Goal: Information Seeking & Learning: Find specific fact

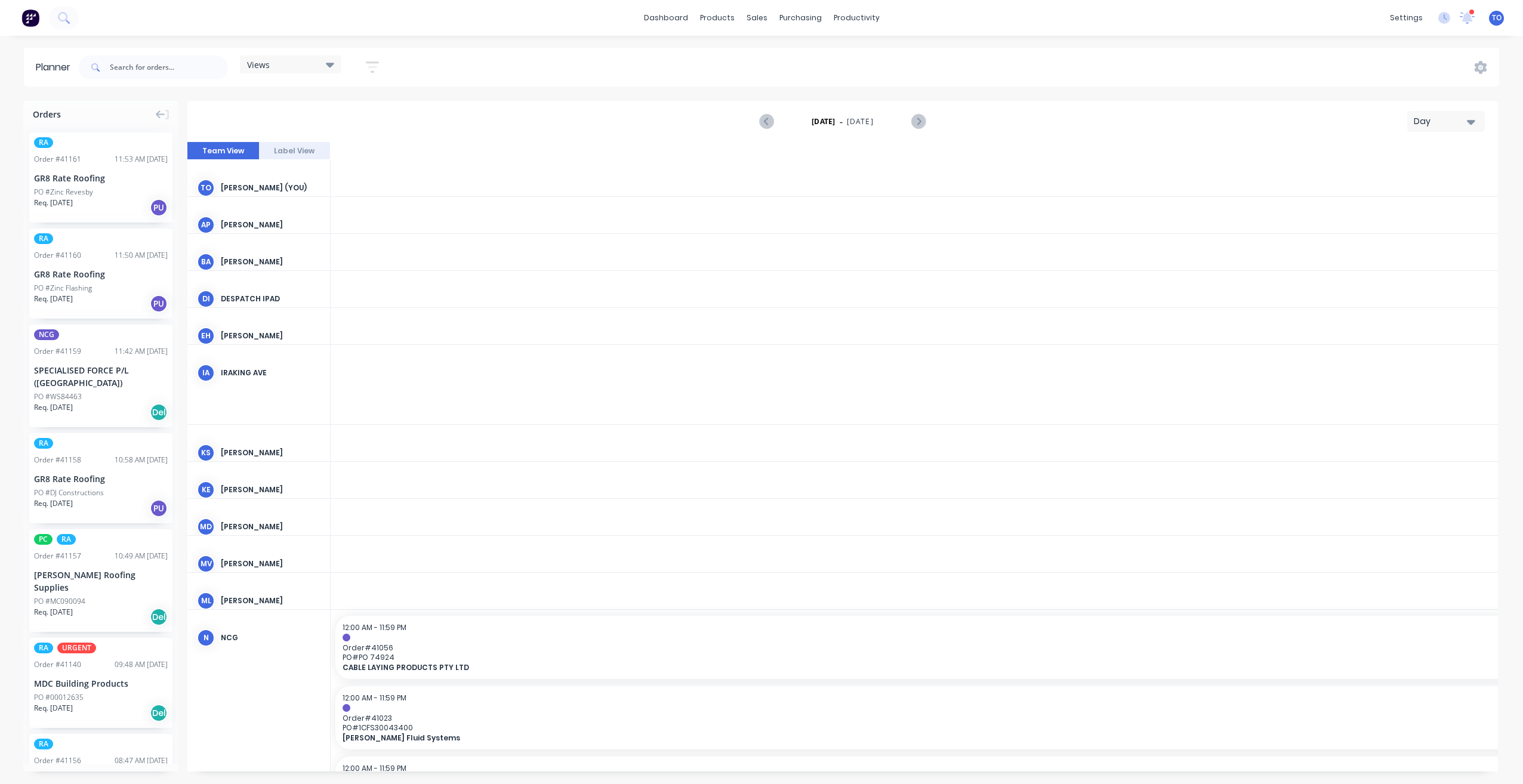
scroll to position [0, 2292]
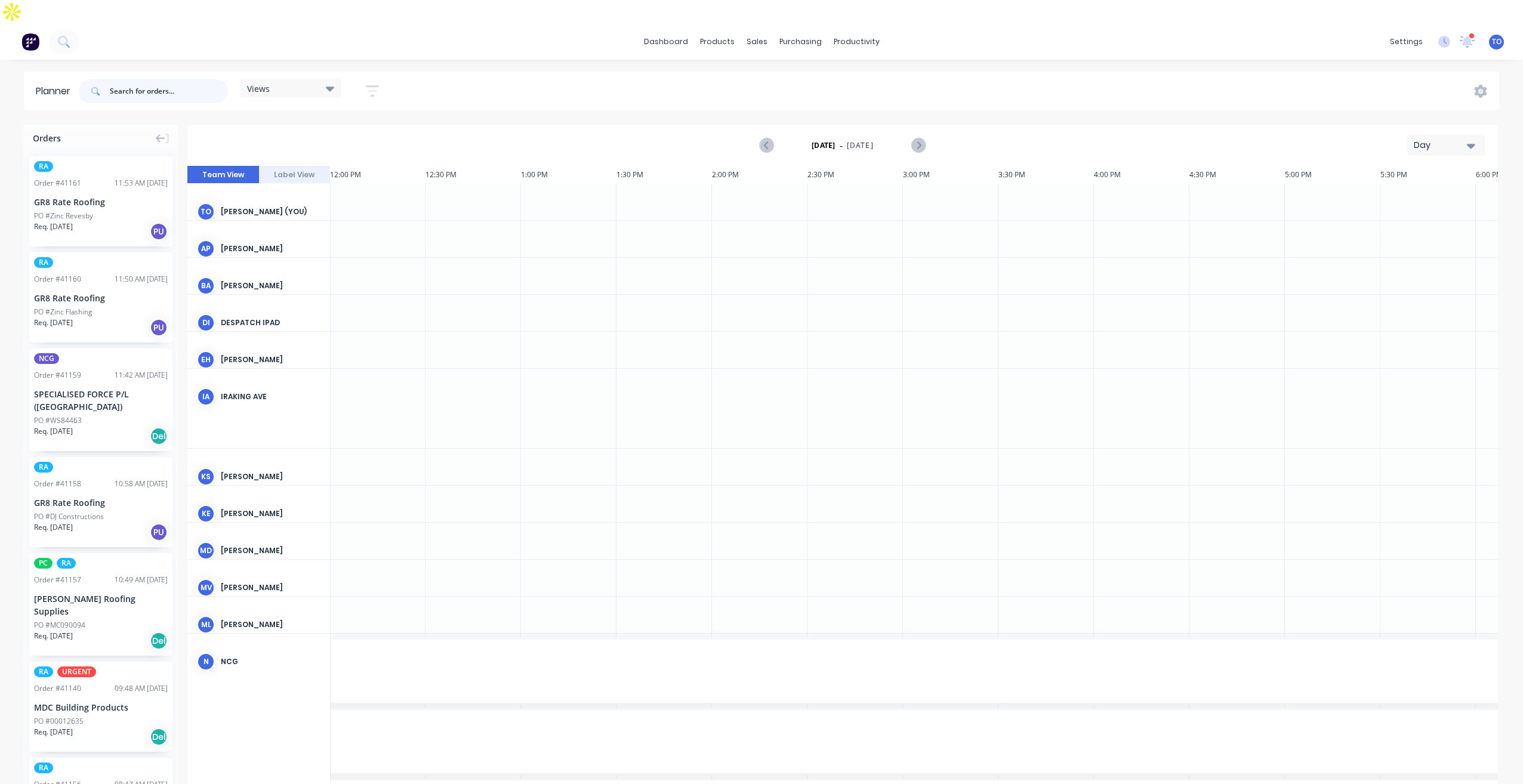
click at [178, 79] on input "text" at bounding box center [169, 91] width 118 height 24
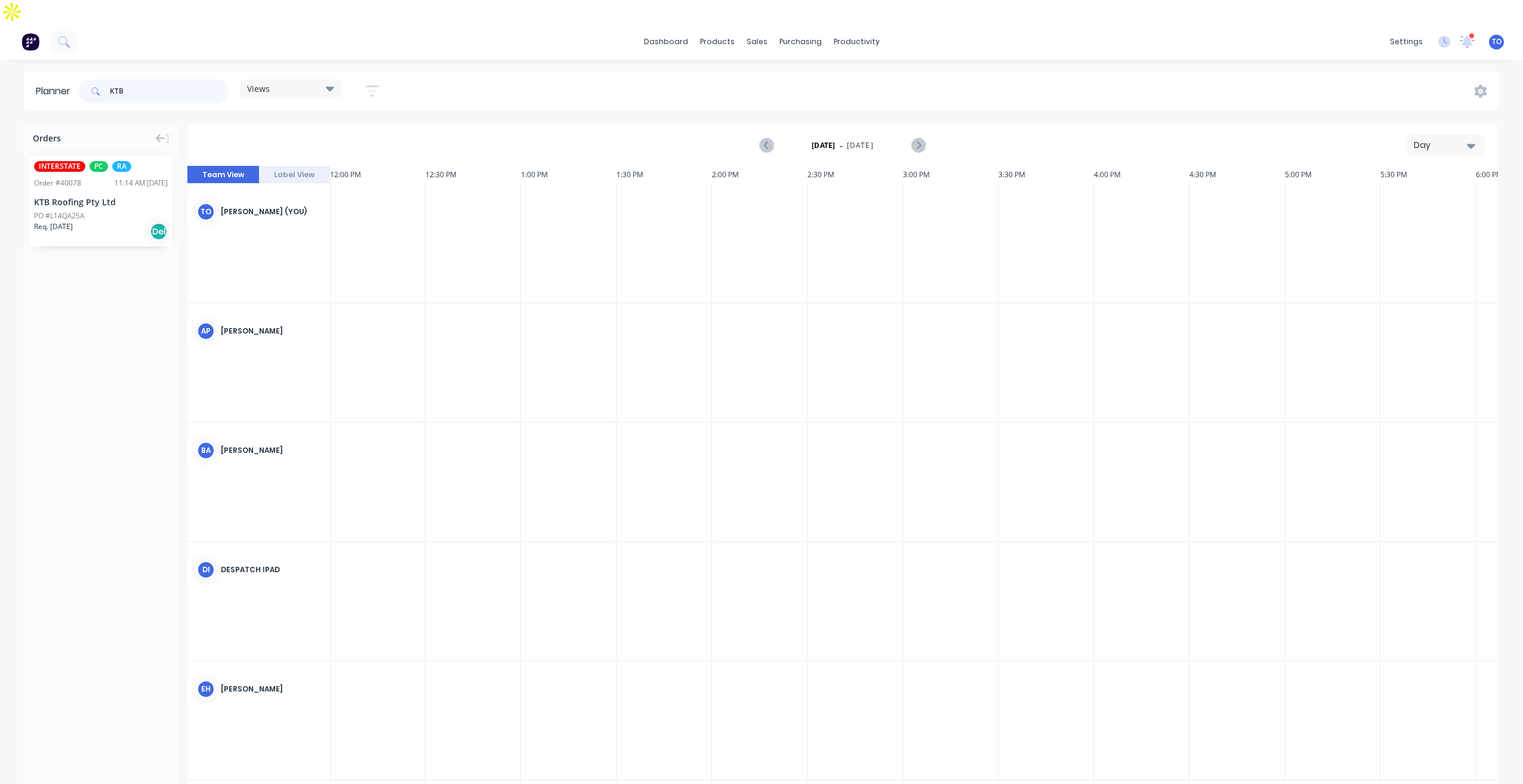
type input "KTB"
click at [74, 196] on div "KTB Roofing Pty Ltd" at bounding box center [100, 201] width 134 height 12
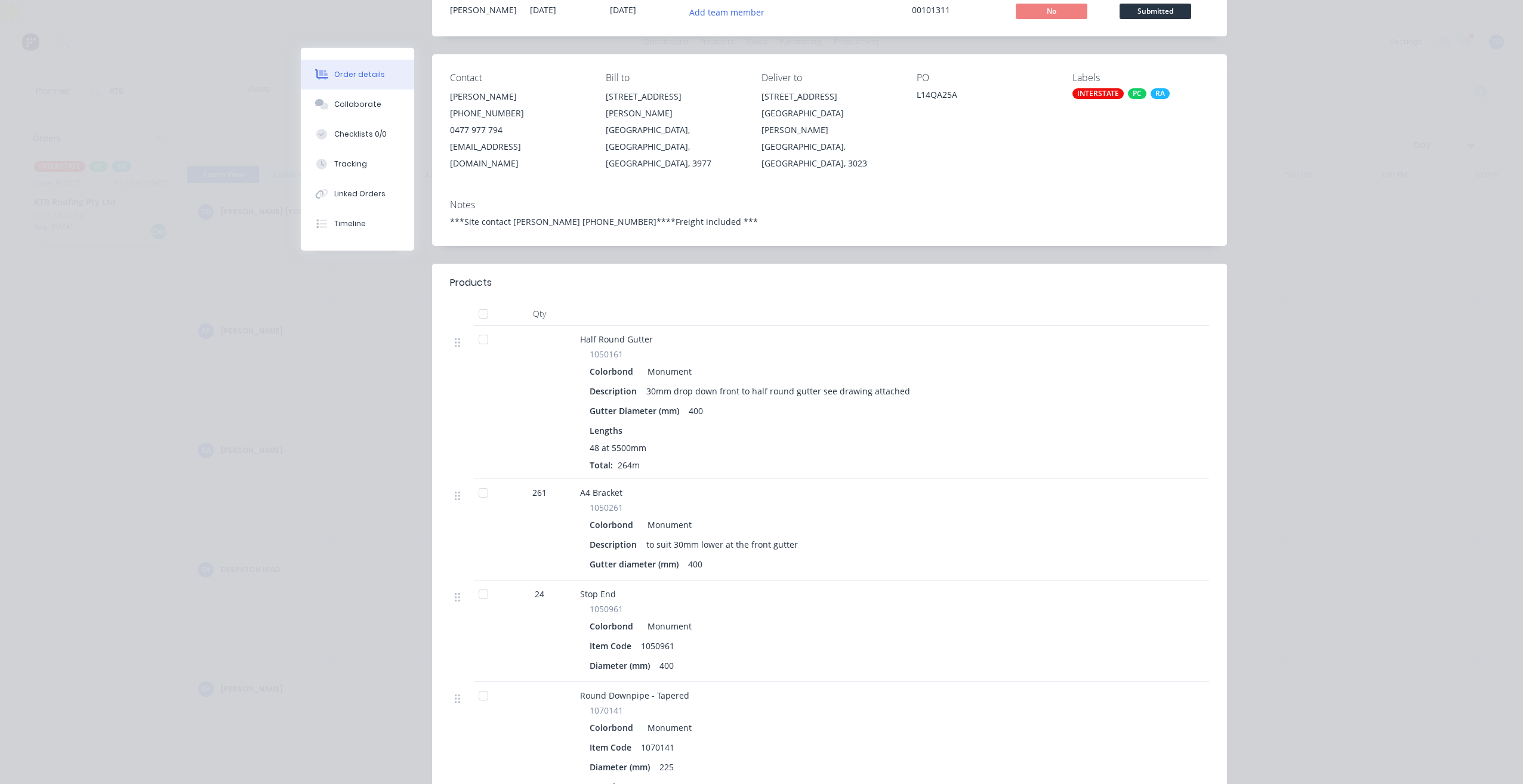
scroll to position [119, 0]
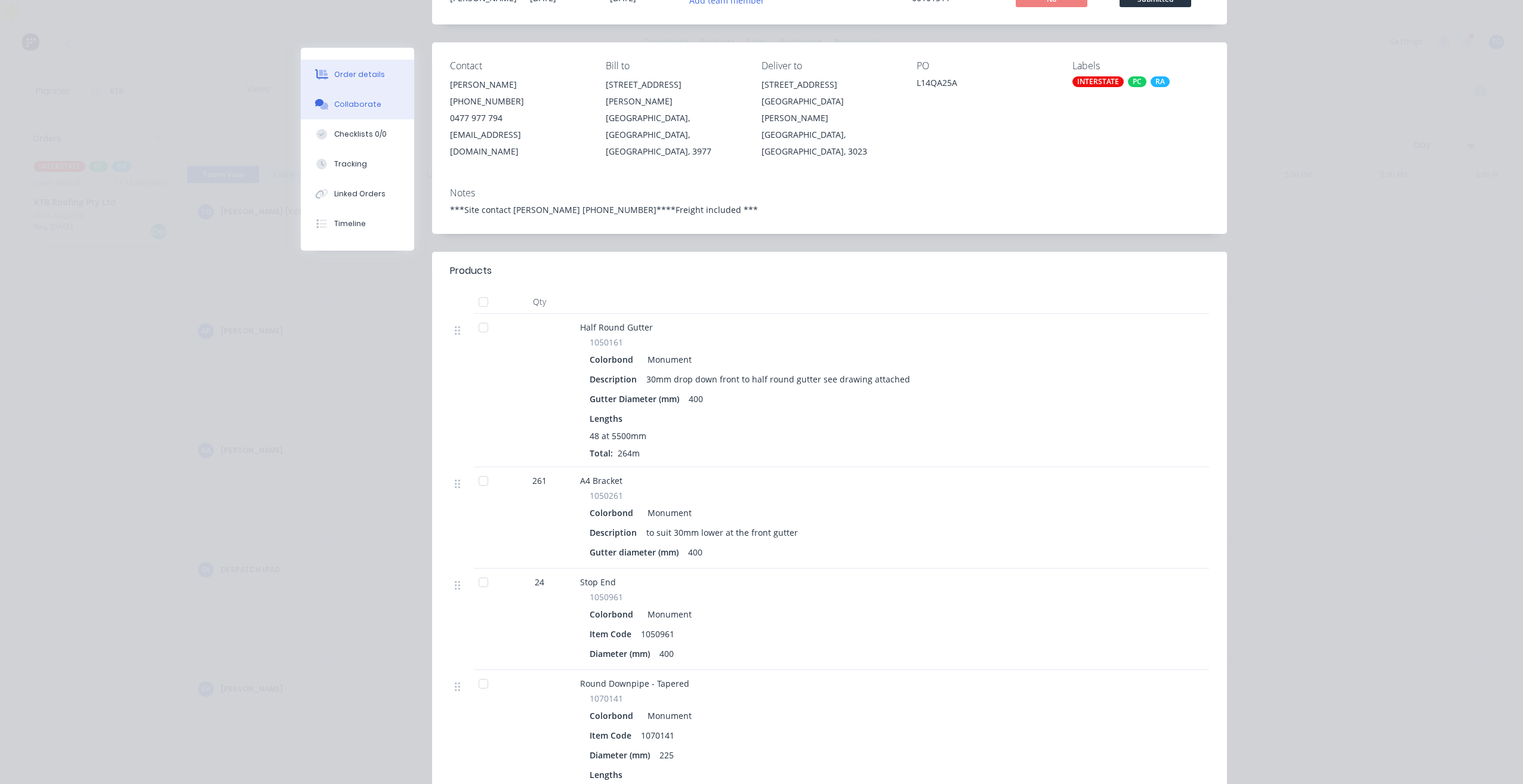
click at [338, 114] on button "Collaborate" at bounding box center [357, 104] width 113 height 30
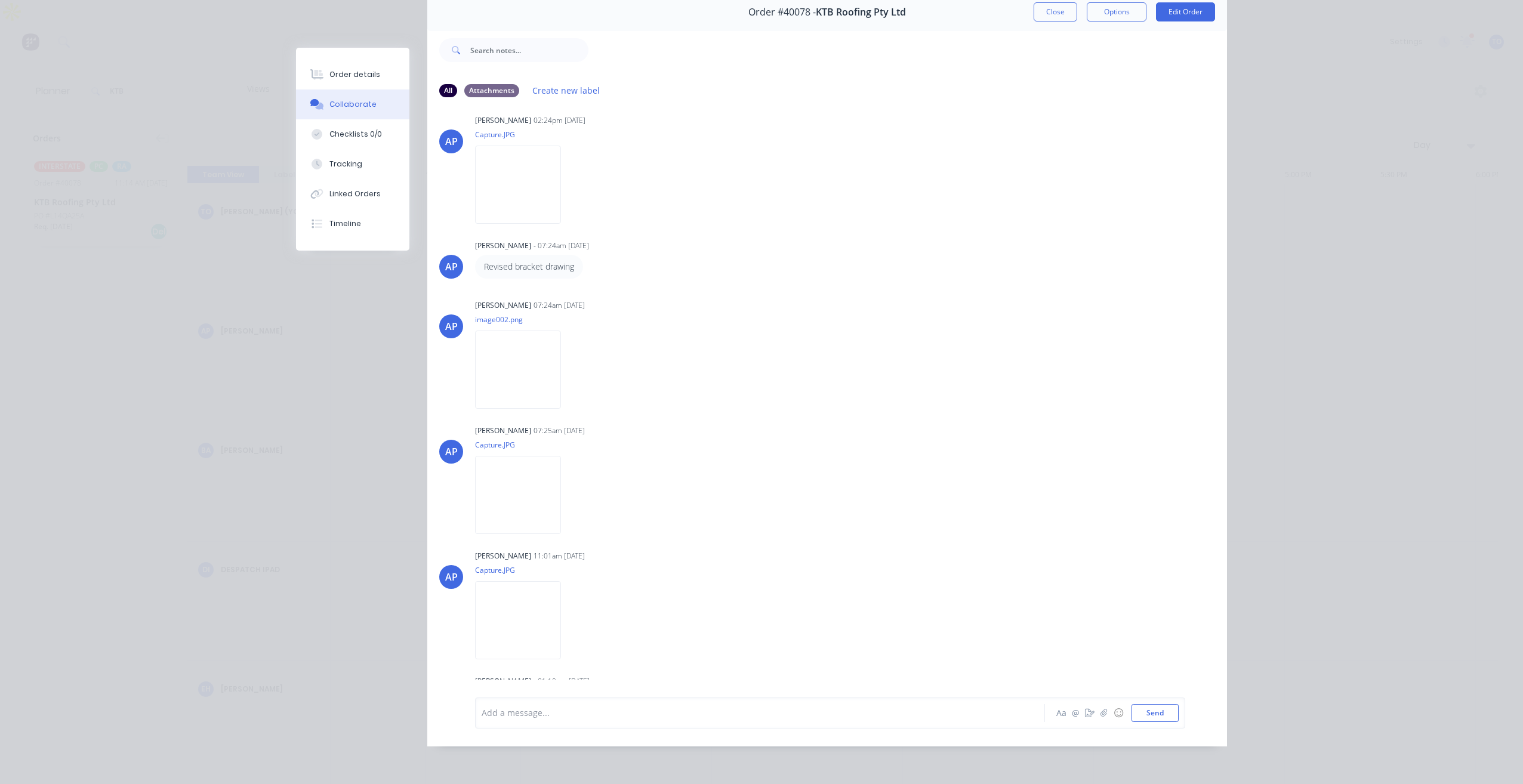
scroll to position [383, 0]
click at [1046, 13] on button "Close" at bounding box center [1055, 12] width 43 height 19
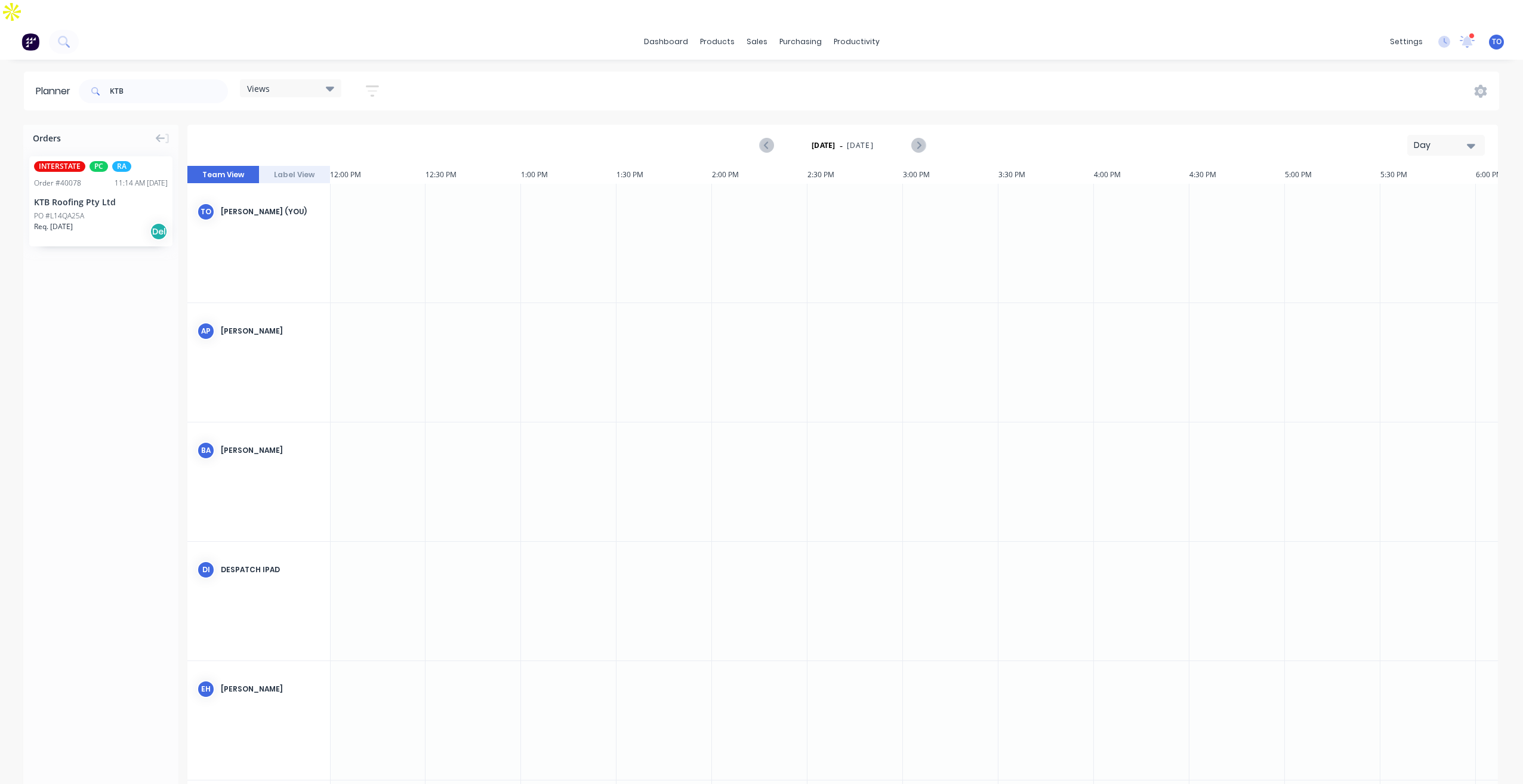
click at [89, 186] on div "INTERSTATE PC RA Order # 40078 11:14 AM 23/07/25 KTB Roofing Pty Ltd PO #L14QA2…" at bounding box center [100, 201] width 143 height 90
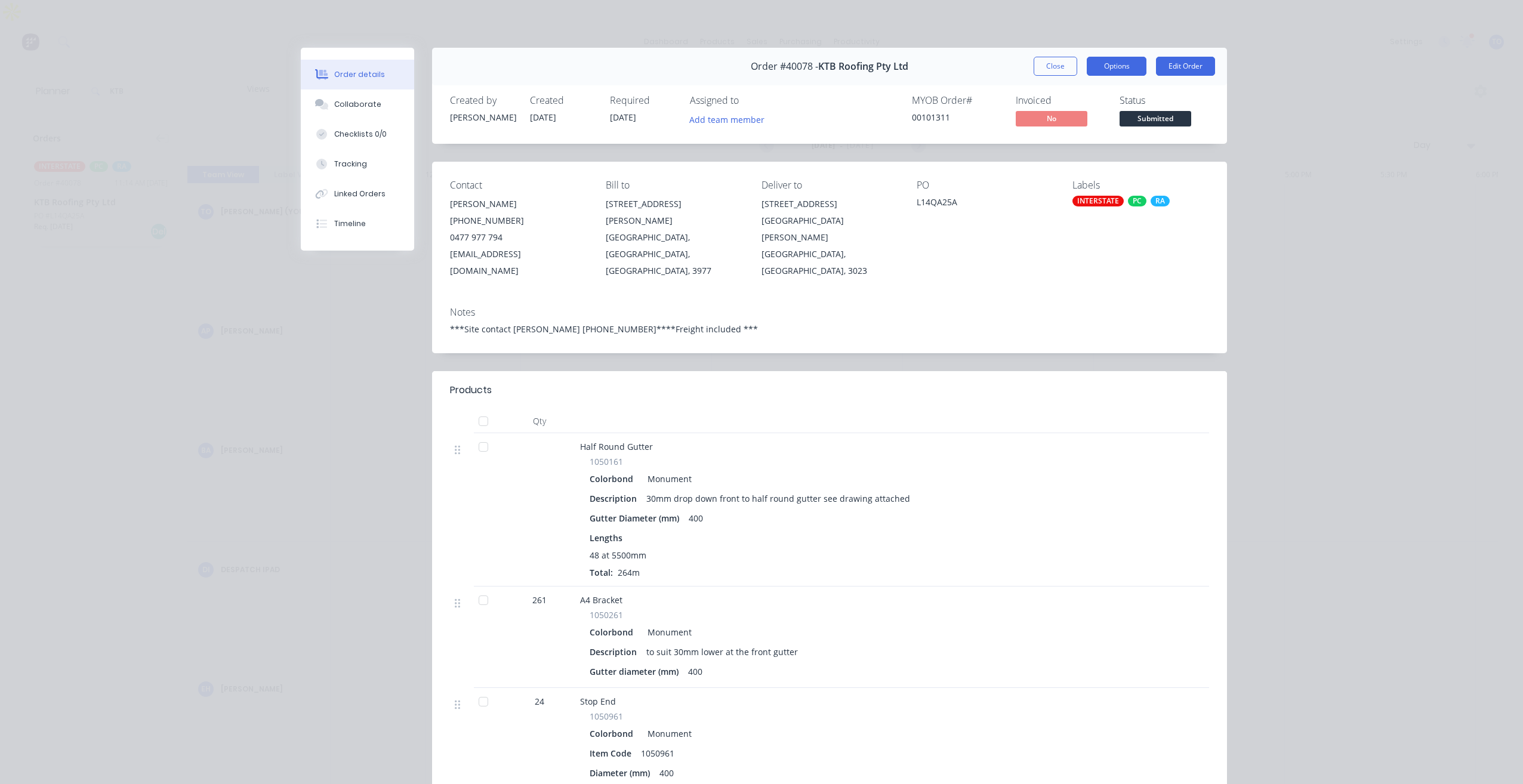
click at [1099, 67] on button "Options" at bounding box center [1116, 66] width 60 height 19
click at [1232, 120] on div "Order details Collaborate Checklists 0/0 Tracking Linked Orders Timeline Order …" at bounding box center [761, 678] width 955 height 1260
click at [352, 113] on button "Collaborate" at bounding box center [357, 104] width 113 height 30
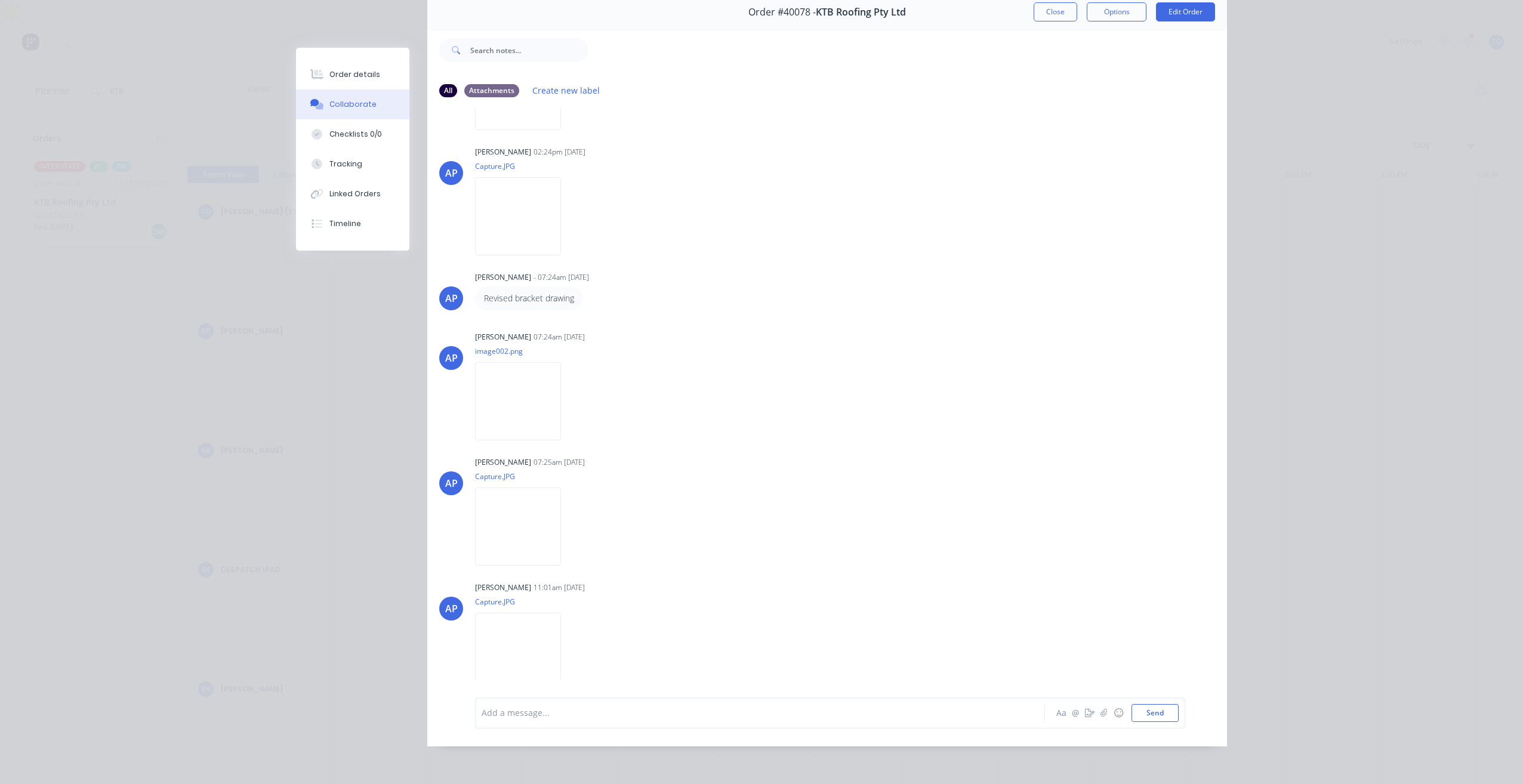
scroll to position [622, 0]
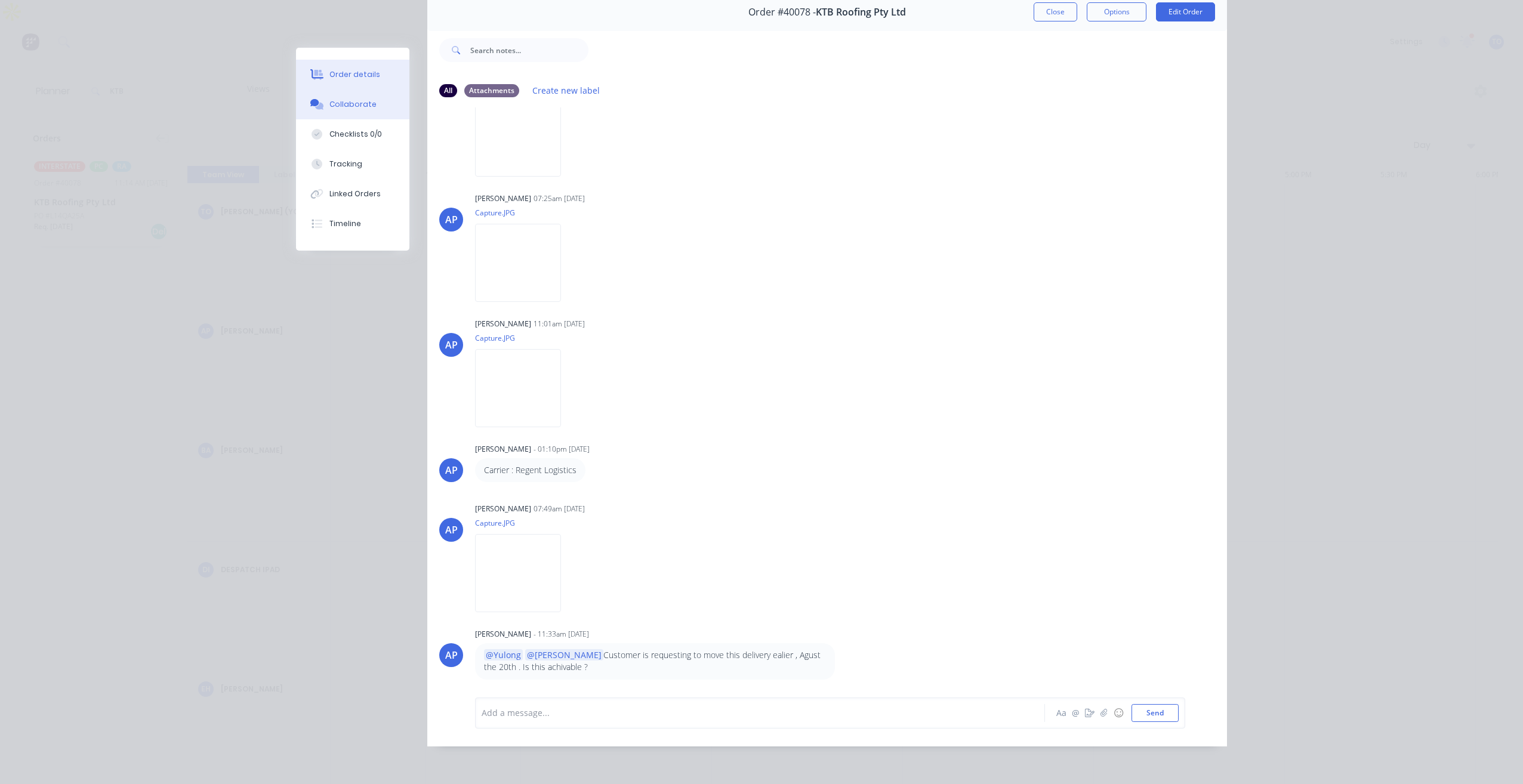
click at [350, 77] on div "Order details" at bounding box center [355, 74] width 51 height 11
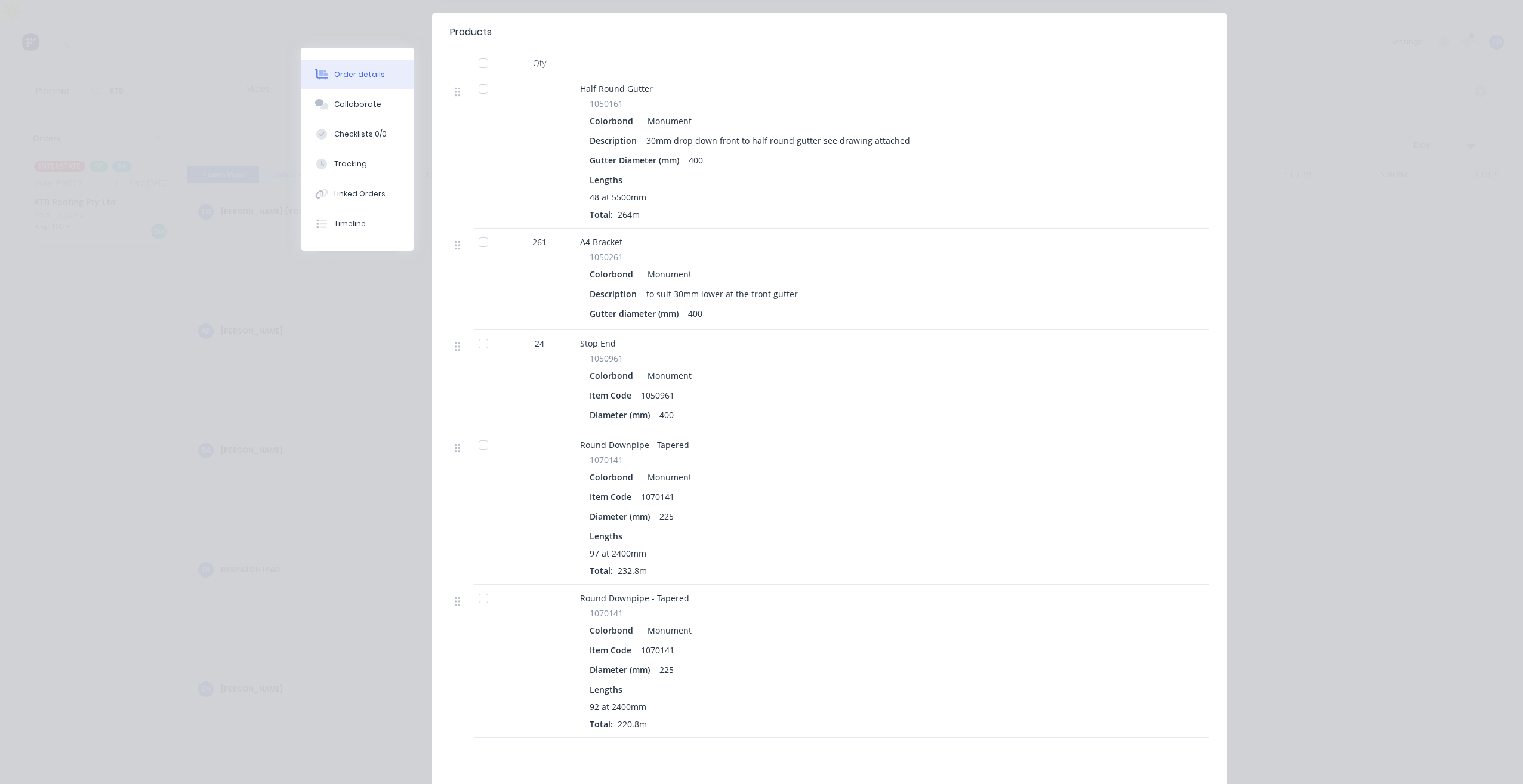
scroll to position [0, 0]
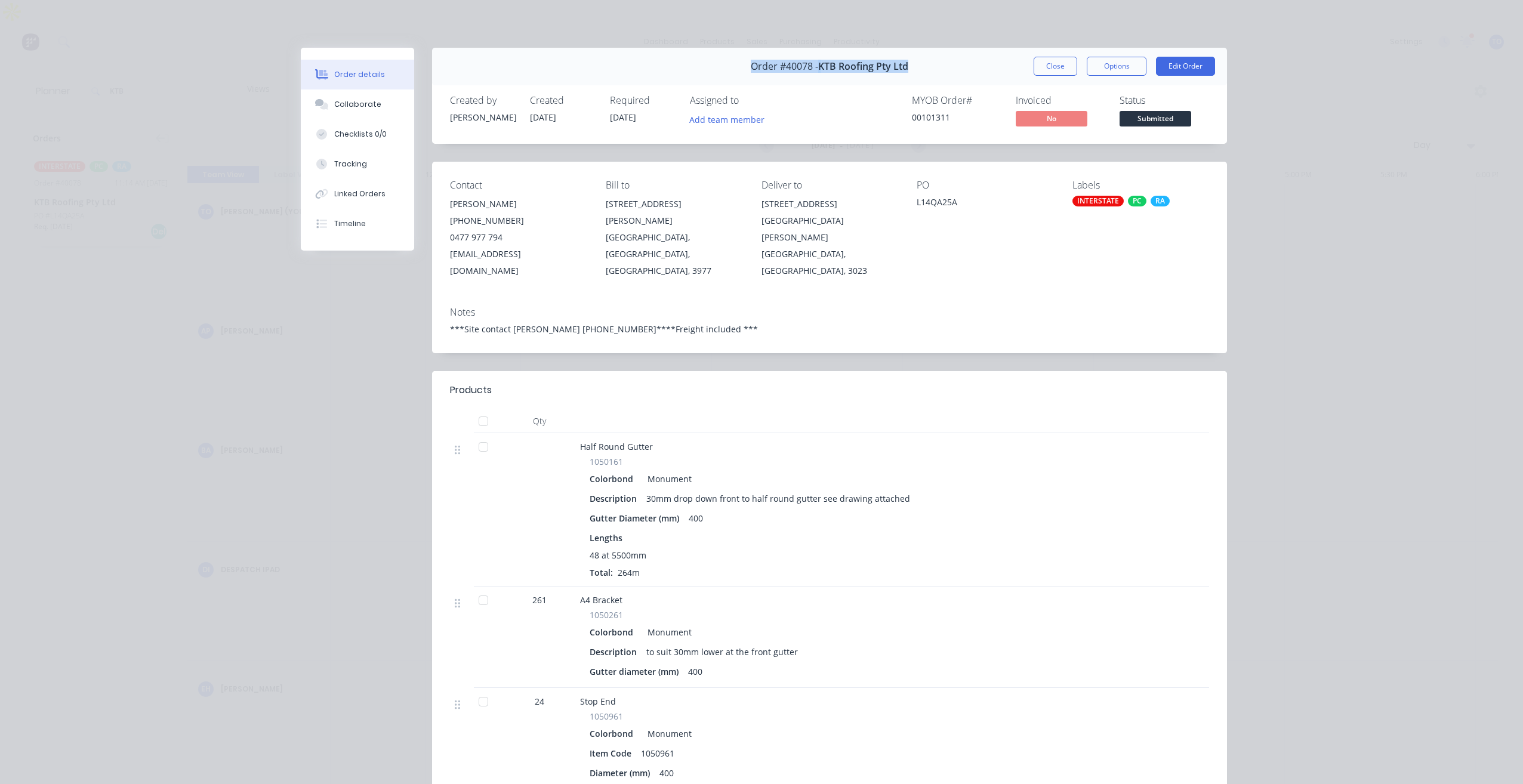
drag, startPoint x: 740, startPoint y: 67, endPoint x: 924, endPoint y: 61, distance: 184.1
click at [924, 61] on div "Order #40078 - KTB Roofing Pty Ltd Close Options Edit Order" at bounding box center [829, 66] width 795 height 38
copy div "Order #40078 - KTB Roofing Pty Ltd"
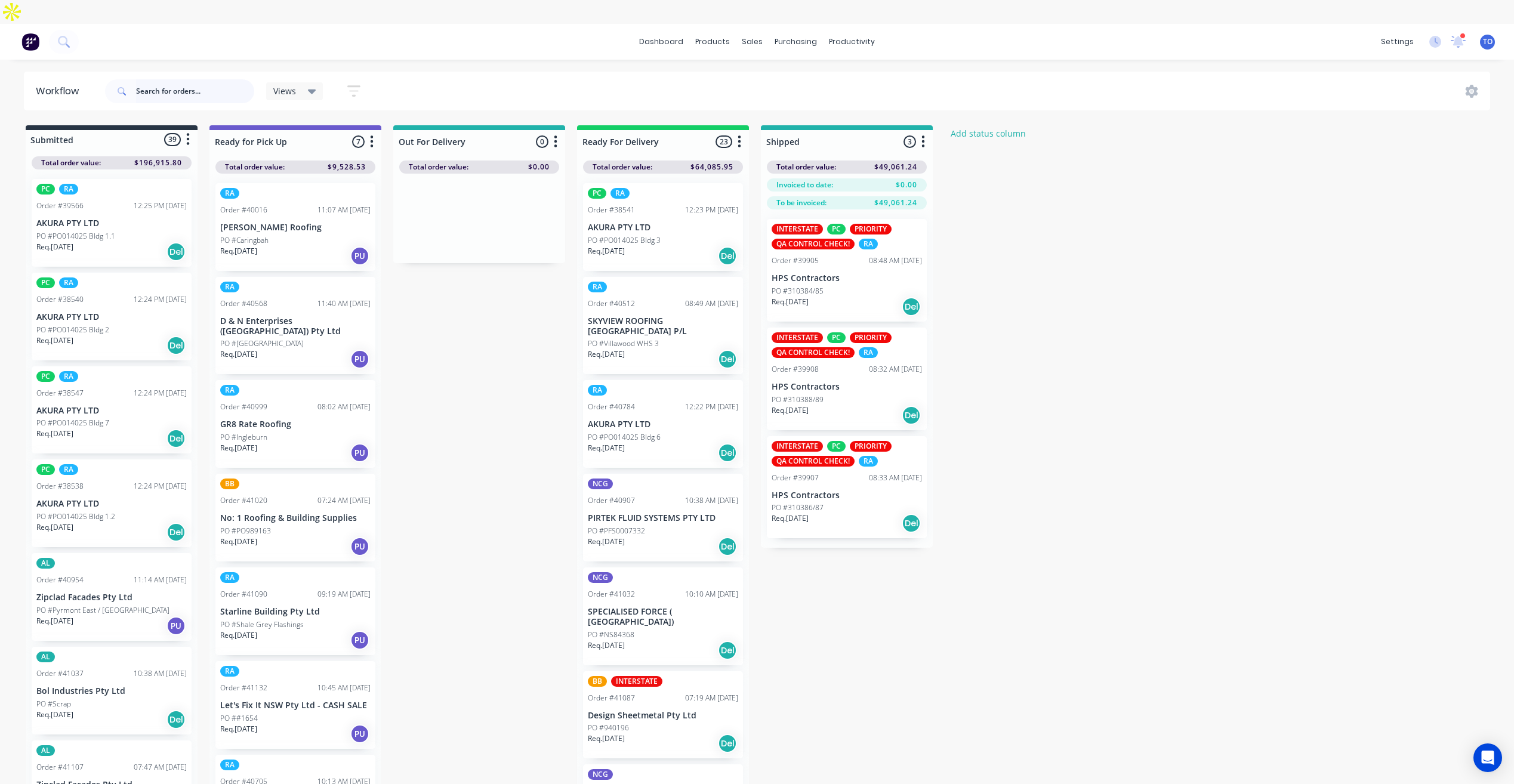
click at [208, 79] on input "text" at bounding box center [195, 91] width 118 height 24
paste input "41142"
type input "41142"
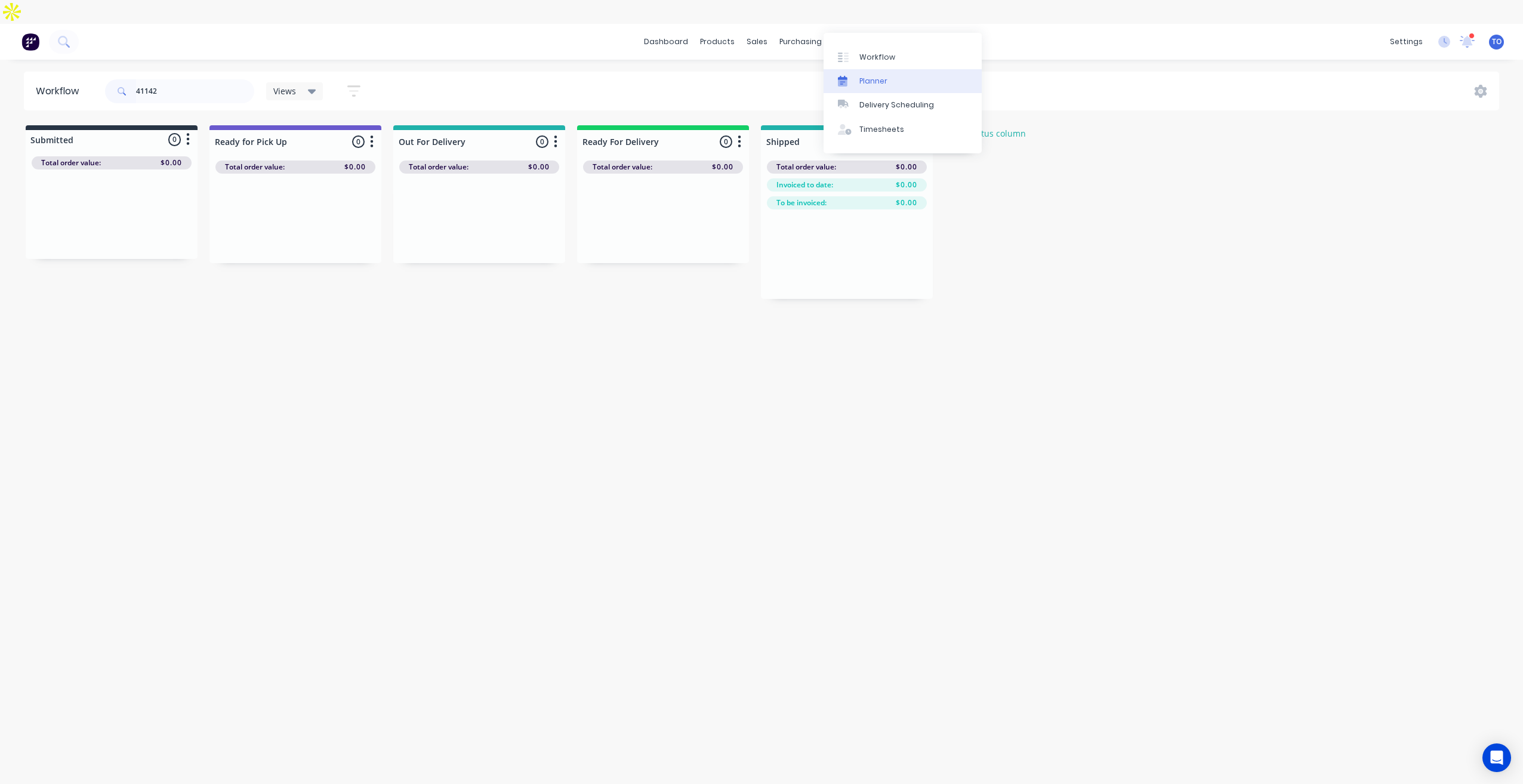
click at [877, 84] on div "Planner" at bounding box center [873, 81] width 28 height 11
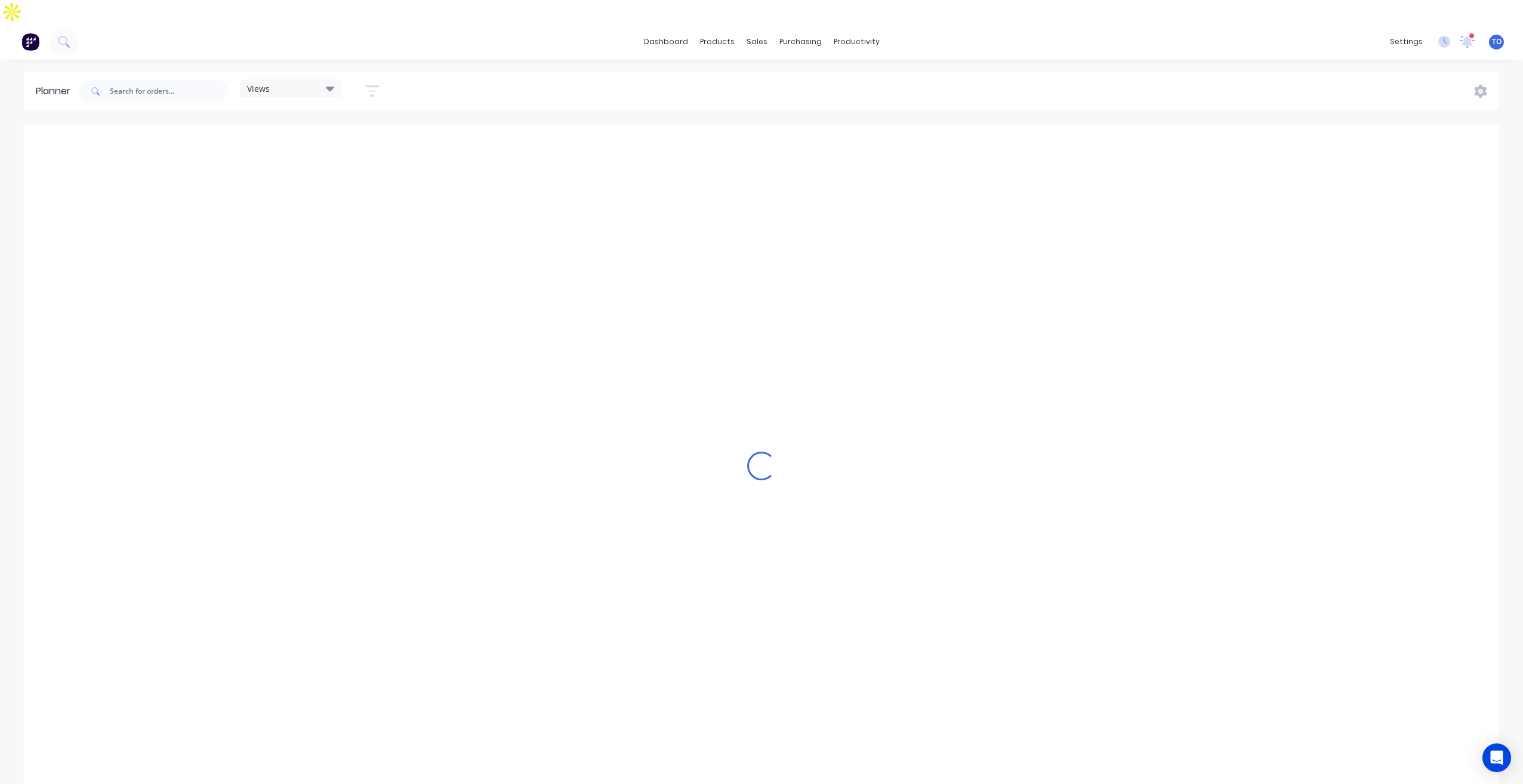
scroll to position [0, 2483]
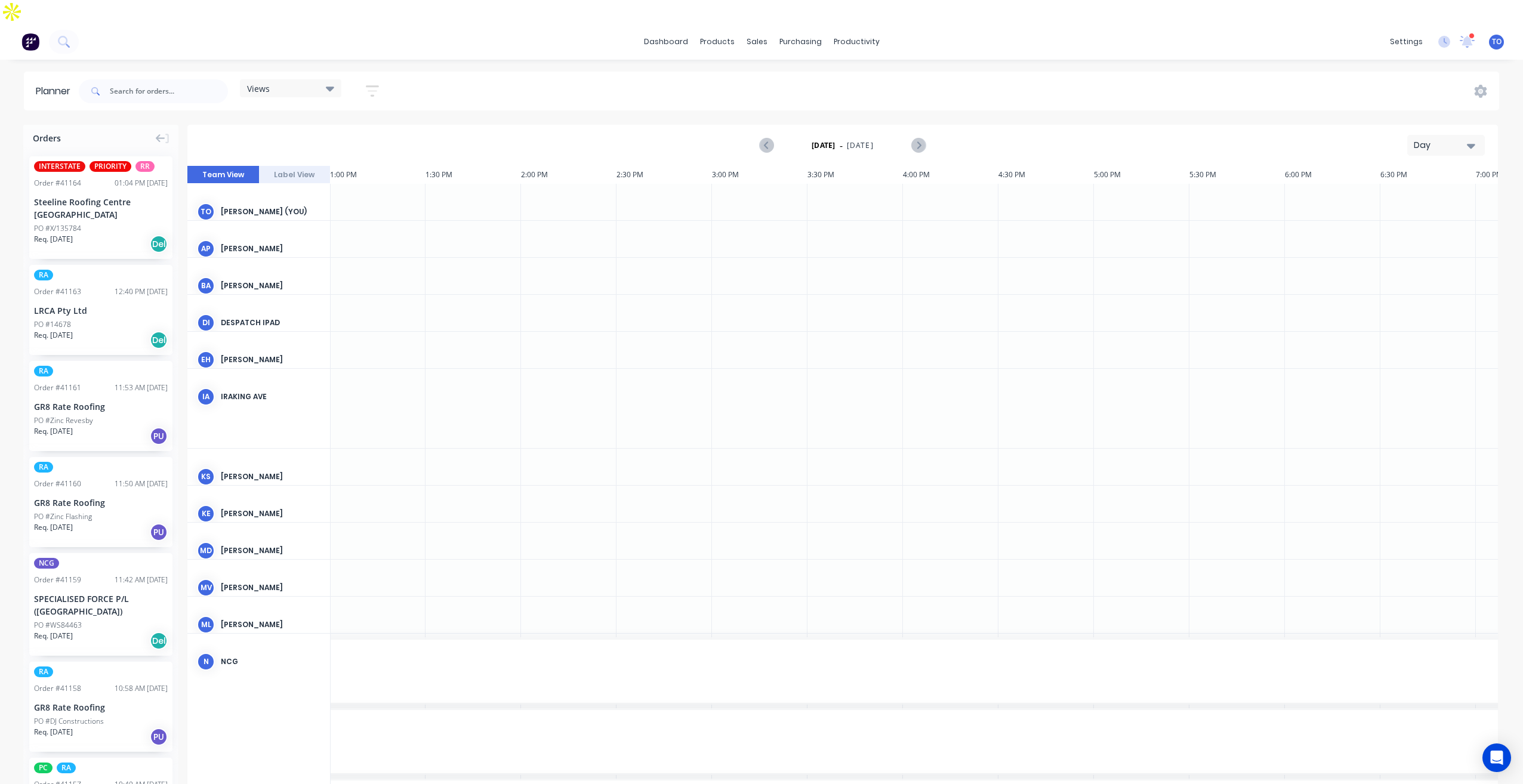
click at [1441, 139] on div "Day" at bounding box center [1441, 145] width 55 height 12
click at [1427, 189] on div "Week" at bounding box center [1425, 201] width 118 height 24
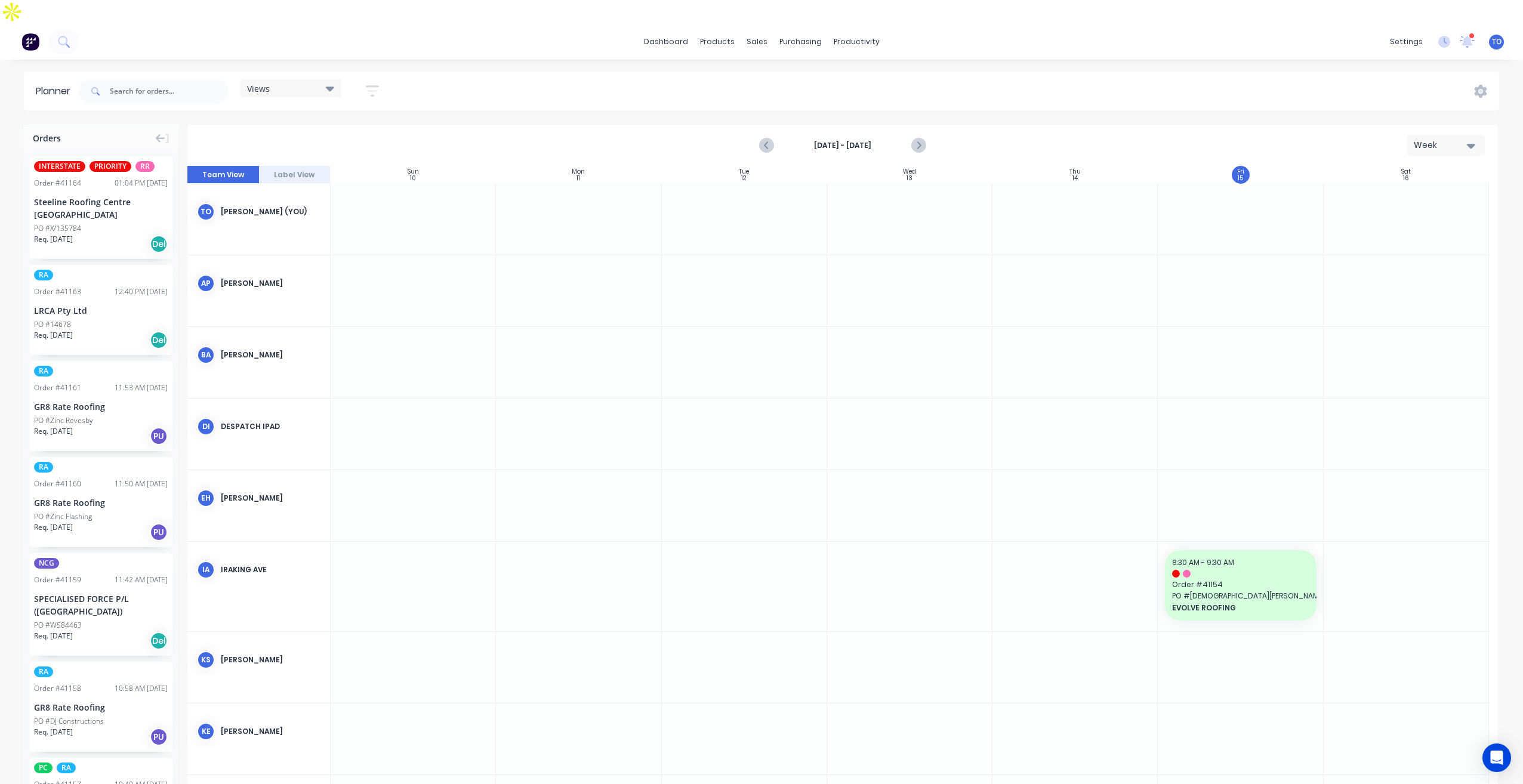
click at [377, 84] on icon "button" at bounding box center [373, 91] width 13 height 15
click at [354, 126] on button "Show/Hide users" at bounding box center [317, 135] width 111 height 18
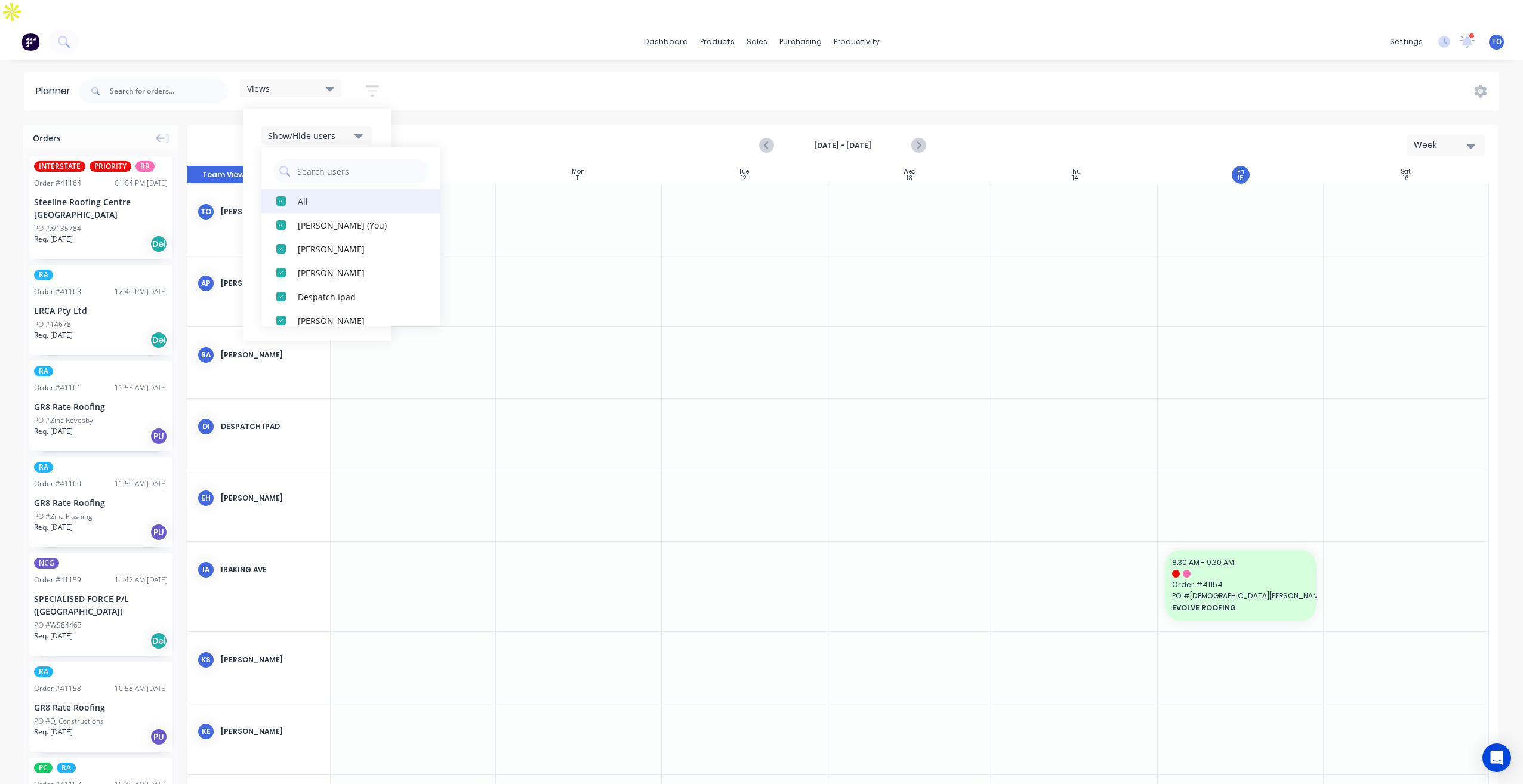
click at [315, 194] on div "All" at bounding box center [357, 200] width 119 height 12
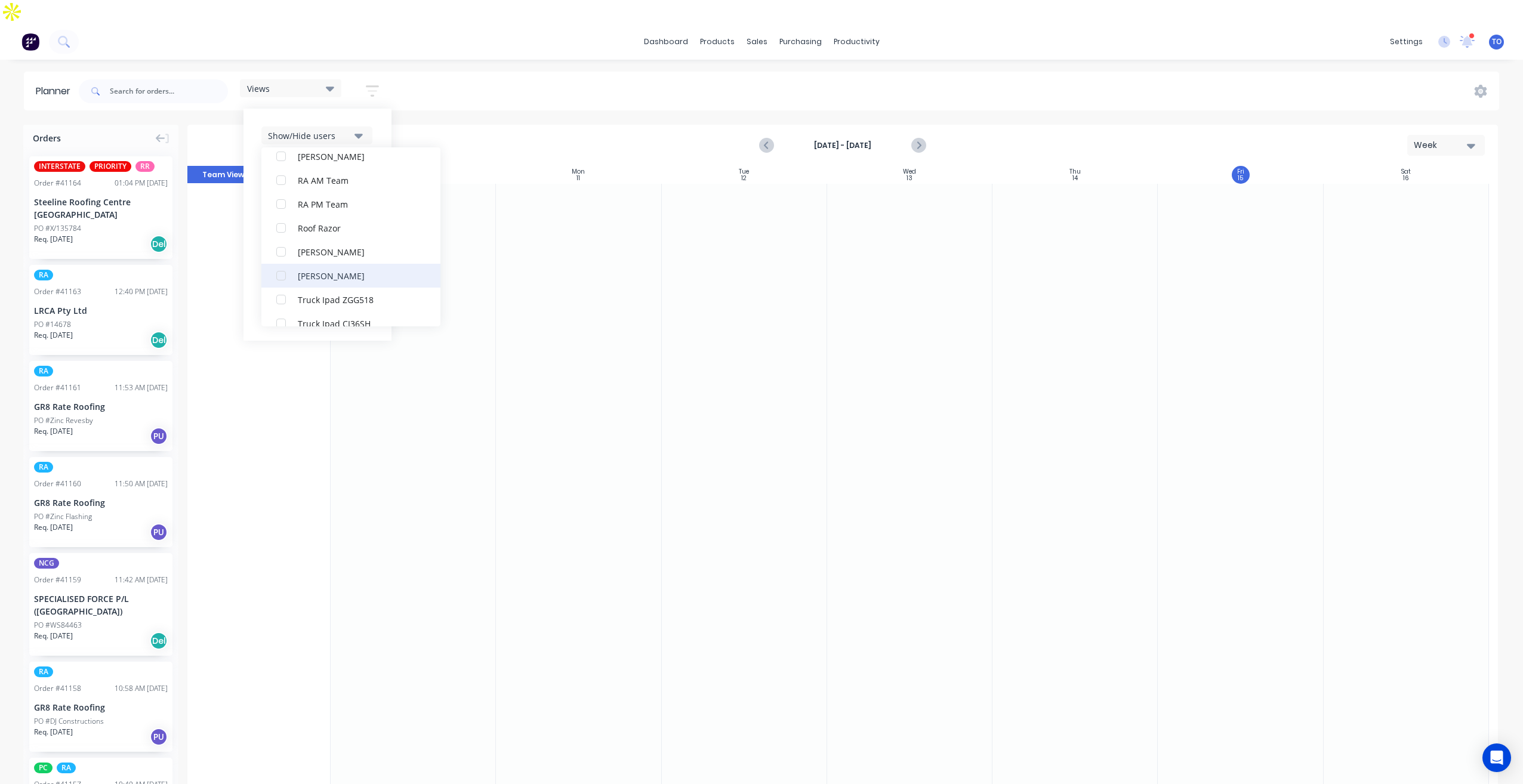
scroll to position [358, 0]
click at [332, 189] on button "RA PM Team" at bounding box center [351, 201] width 179 height 24
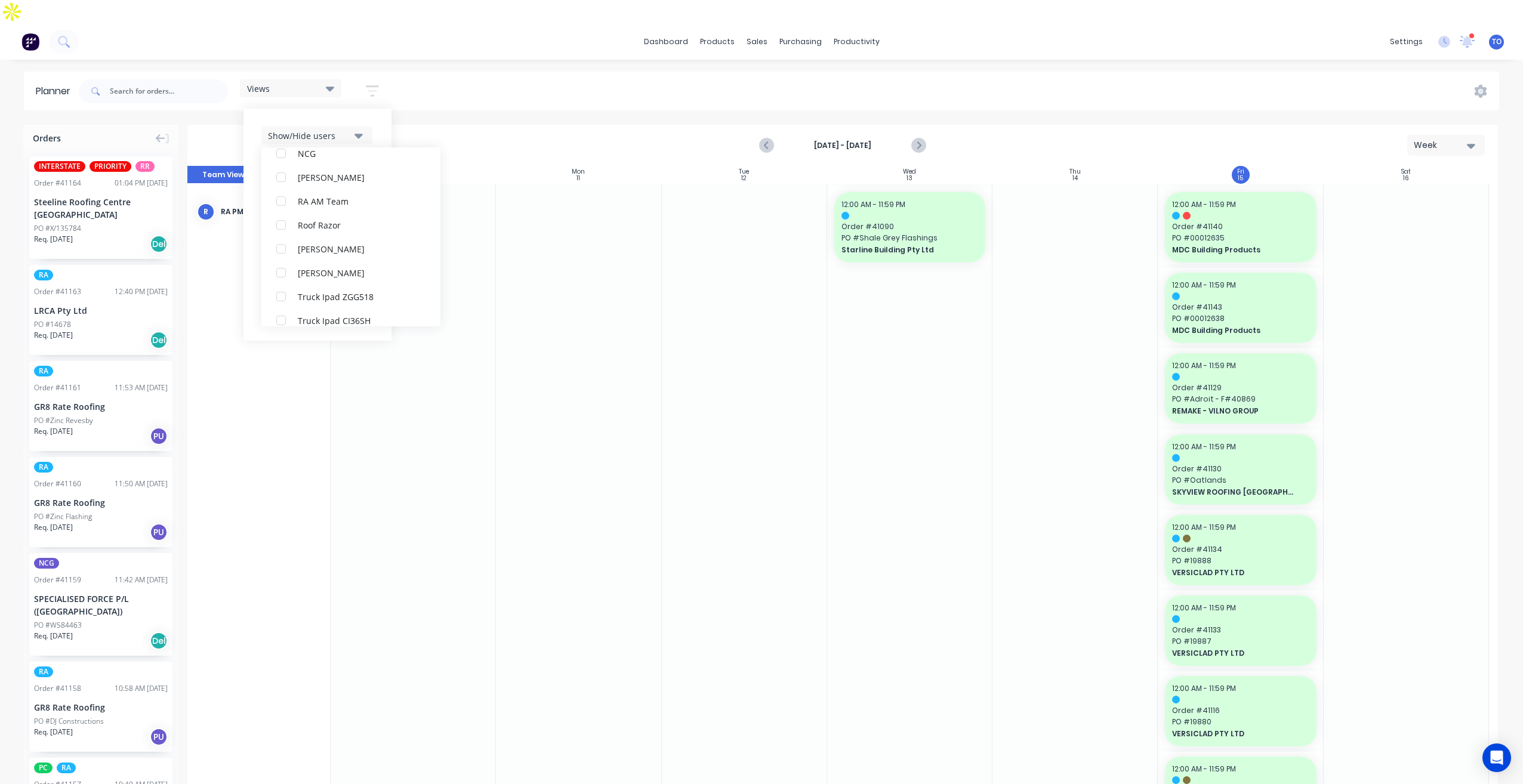
scroll to position [24, 0]
click at [376, 84] on icon "button" at bounding box center [373, 91] width 13 height 15
click at [370, 79] on button "button" at bounding box center [372, 91] width 38 height 23
click at [329, 201] on div "Filter by status" at bounding box center [309, 206] width 83 height 12
click at [328, 266] on div "All" at bounding box center [357, 272] width 119 height 12
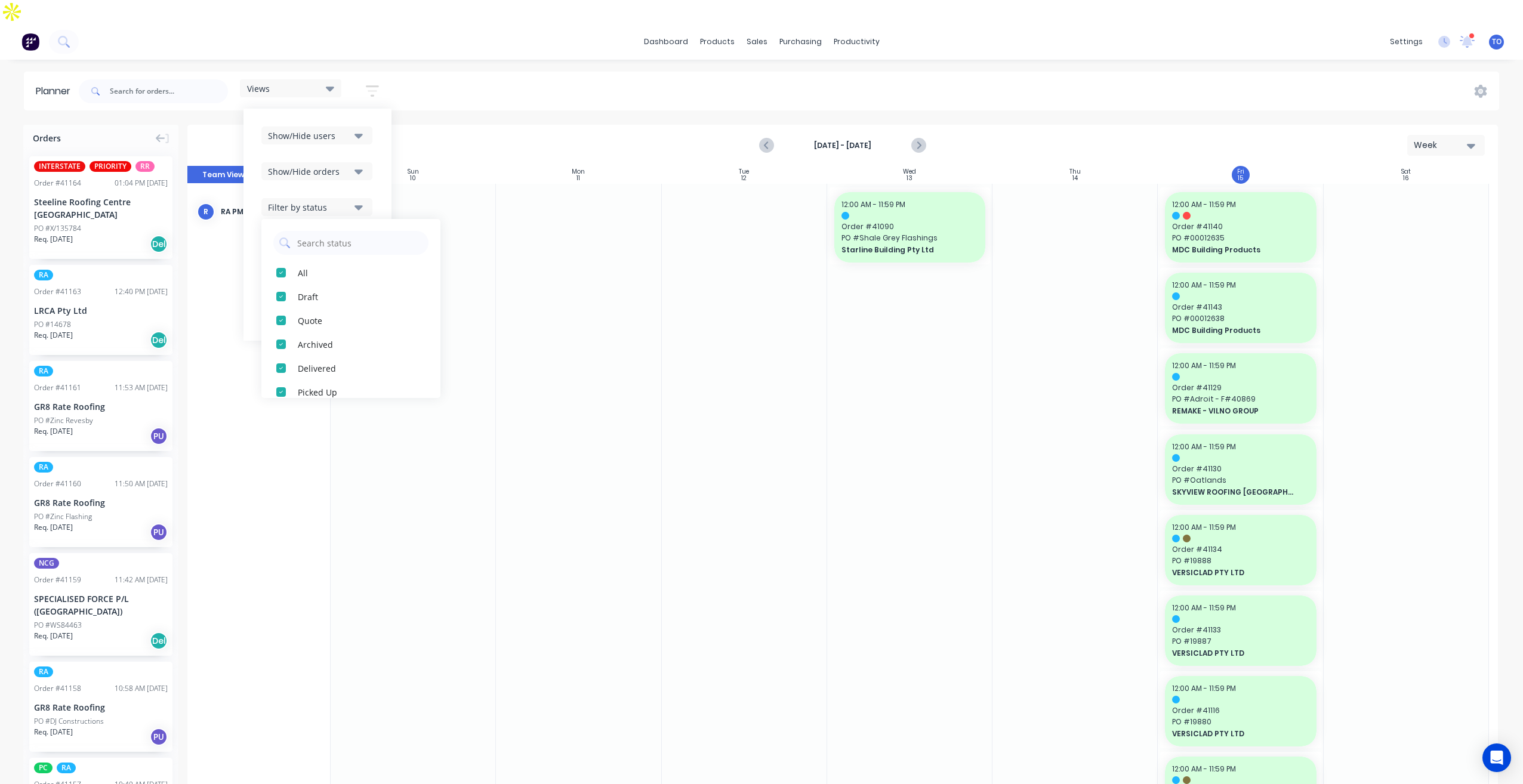
click at [373, 162] on div "Show/Hide orders" at bounding box center [317, 171] width 112 height 18
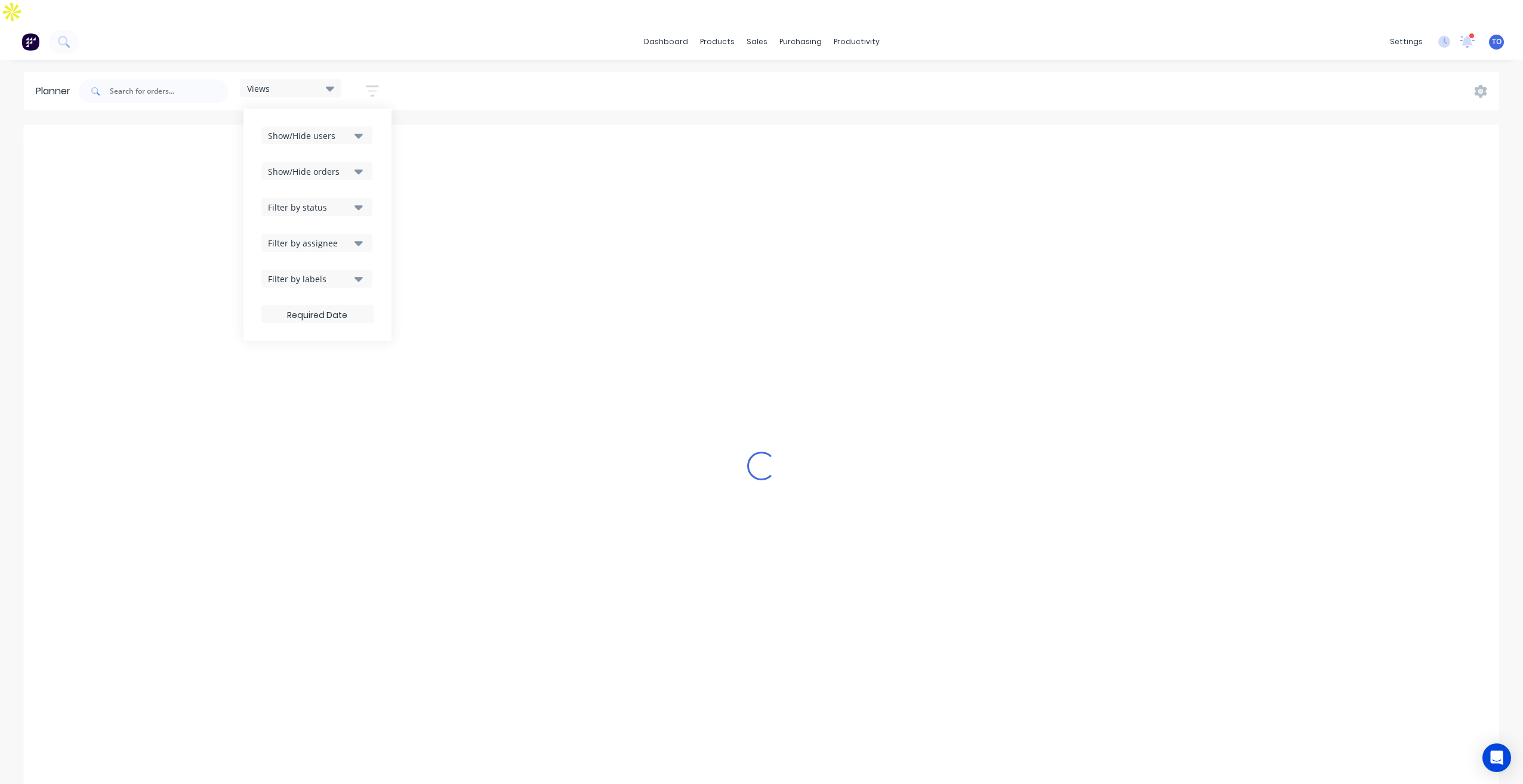
click at [365, 162] on button "Show/Hide orders" at bounding box center [317, 171] width 111 height 18
click at [334, 194] on div "All" at bounding box center [357, 200] width 119 height 12
click at [345, 242] on div "Unscheduled" at bounding box center [357, 248] width 119 height 12
click at [380, 131] on div "Show/Hide users Show/Hide orders All Scheduled Unscheduled Filter by status Fil…" at bounding box center [317, 224] width 148 height 232
click at [337, 237] on div "Filter by assignee" at bounding box center [309, 243] width 83 height 12
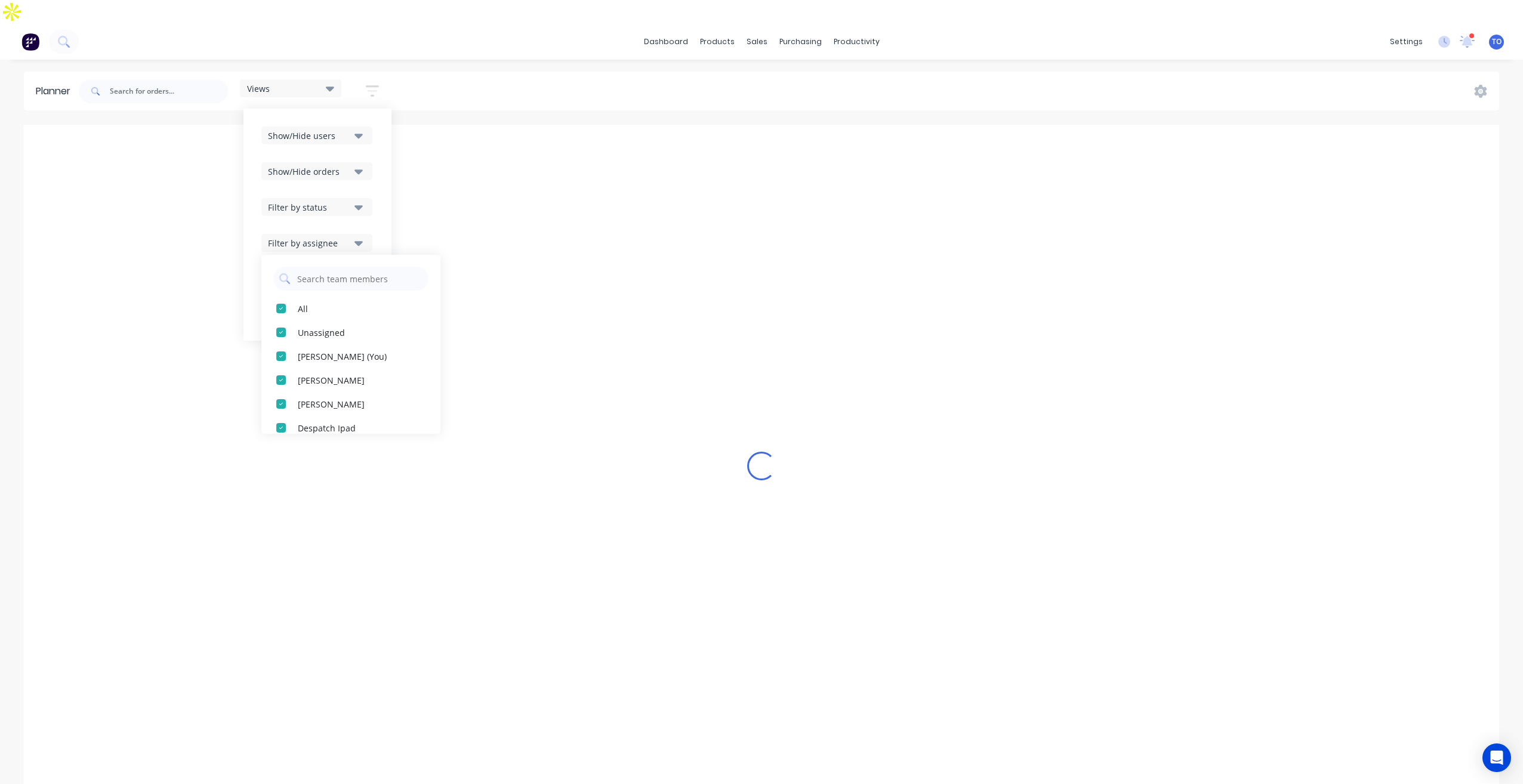
click at [542, 74] on div "Views Save new view None (Default) edit Iraking edit kyle edit Michael's View e…" at bounding box center [788, 92] width 1423 height 36
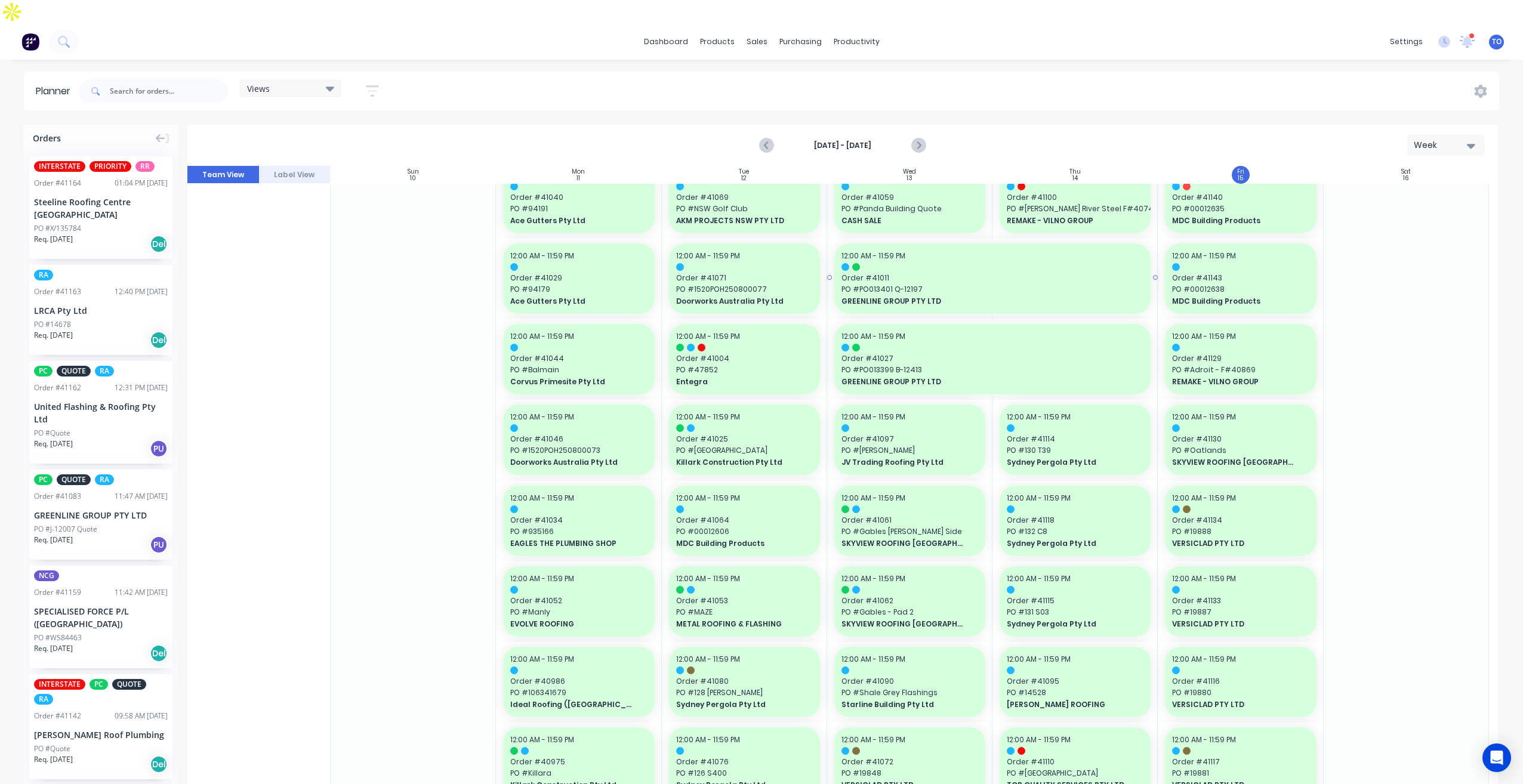
scroll to position [358, 0]
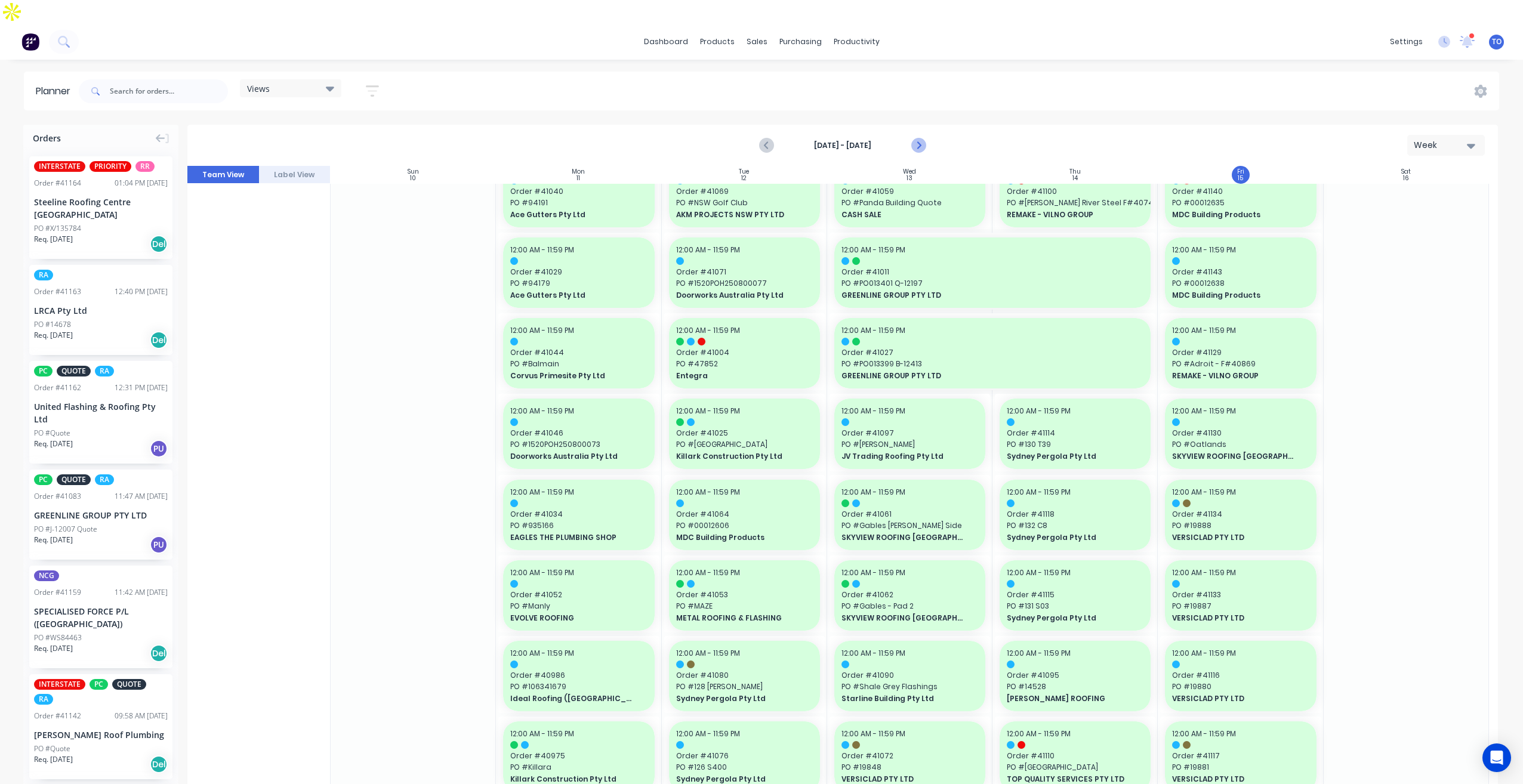
click at [916, 141] on icon "Next page" at bounding box center [918, 145] width 5 height 9
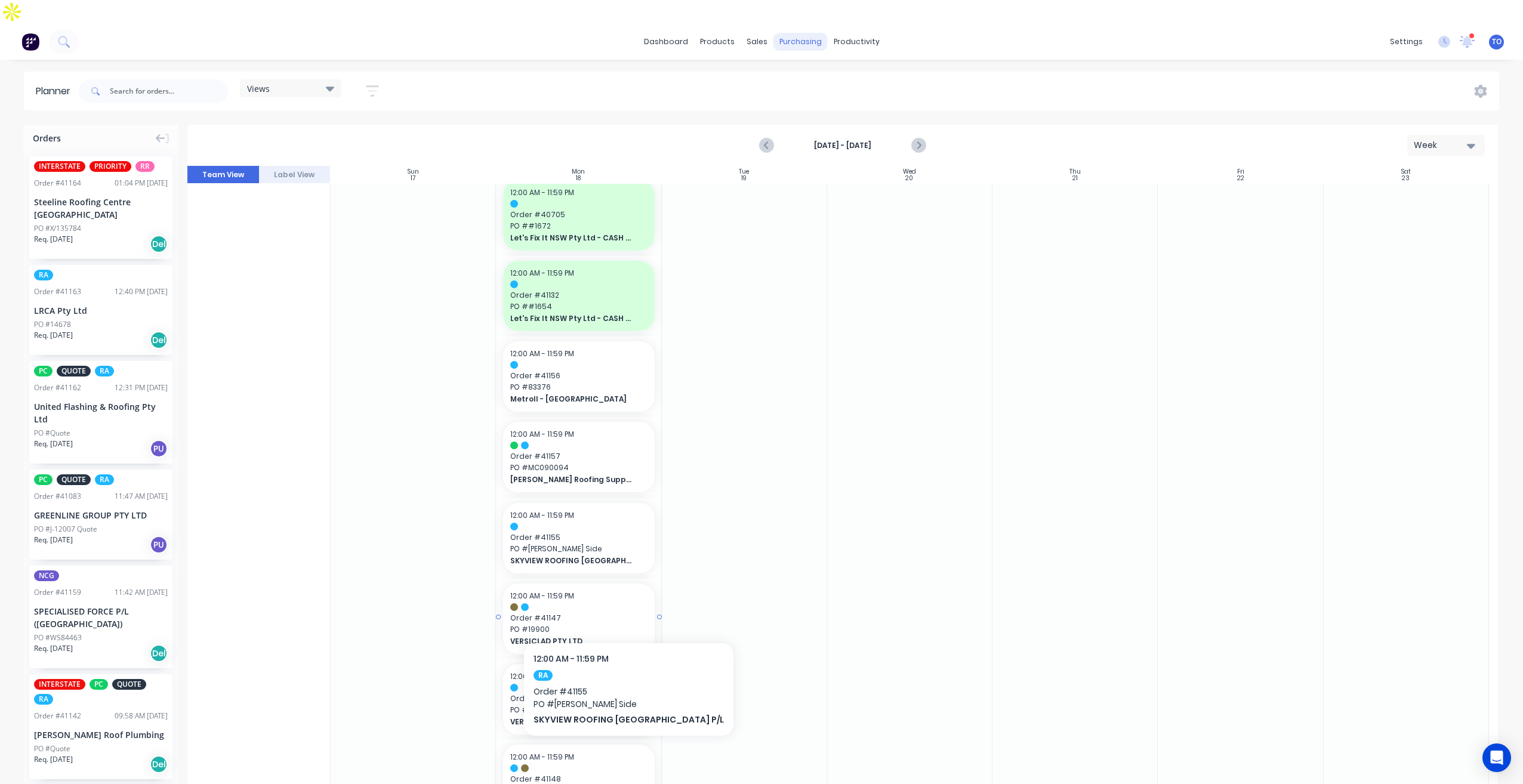
scroll to position [375, 0]
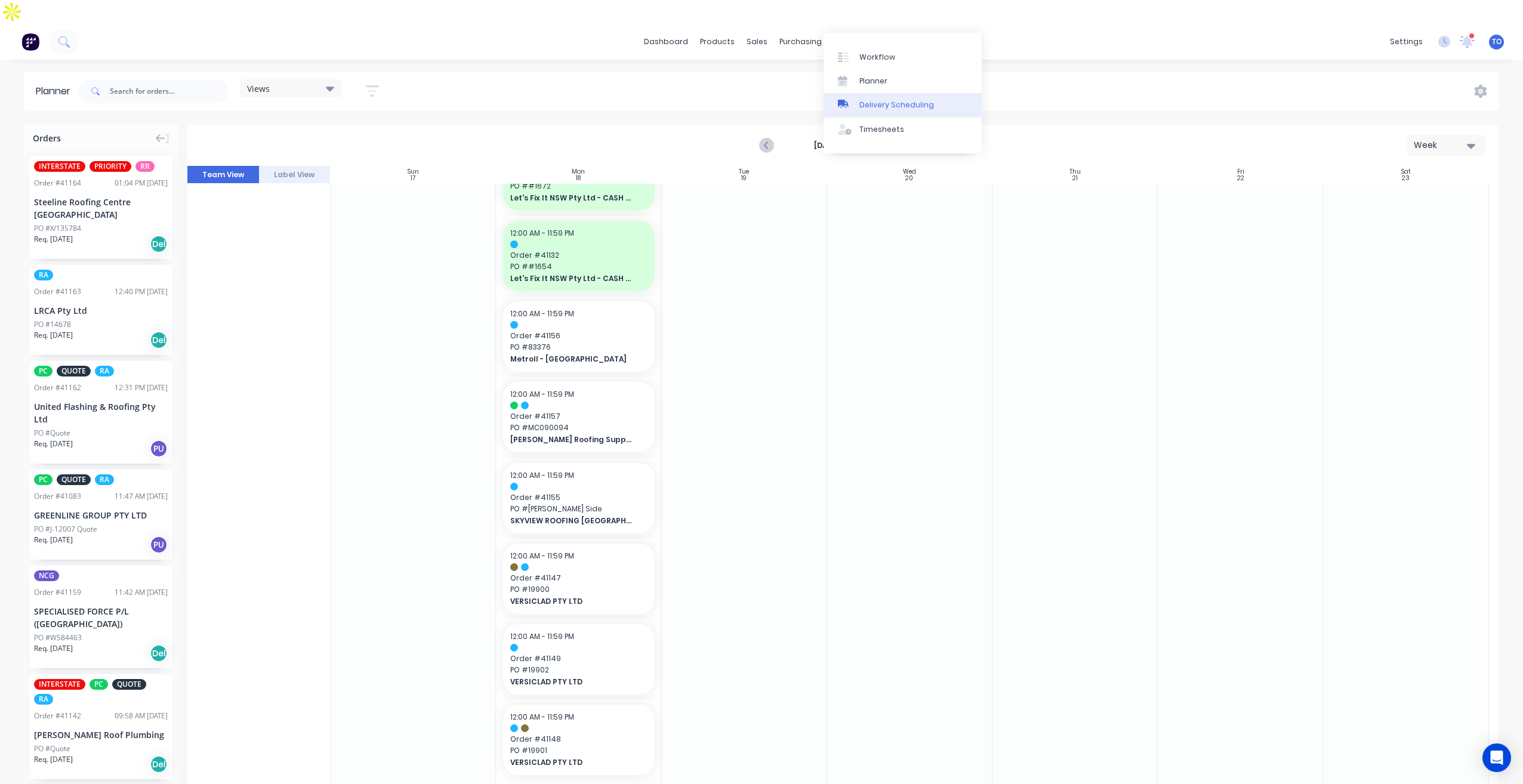
click at [883, 107] on div "Delivery Scheduling" at bounding box center [896, 105] width 74 height 11
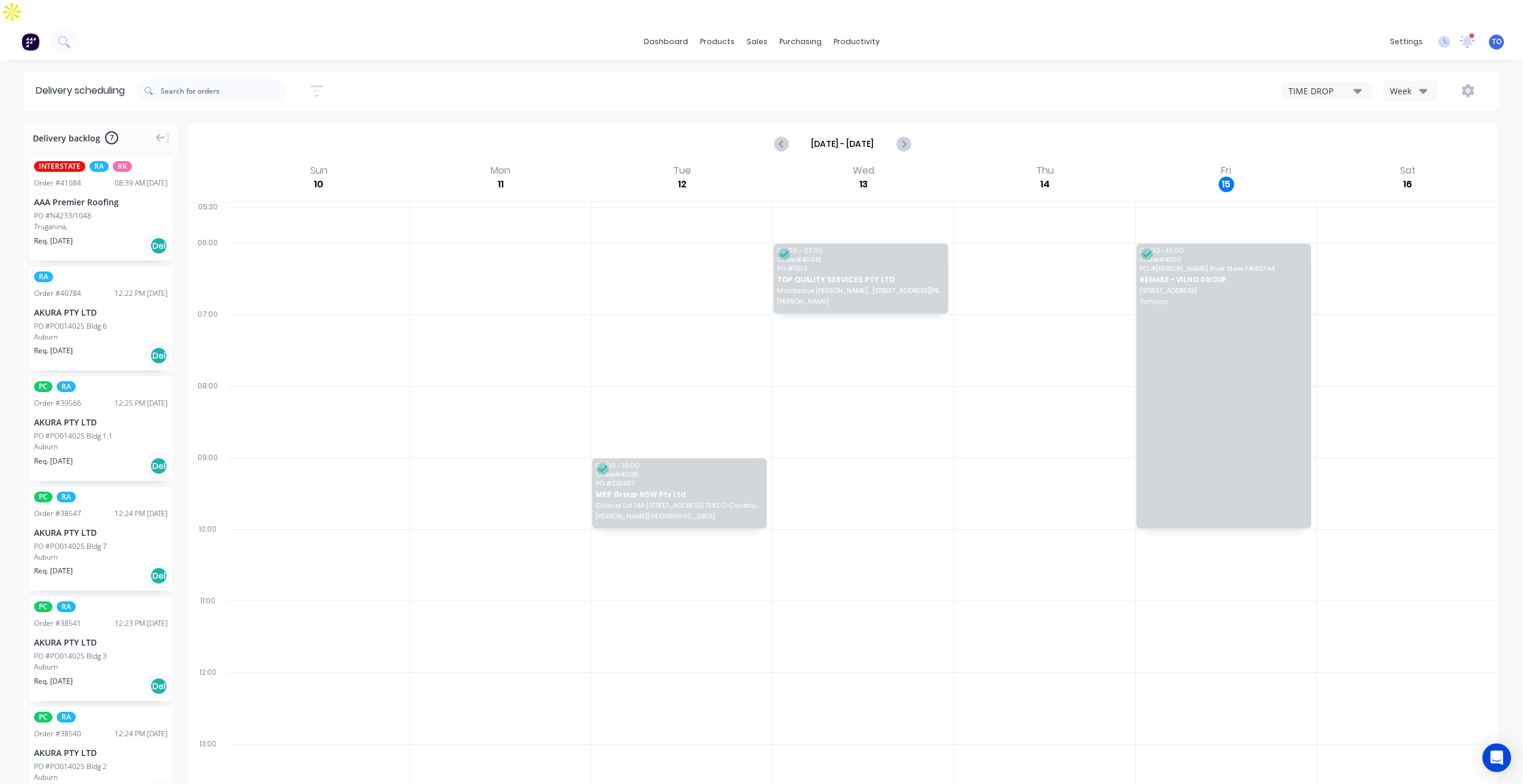
click at [1439, 74] on div "Sort by Most recent Created date Required date Order number Customer name Most …" at bounding box center [817, 90] width 1362 height 33
click at [1416, 84] on div "Week" at bounding box center [1407, 90] width 35 height 12
click at [1414, 134] on div "Vehicle" at bounding box center [1443, 146] width 118 height 24
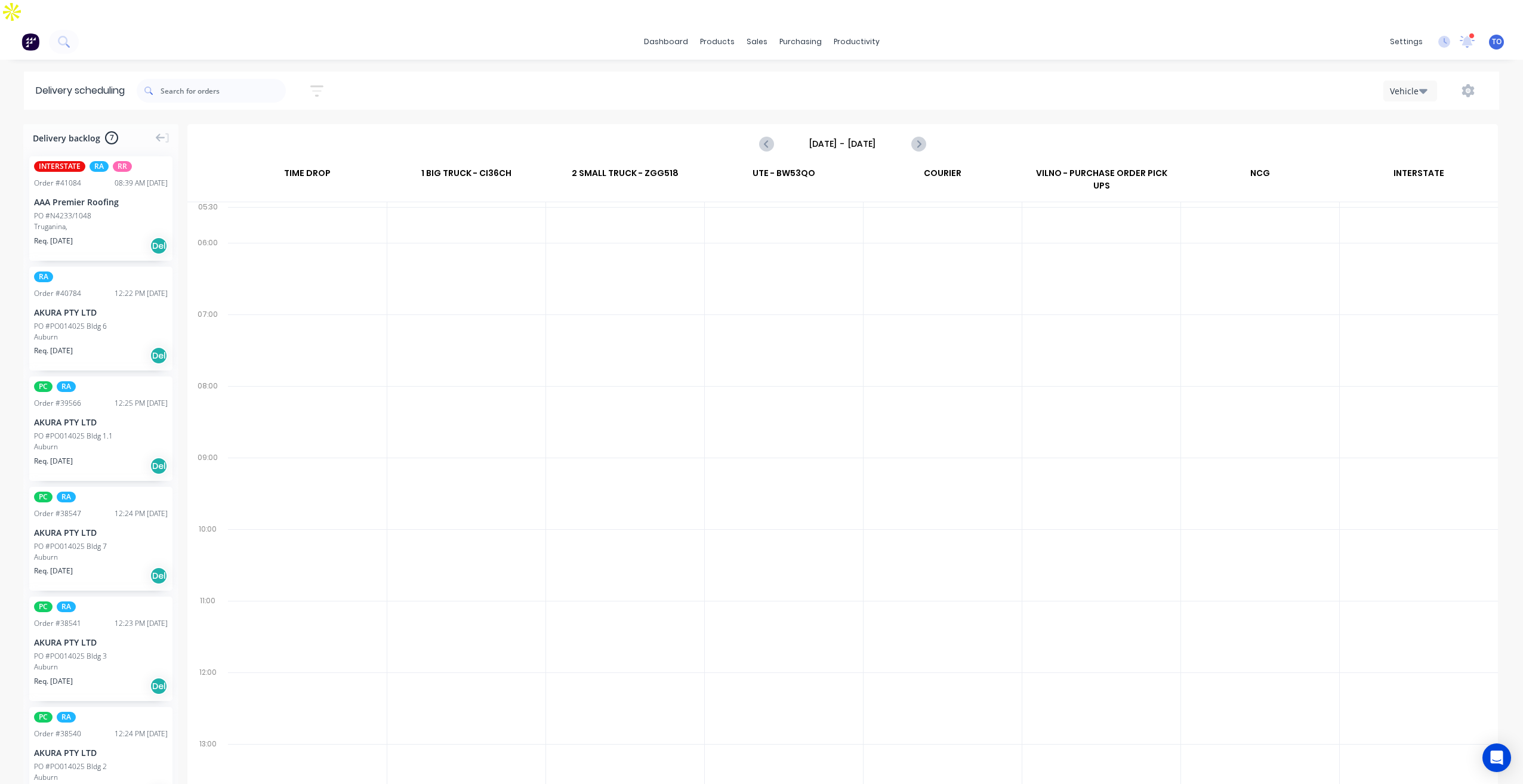
click at [820, 135] on input "Sunday - 10/08/25" at bounding box center [843, 144] width 118 height 18
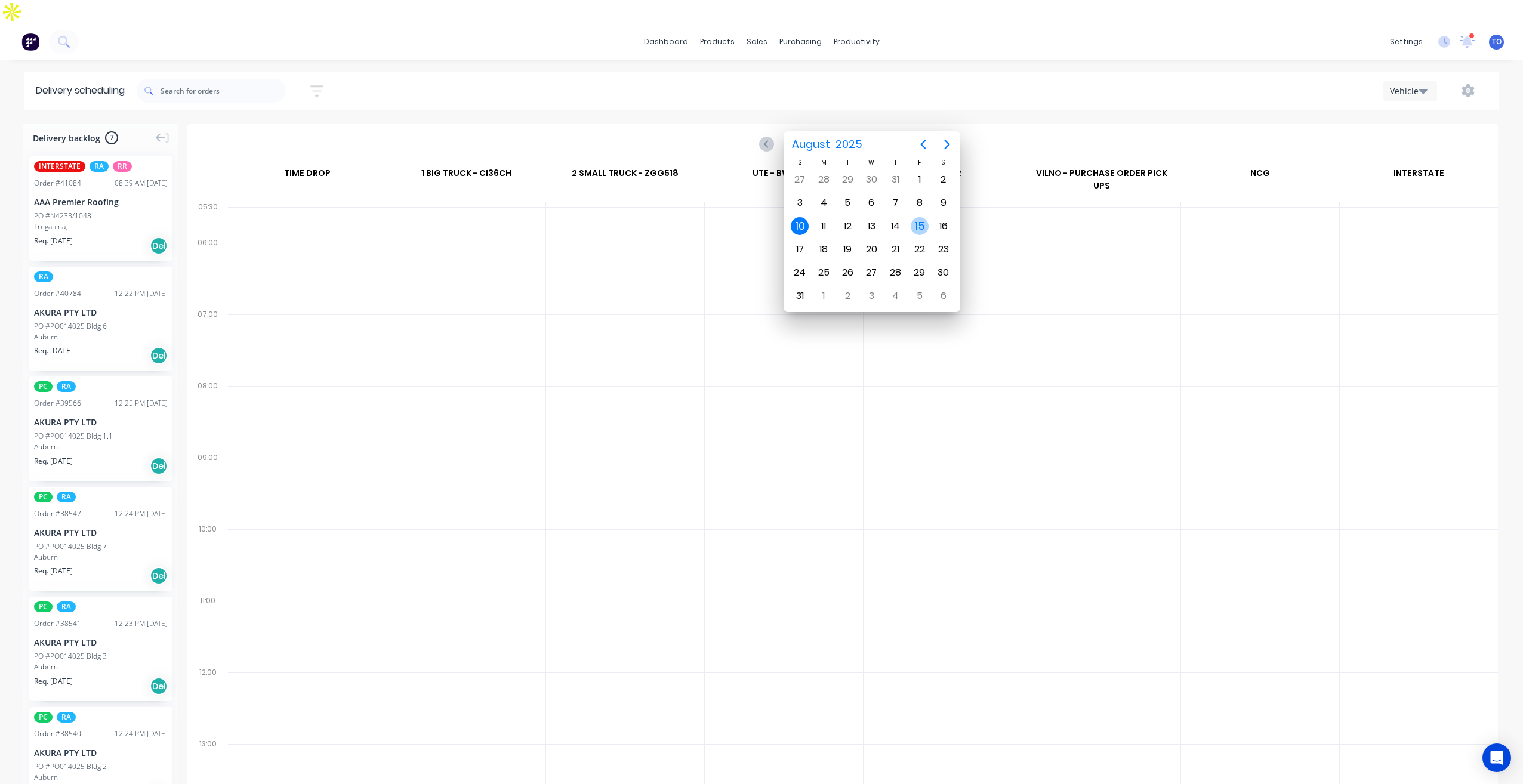
click at [919, 232] on div "15" at bounding box center [919, 226] width 18 height 18
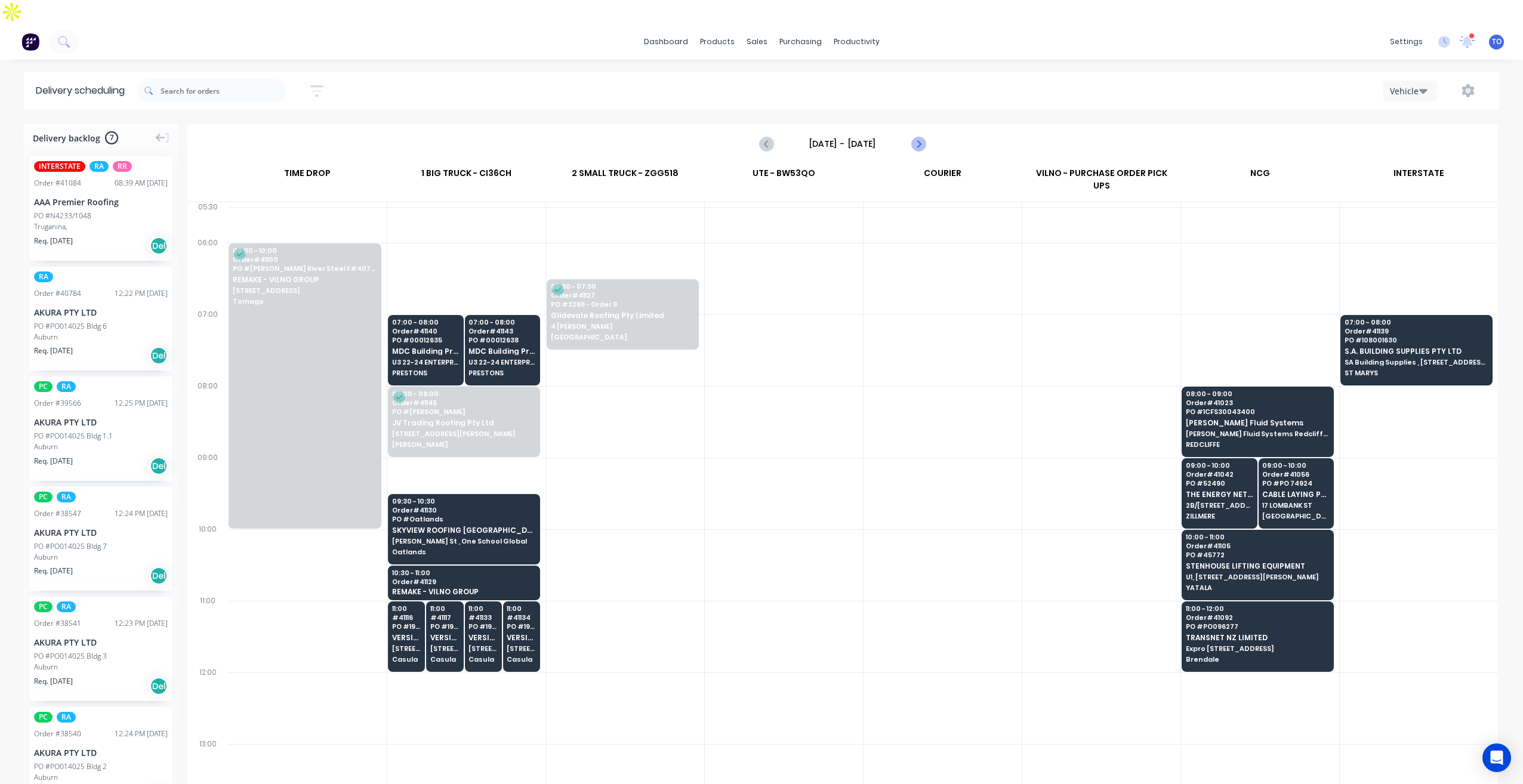
click at [927, 132] on button "Next page" at bounding box center [917, 144] width 24 height 24
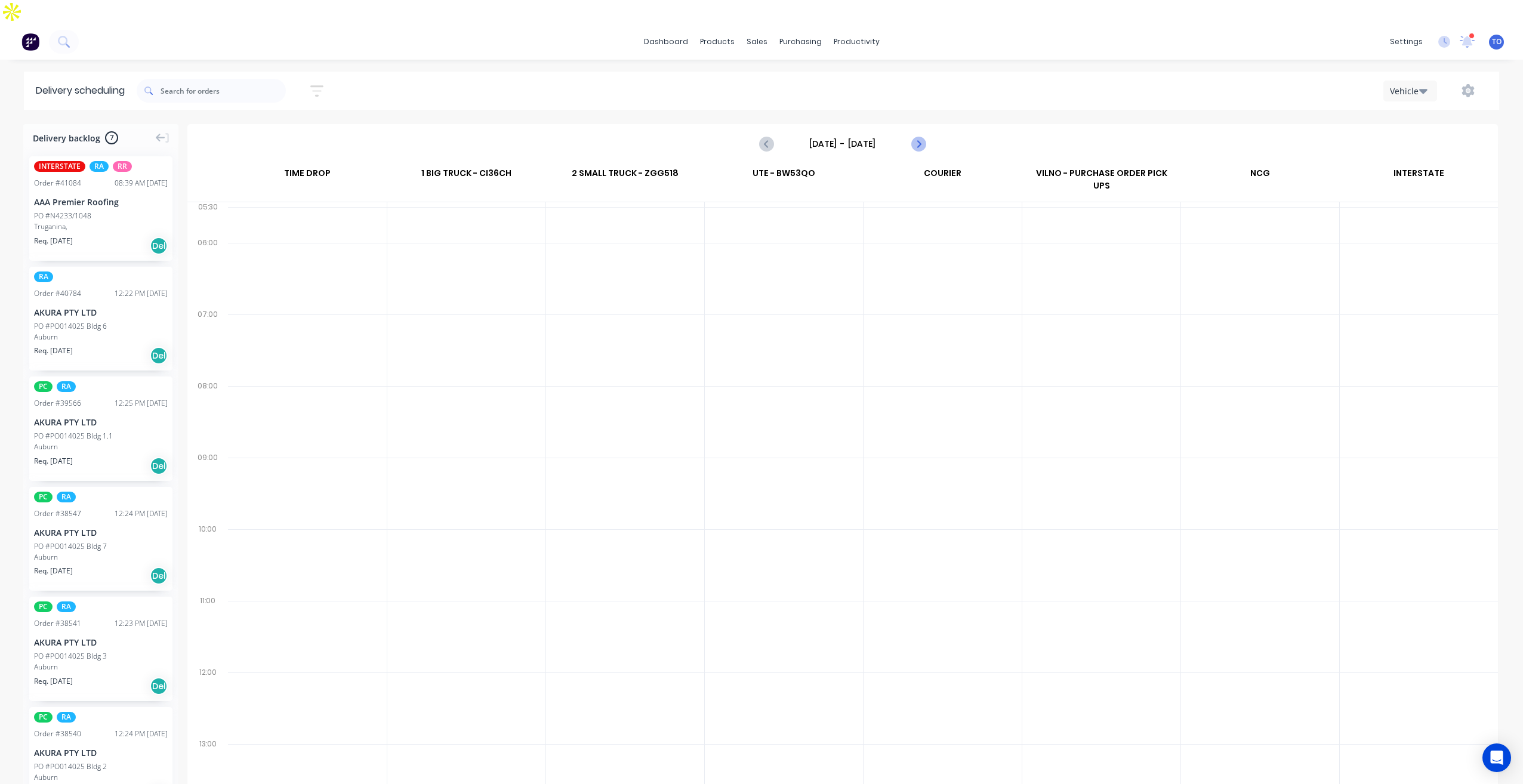
click at [923, 136] on icon "Next page" at bounding box center [918, 144] width 14 height 14
type input "[DATE] - [DATE]"
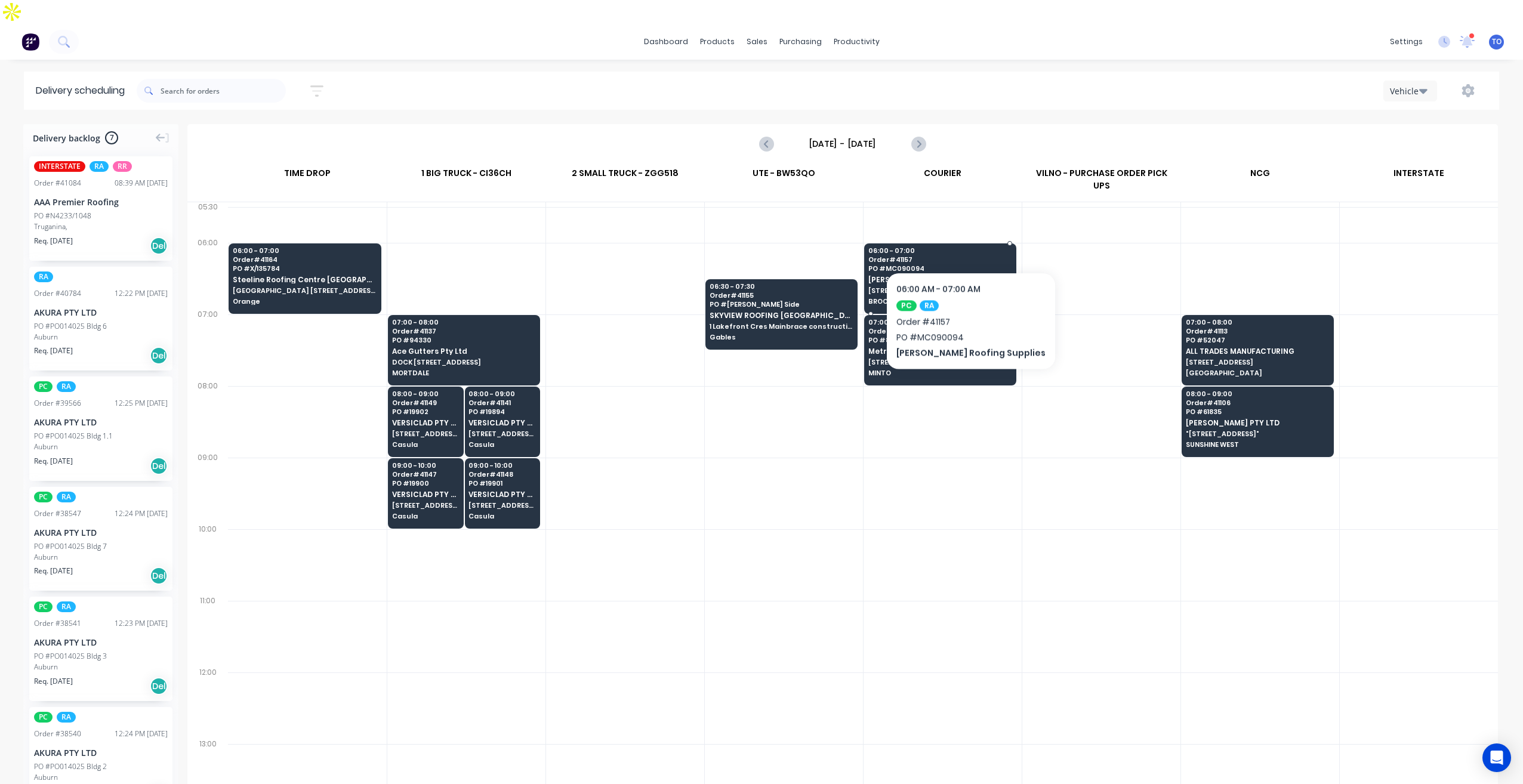
click at [953, 243] on div "06:00 - 07:00 Order # 41157 PO # MC090094 Ridgeway Roofing Supplies 7 ETHEL AVE…" at bounding box center [940, 276] width 151 height 67
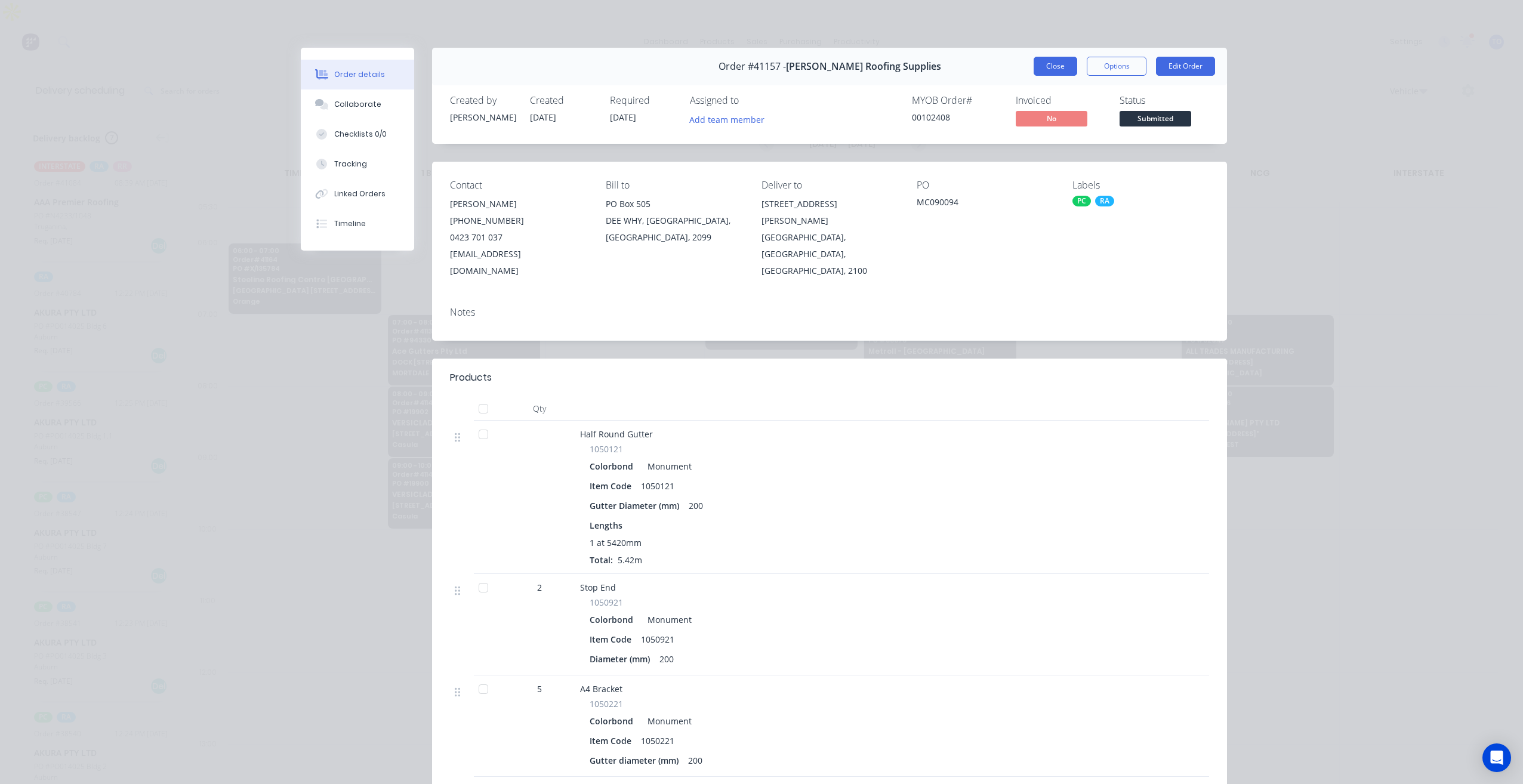
click at [1046, 63] on button "Close" at bounding box center [1055, 66] width 43 height 19
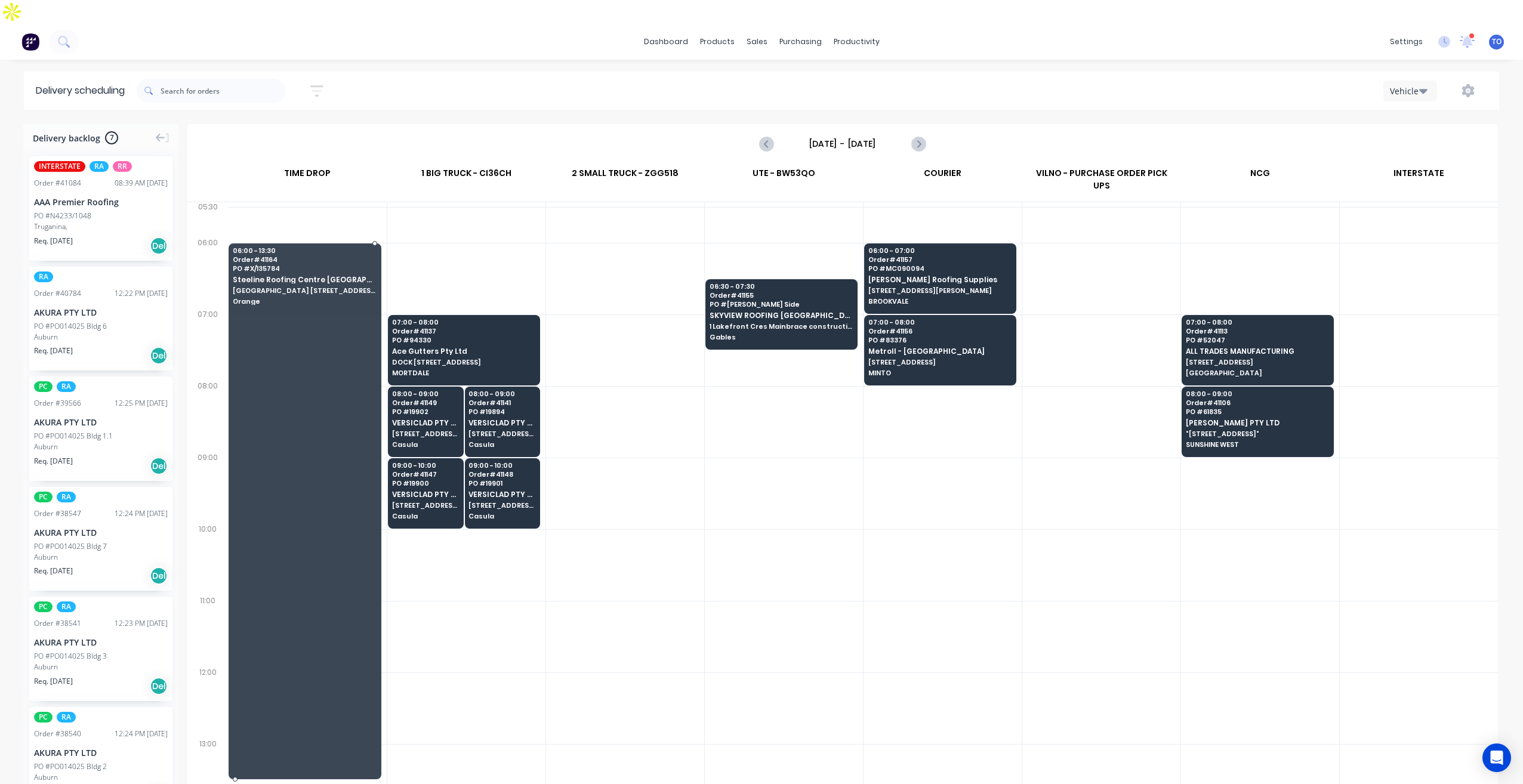
drag, startPoint x: 233, startPoint y: 277, endPoint x: 222, endPoint y: 718, distance: 441.1
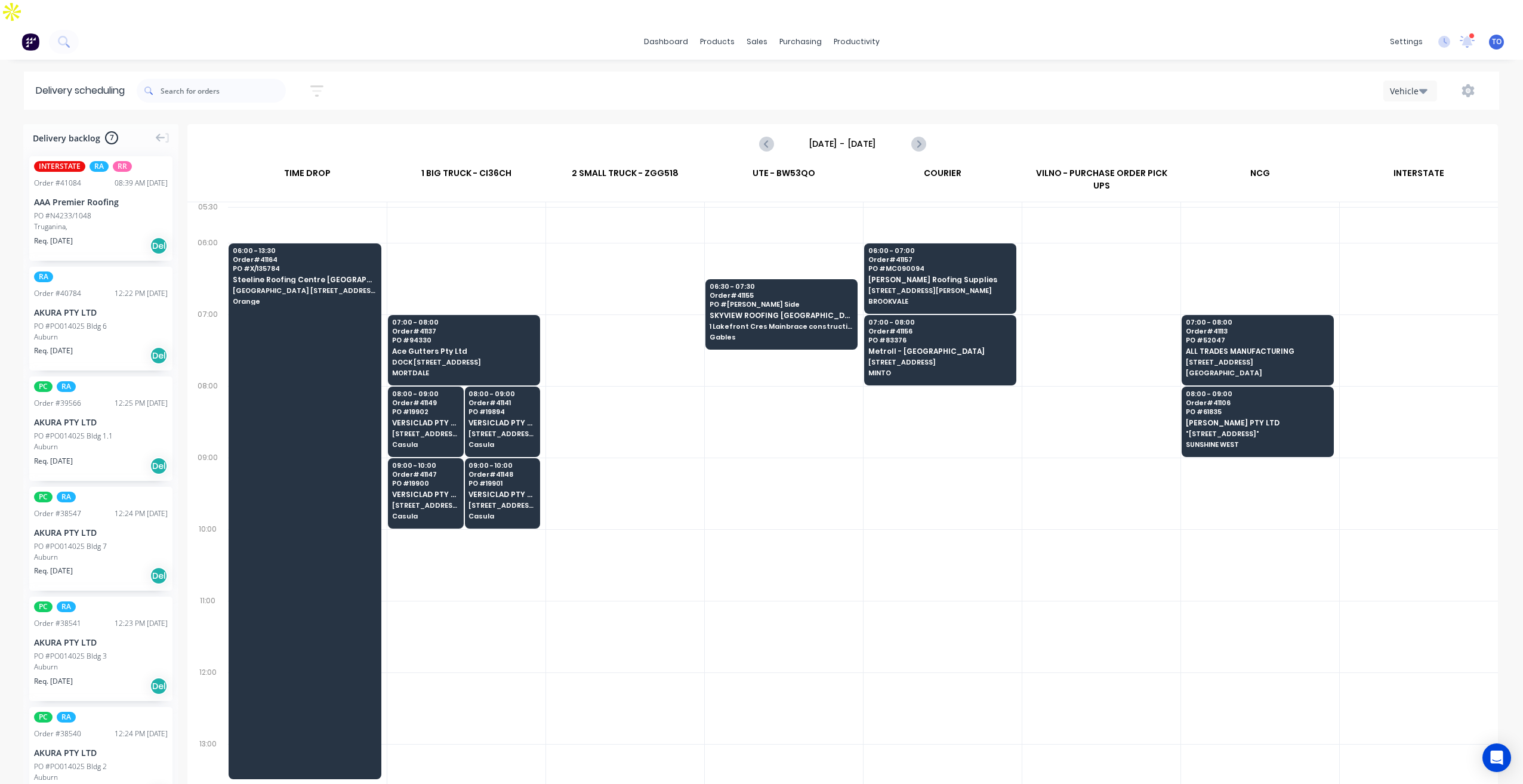
click at [830, 135] on input "[DATE] - [DATE]" at bounding box center [843, 144] width 118 height 18
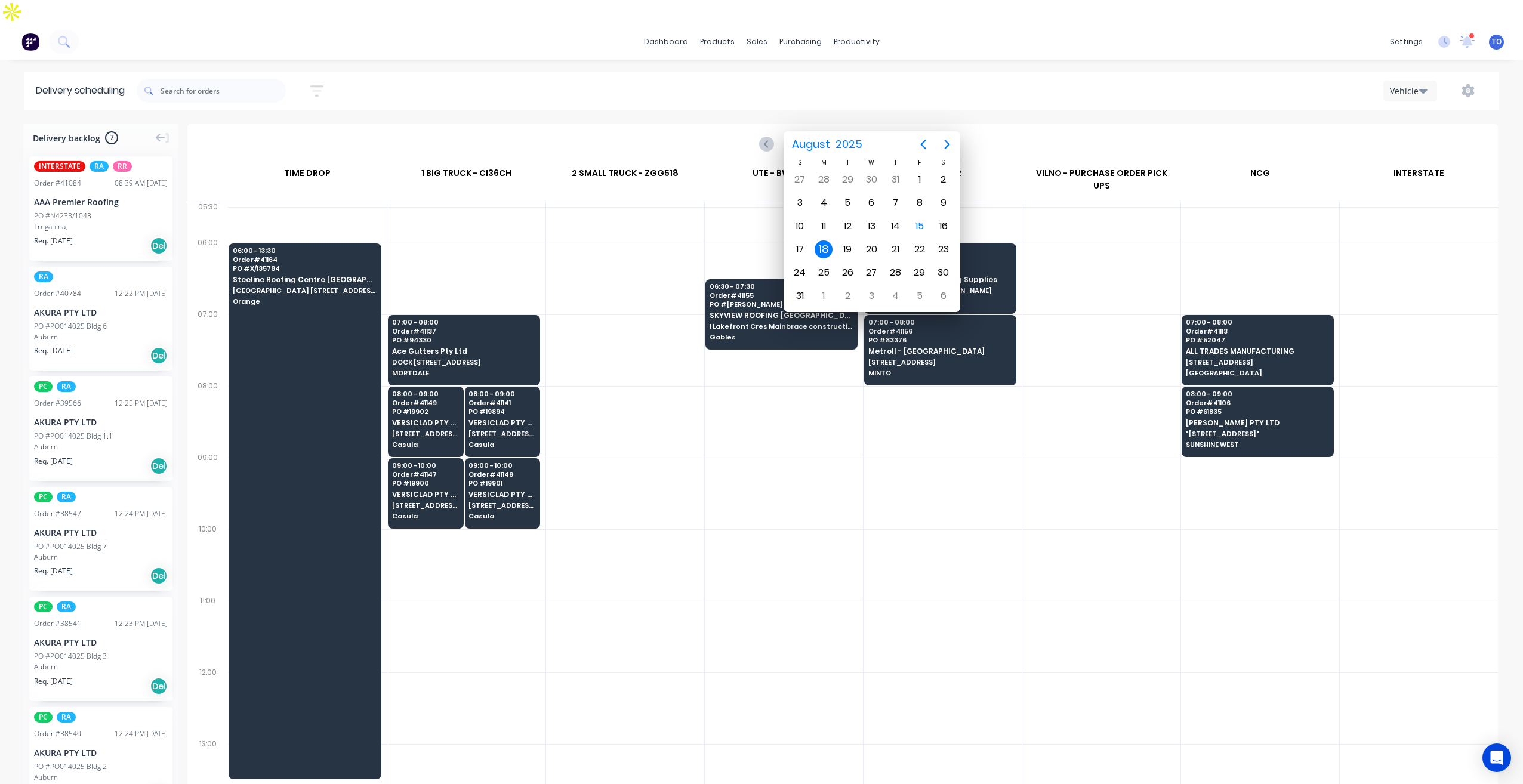
click at [979, 98] on div "Delivery scheduling Sort by Most recent Created date Required date Order number…" at bounding box center [761, 440] width 1523 height 736
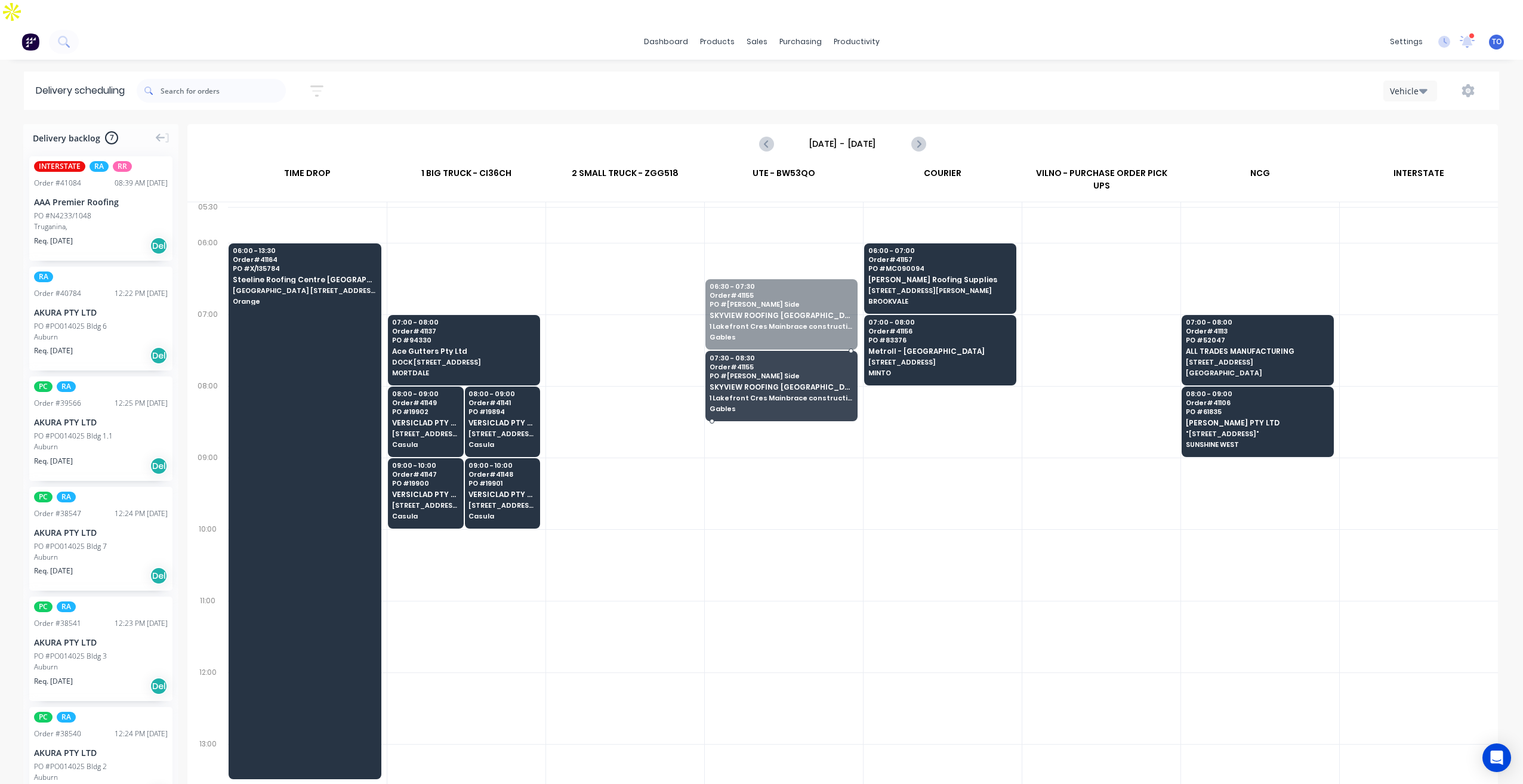
drag, startPoint x: 787, startPoint y: 255, endPoint x: 750, endPoint y: 321, distance: 75.7
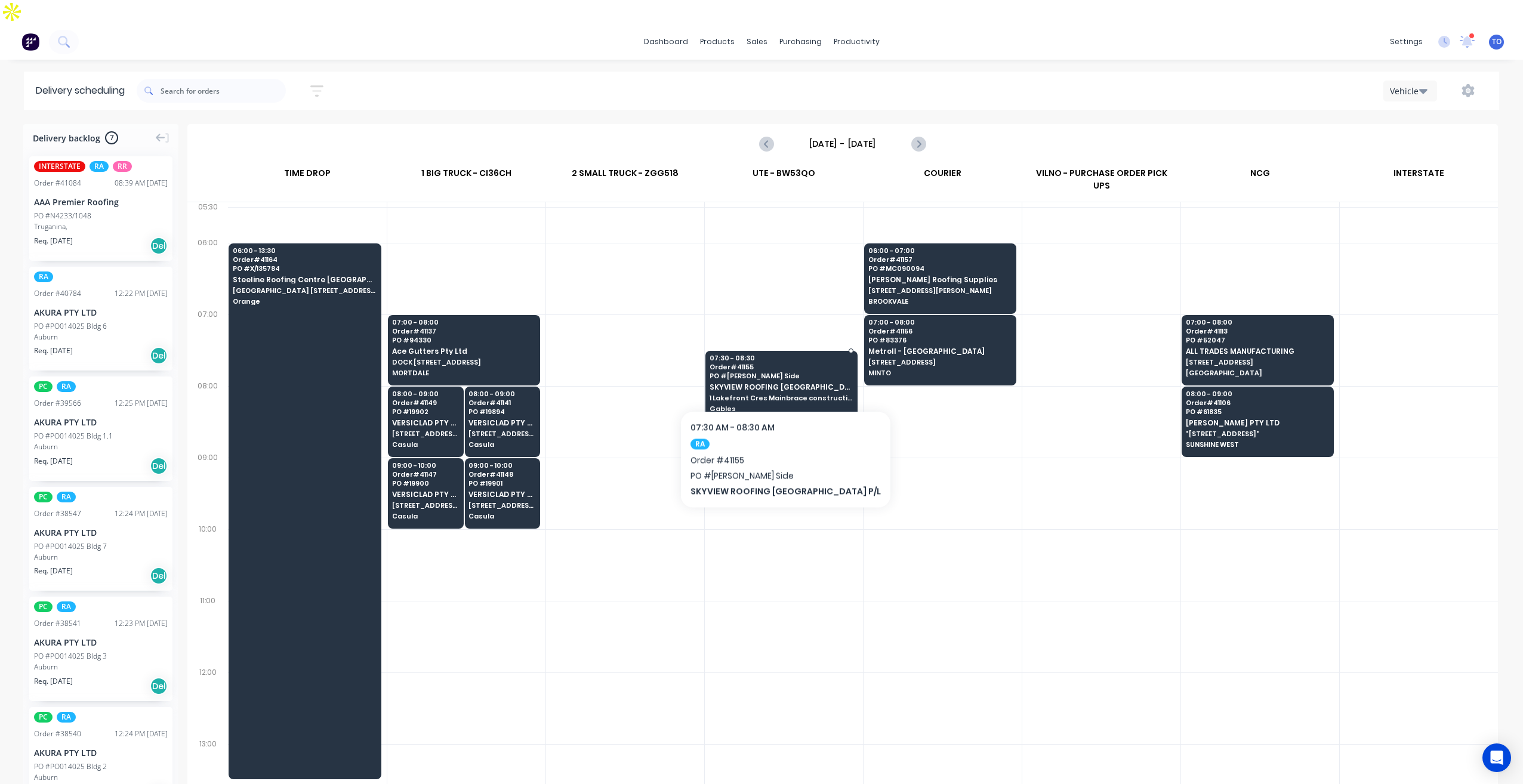
click at [758, 405] on span "Gables" at bounding box center [780, 409] width 142 height 7
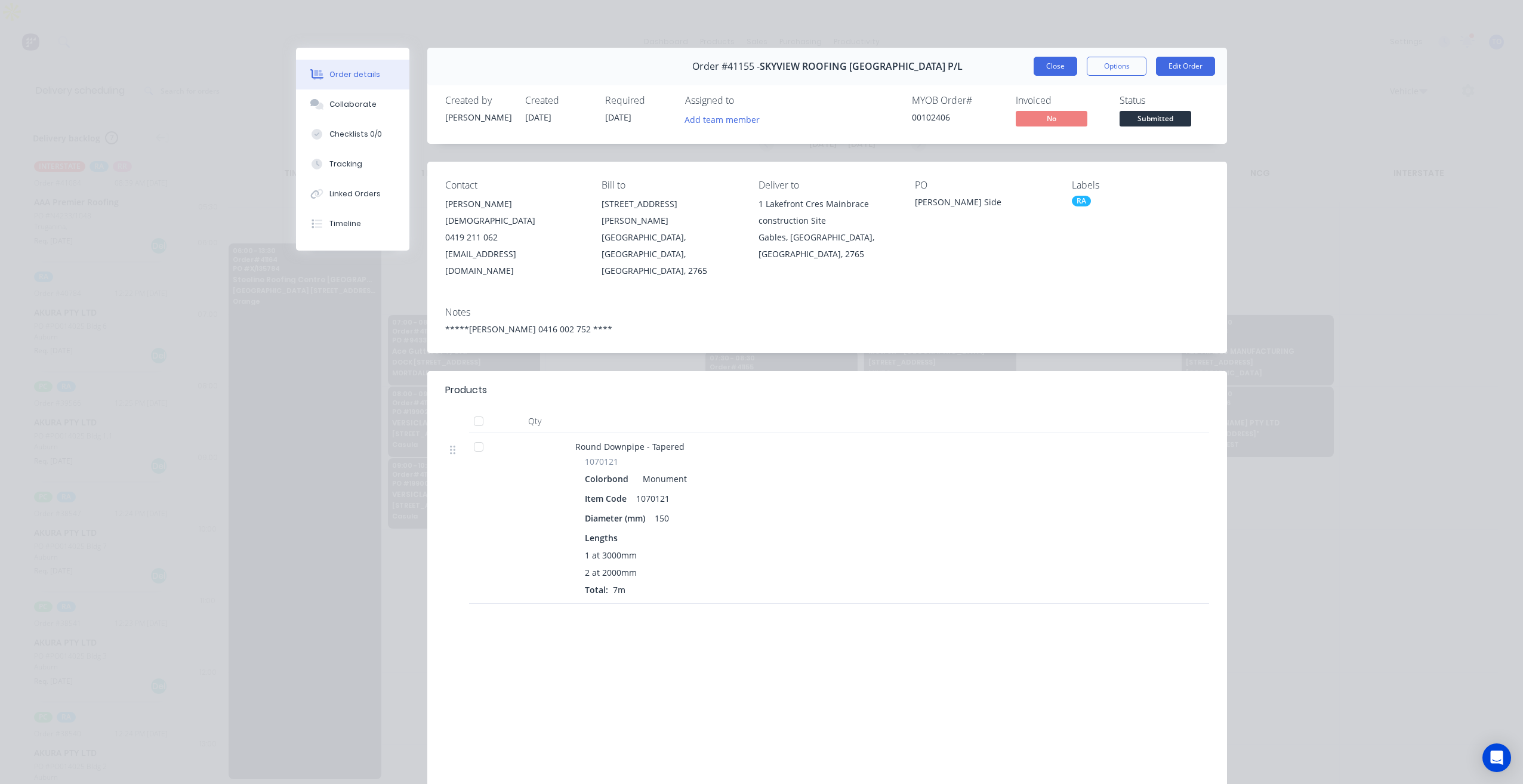
click at [1058, 71] on button "Close" at bounding box center [1055, 66] width 43 height 19
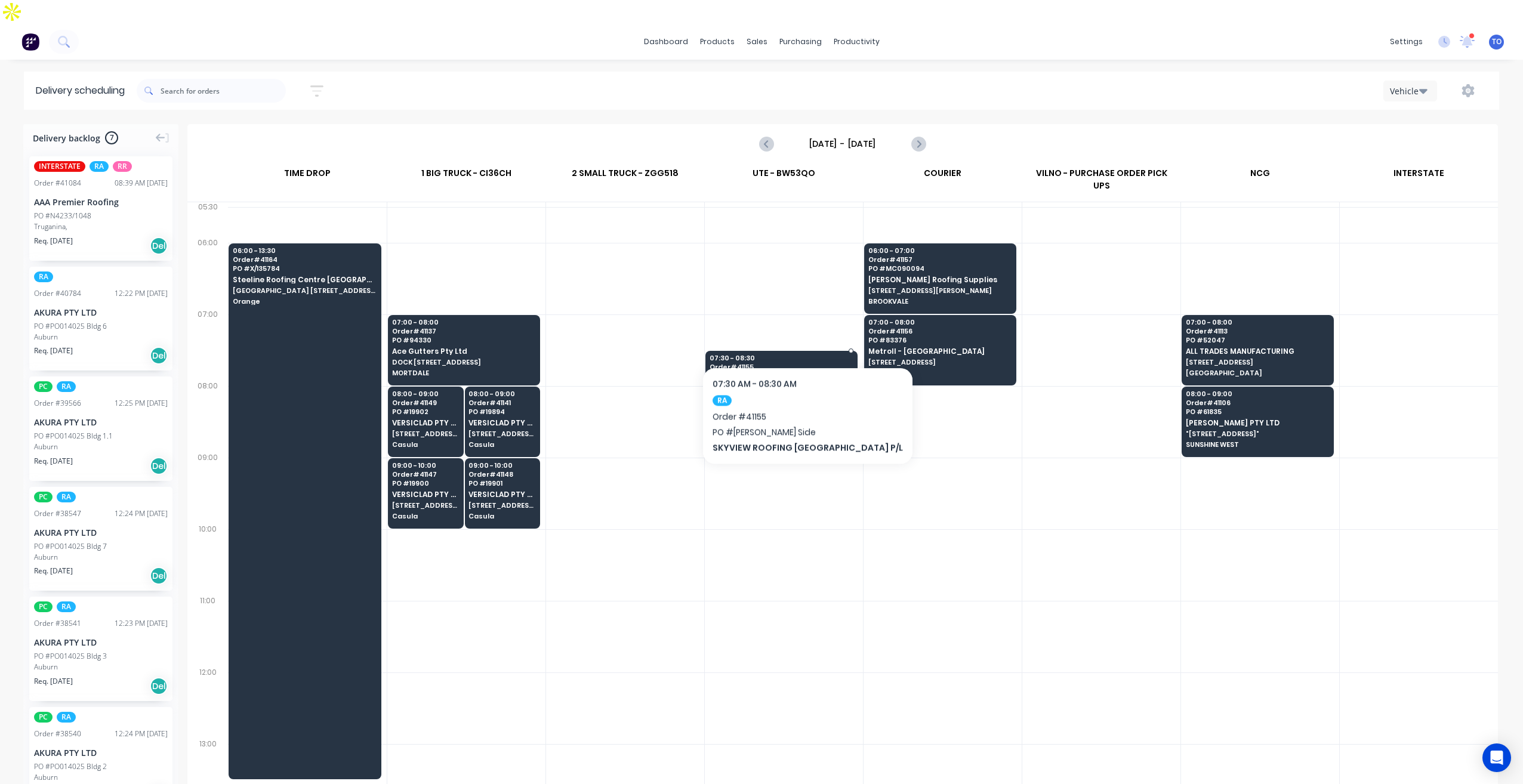
click at [781, 363] on span "Order # 41155" at bounding box center [780, 367] width 142 height 7
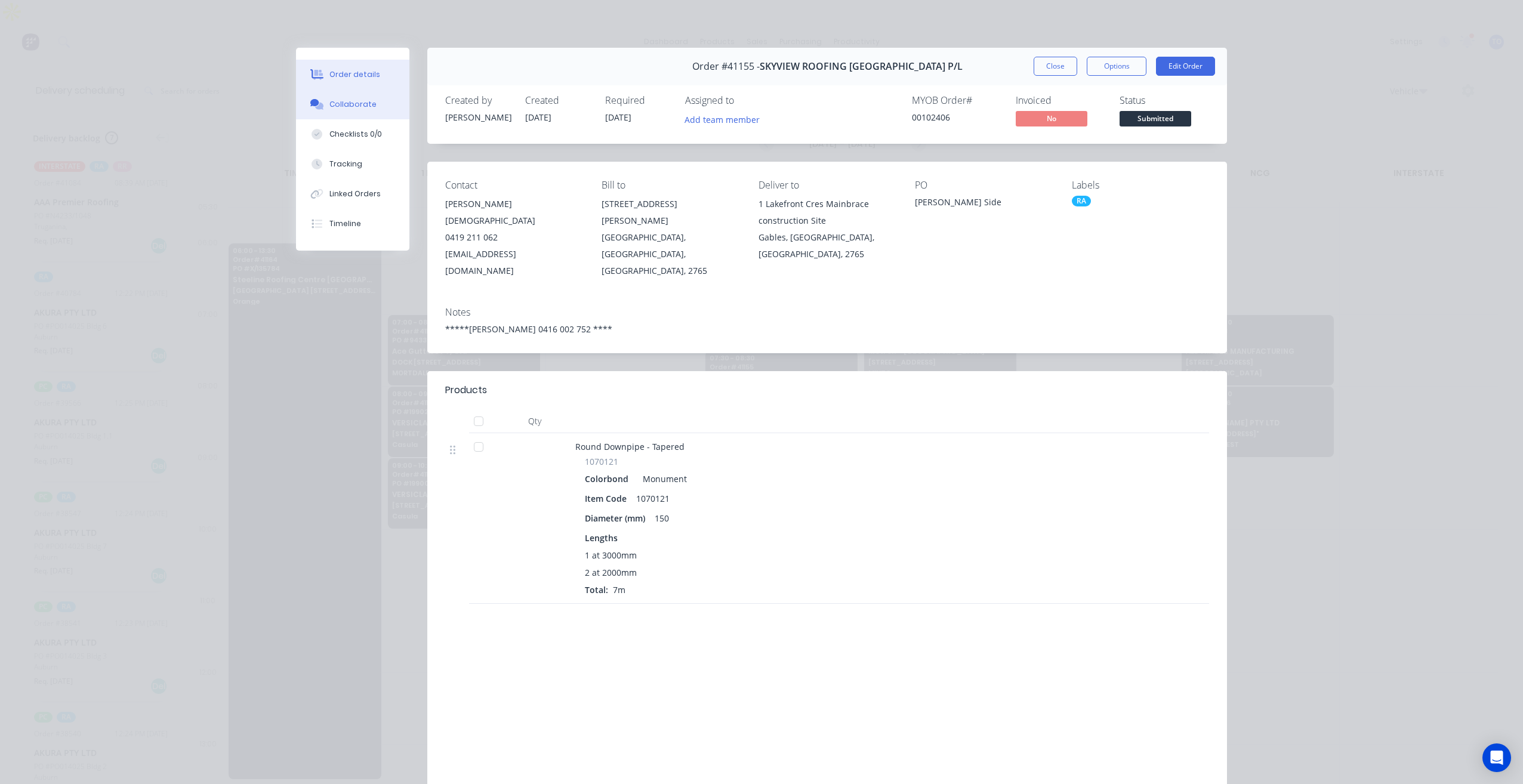
click at [337, 103] on div "Collaborate" at bounding box center [352, 104] width 47 height 11
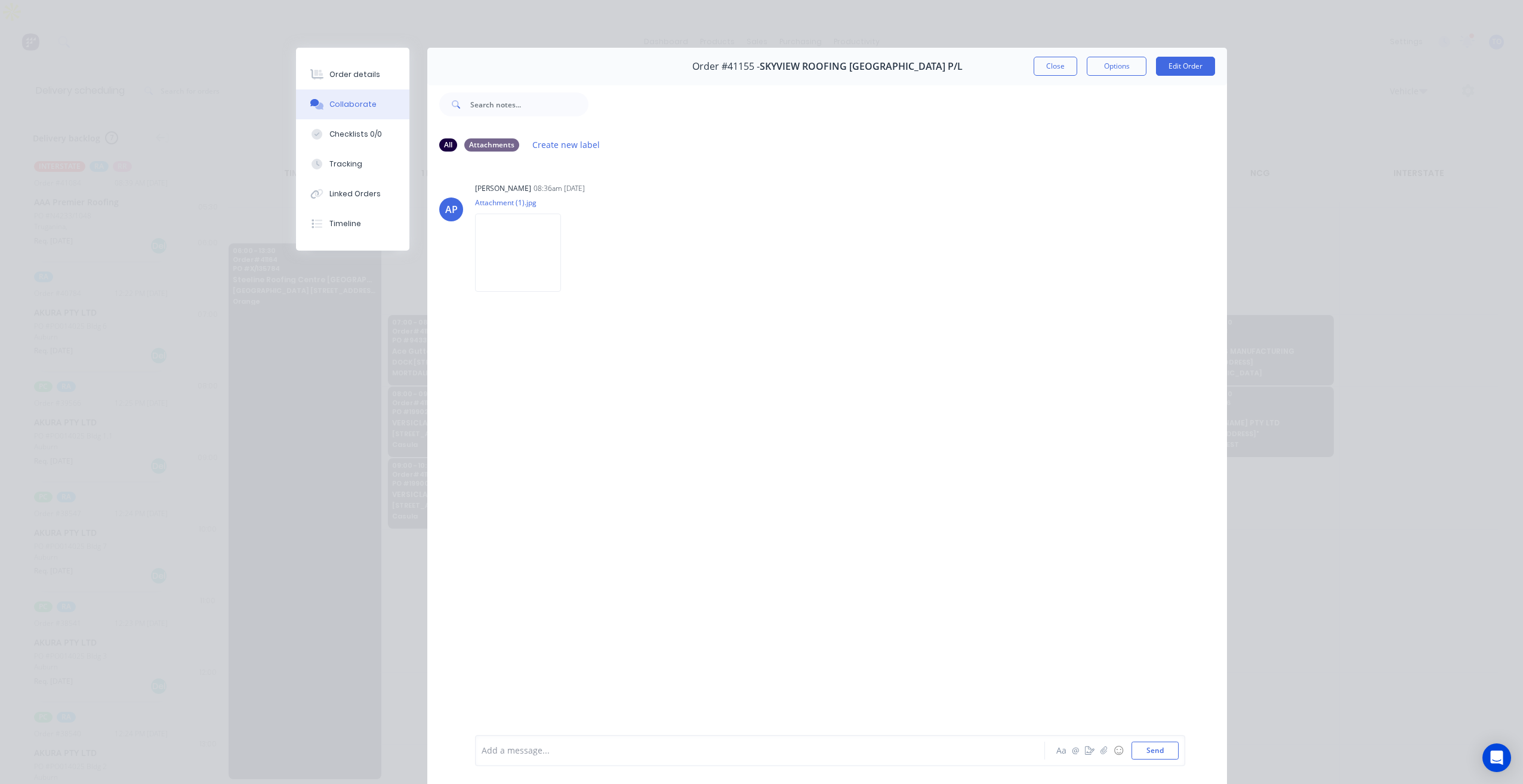
click at [647, 750] on div at bounding box center [743, 750] width 522 height 12
click at [651, 757] on div "Add a message..." at bounding box center [743, 750] width 523 height 18
click at [587, 749] on div at bounding box center [743, 750] width 522 height 12
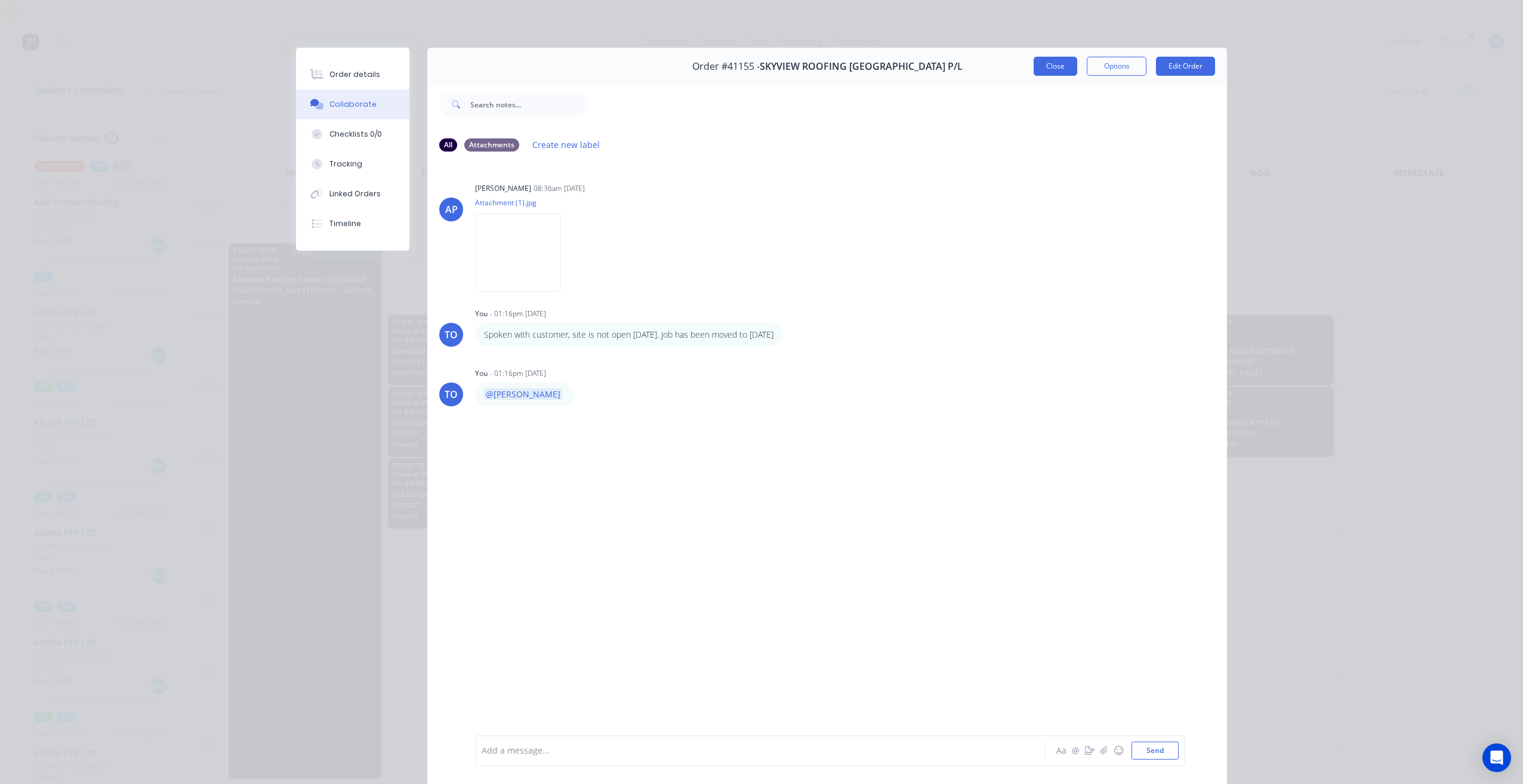
click at [1043, 71] on button "Close" at bounding box center [1055, 66] width 43 height 19
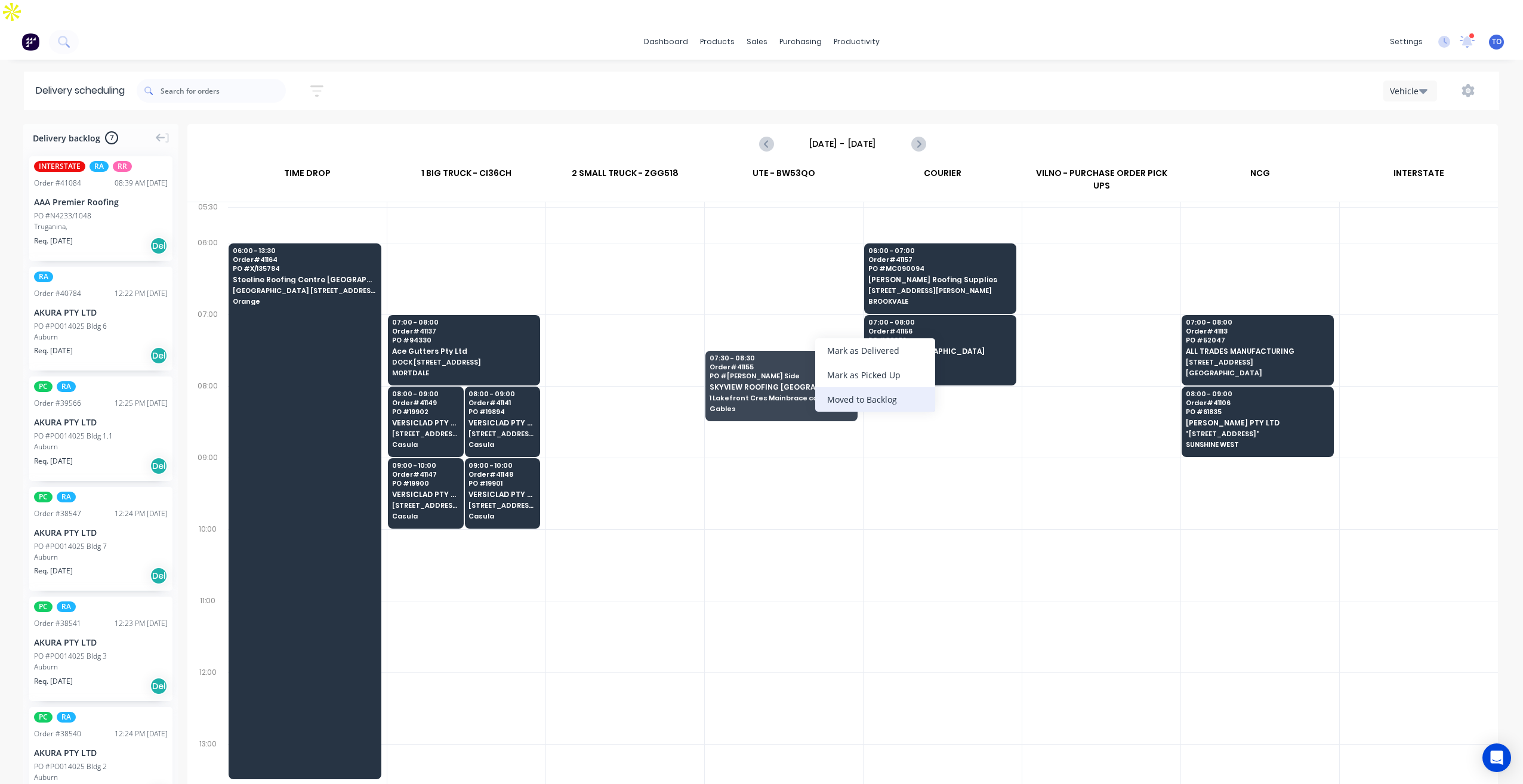
click at [888, 405] on div "Moved to Backlog" at bounding box center [875, 399] width 120 height 25
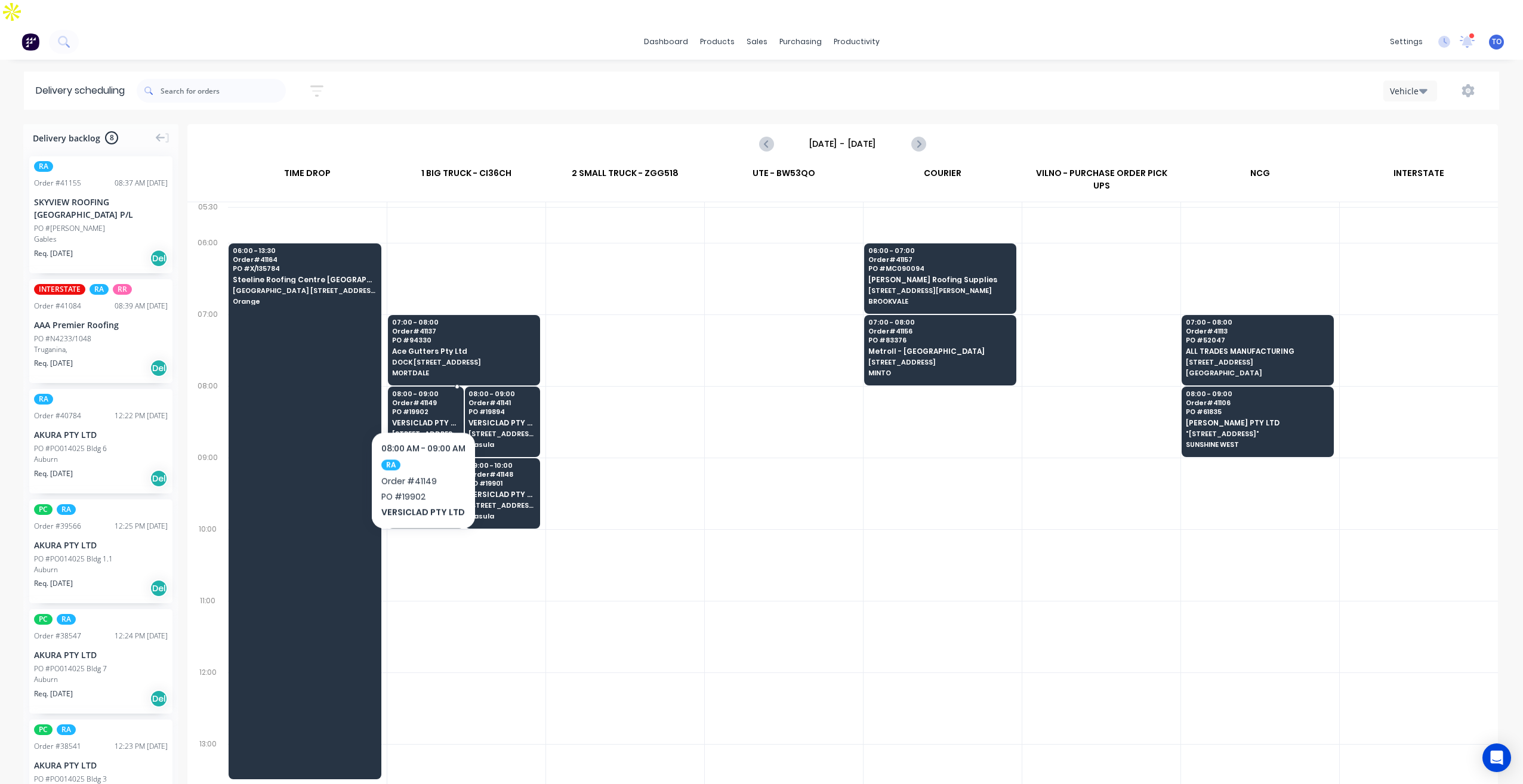
click at [424, 430] on span "[STREET_ADDRESS]" at bounding box center [425, 434] width 67 height 7
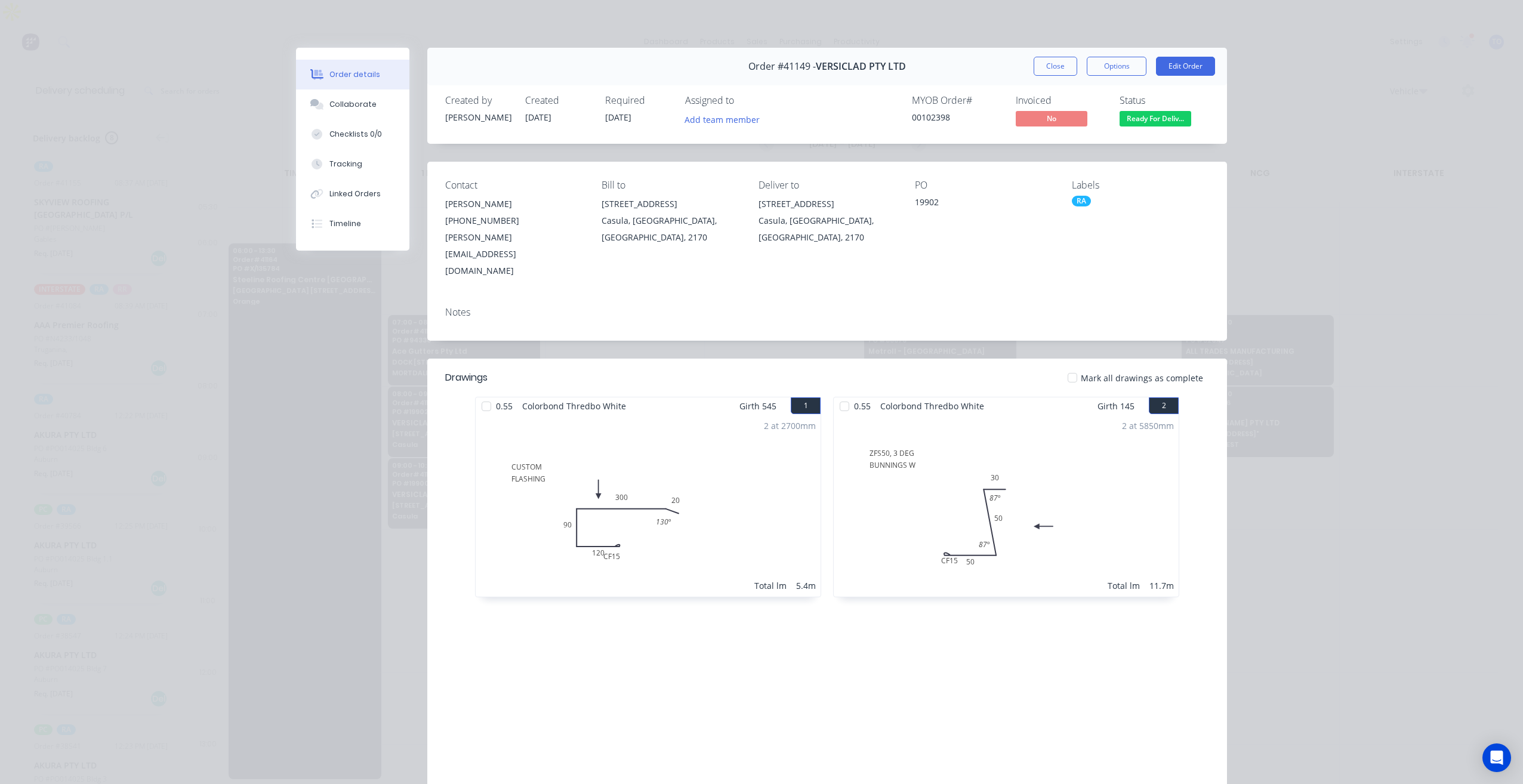
drag, startPoint x: 1045, startPoint y: 74, endPoint x: 1023, endPoint y: 87, distance: 25.6
click at [1046, 74] on button "Close" at bounding box center [1055, 66] width 43 height 19
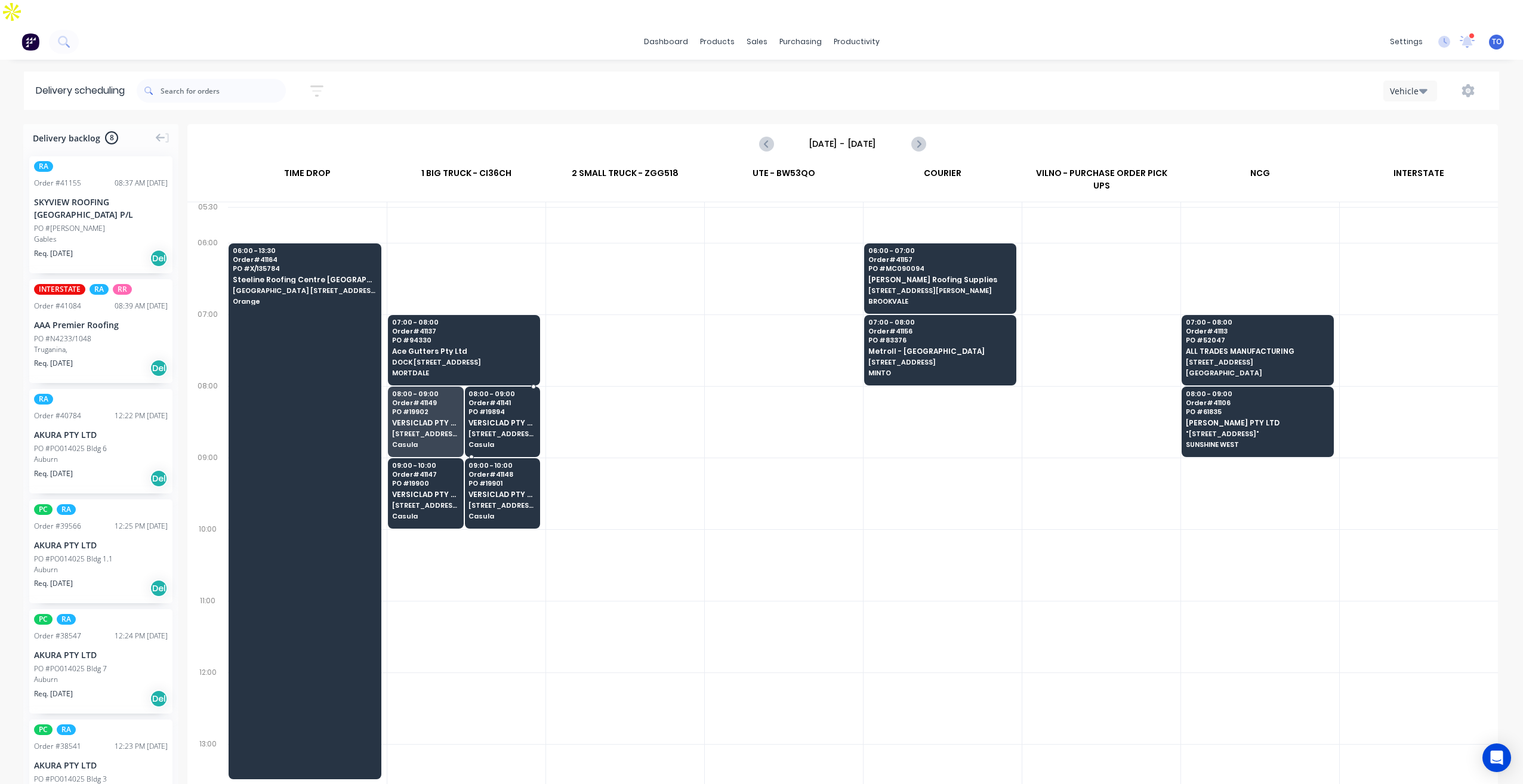
click at [502, 408] on span "PO # 19894" at bounding box center [502, 411] width 67 height 7
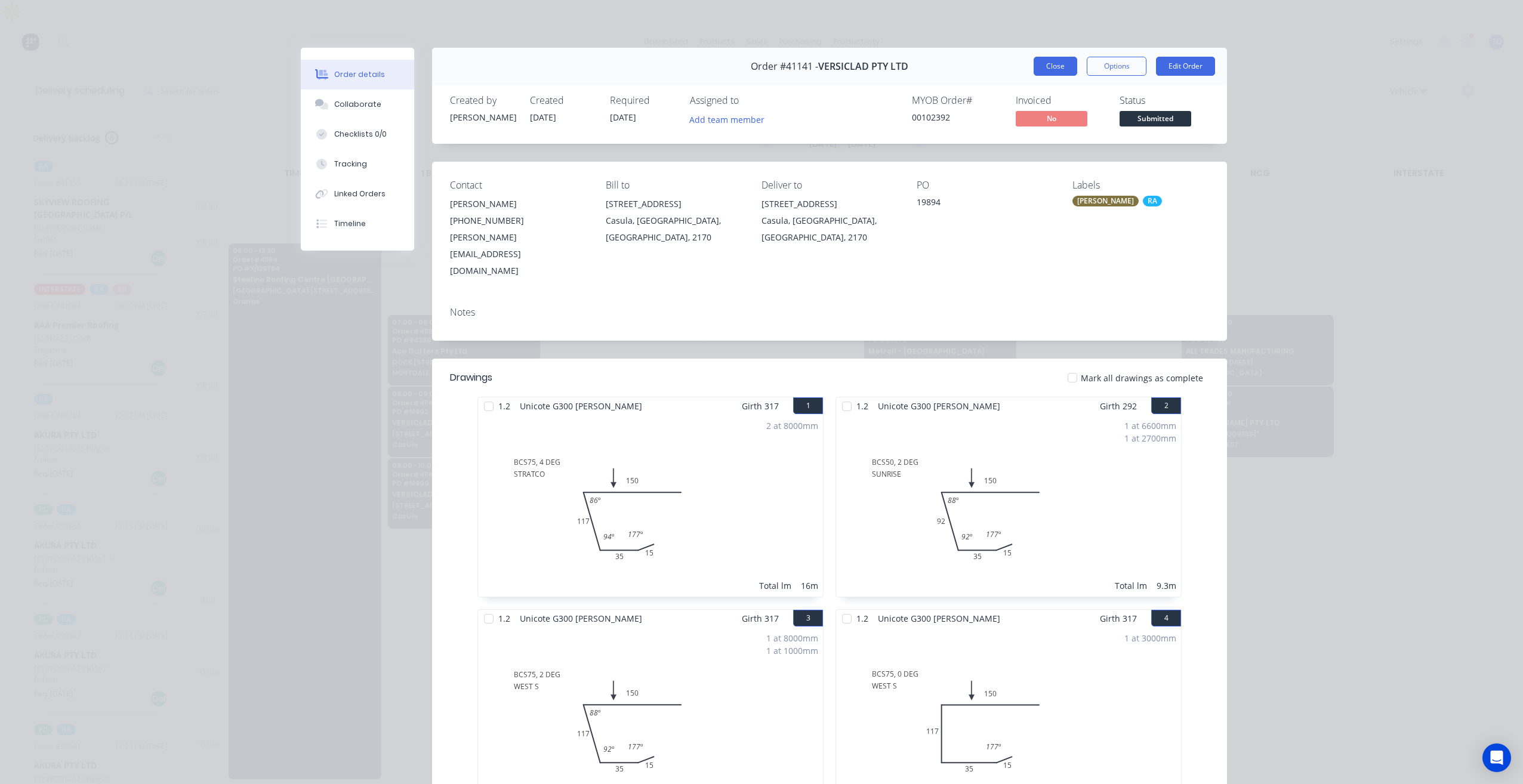
click at [1044, 70] on button "Close" at bounding box center [1055, 66] width 43 height 19
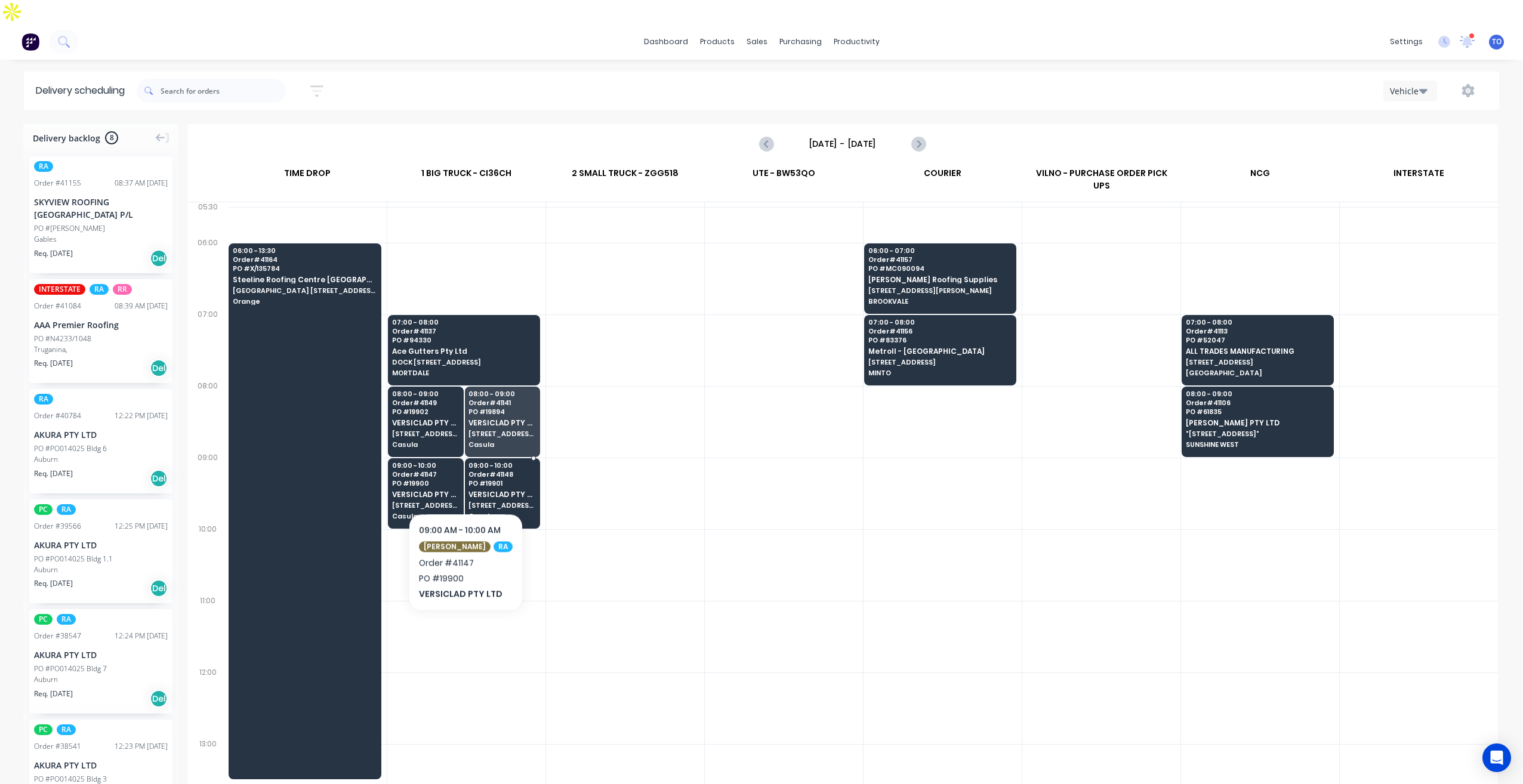
click at [469, 513] on span "Casula" at bounding box center [502, 516] width 67 height 7
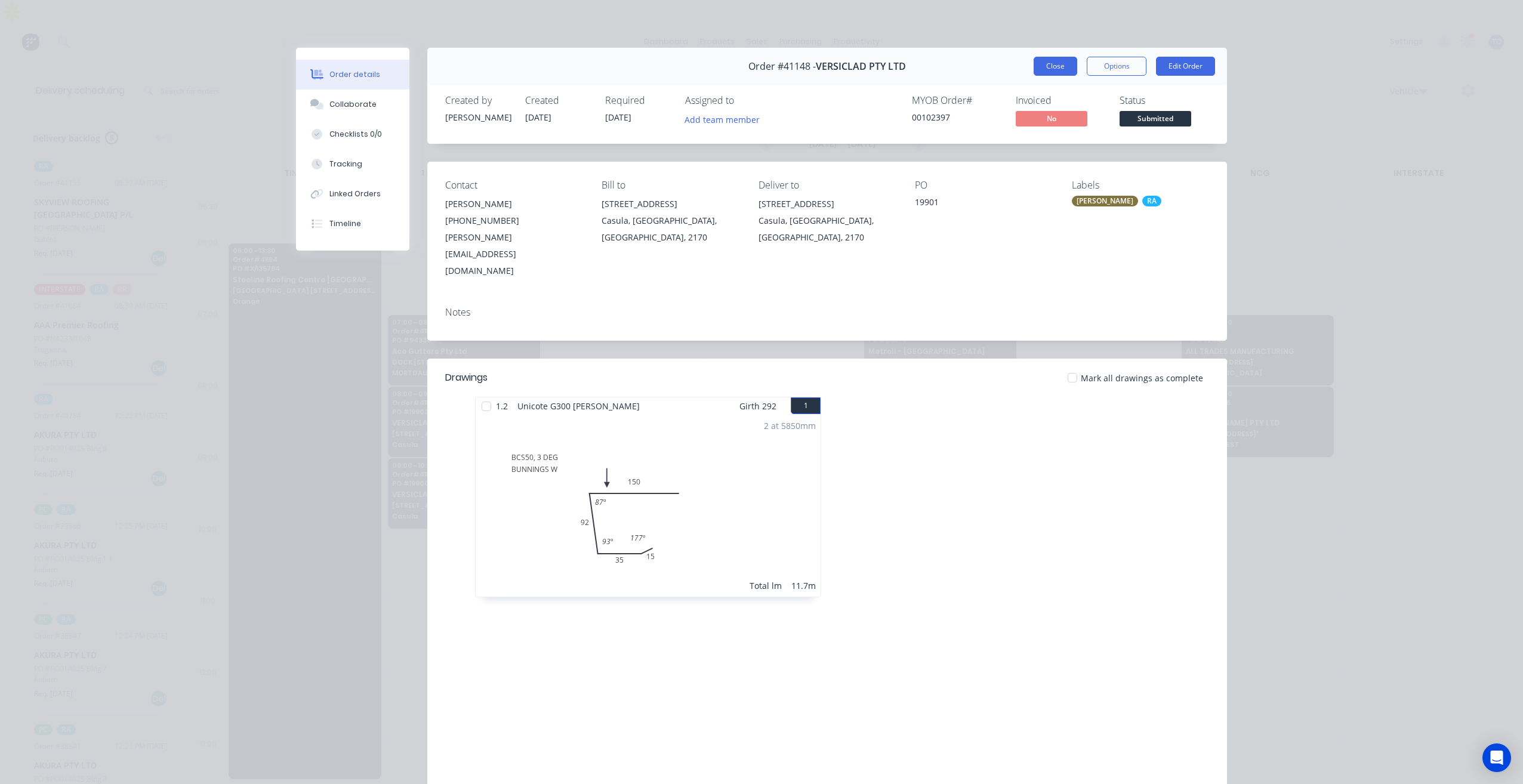
click at [1041, 66] on button "Close" at bounding box center [1055, 66] width 43 height 19
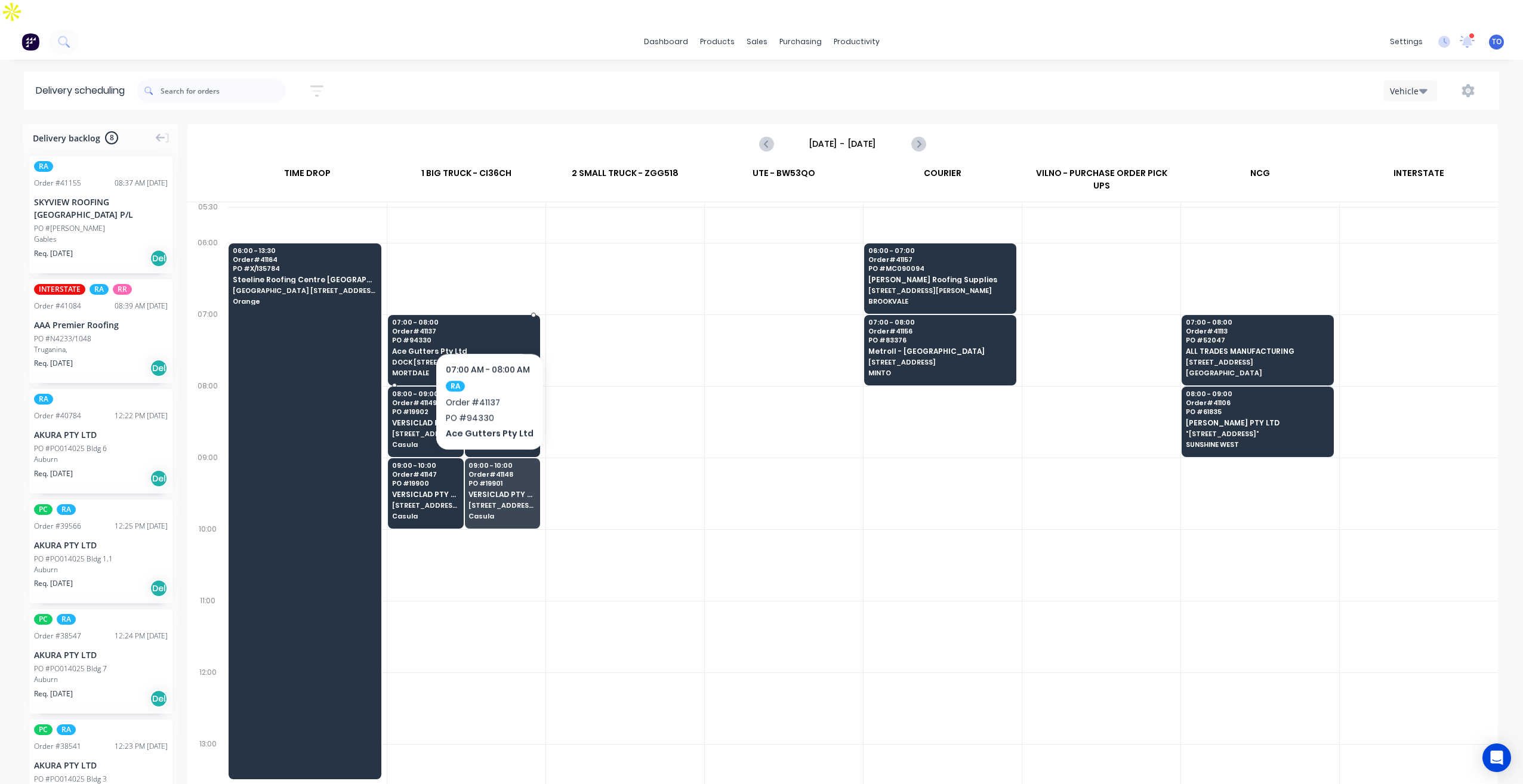
click at [487, 347] on span "Ace Gutters Pty Ltd" at bounding box center [463, 351] width 142 height 8
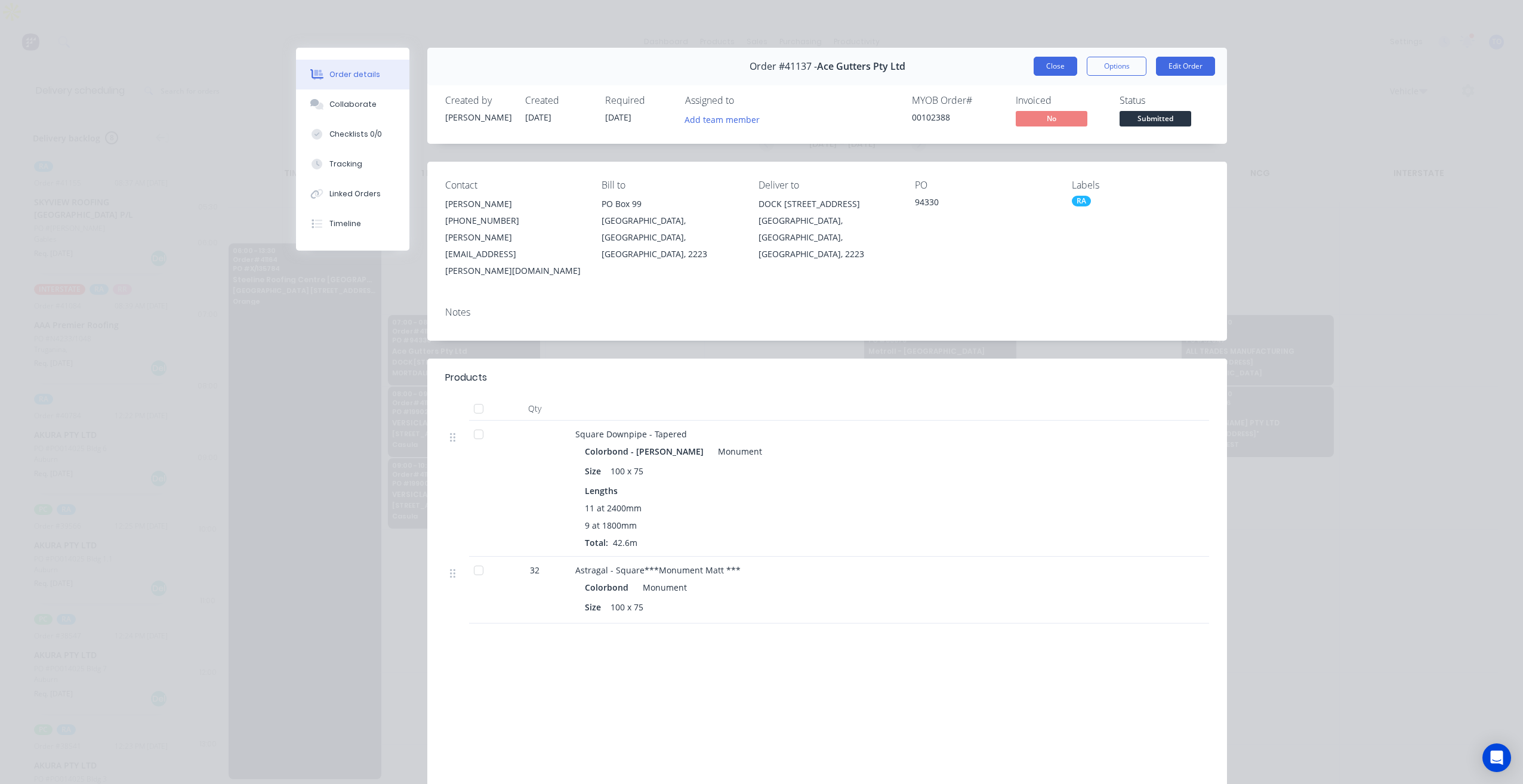
click at [1069, 64] on button "Close" at bounding box center [1055, 66] width 43 height 19
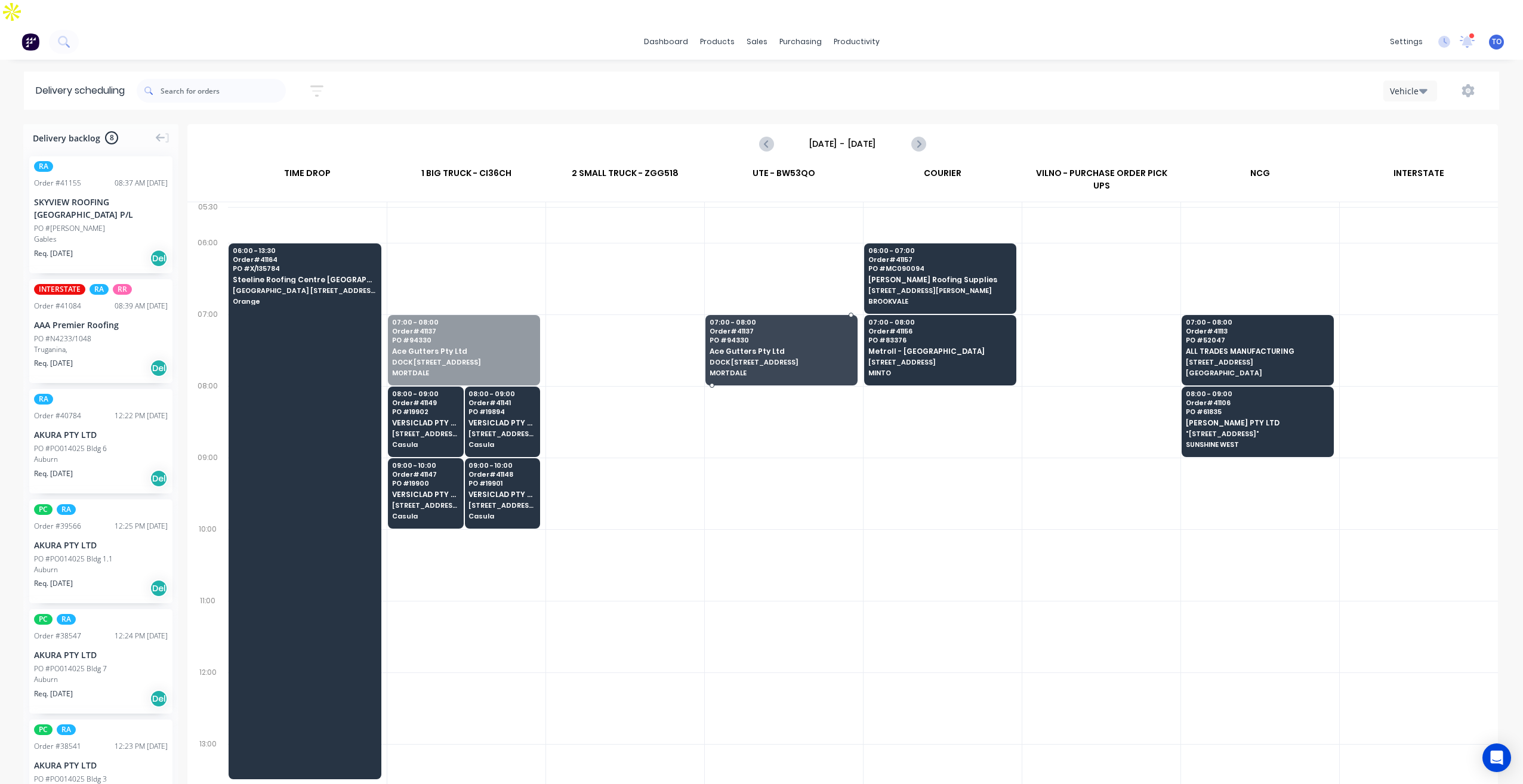
drag, startPoint x: 446, startPoint y: 318, endPoint x: 708, endPoint y: 311, distance: 262.1
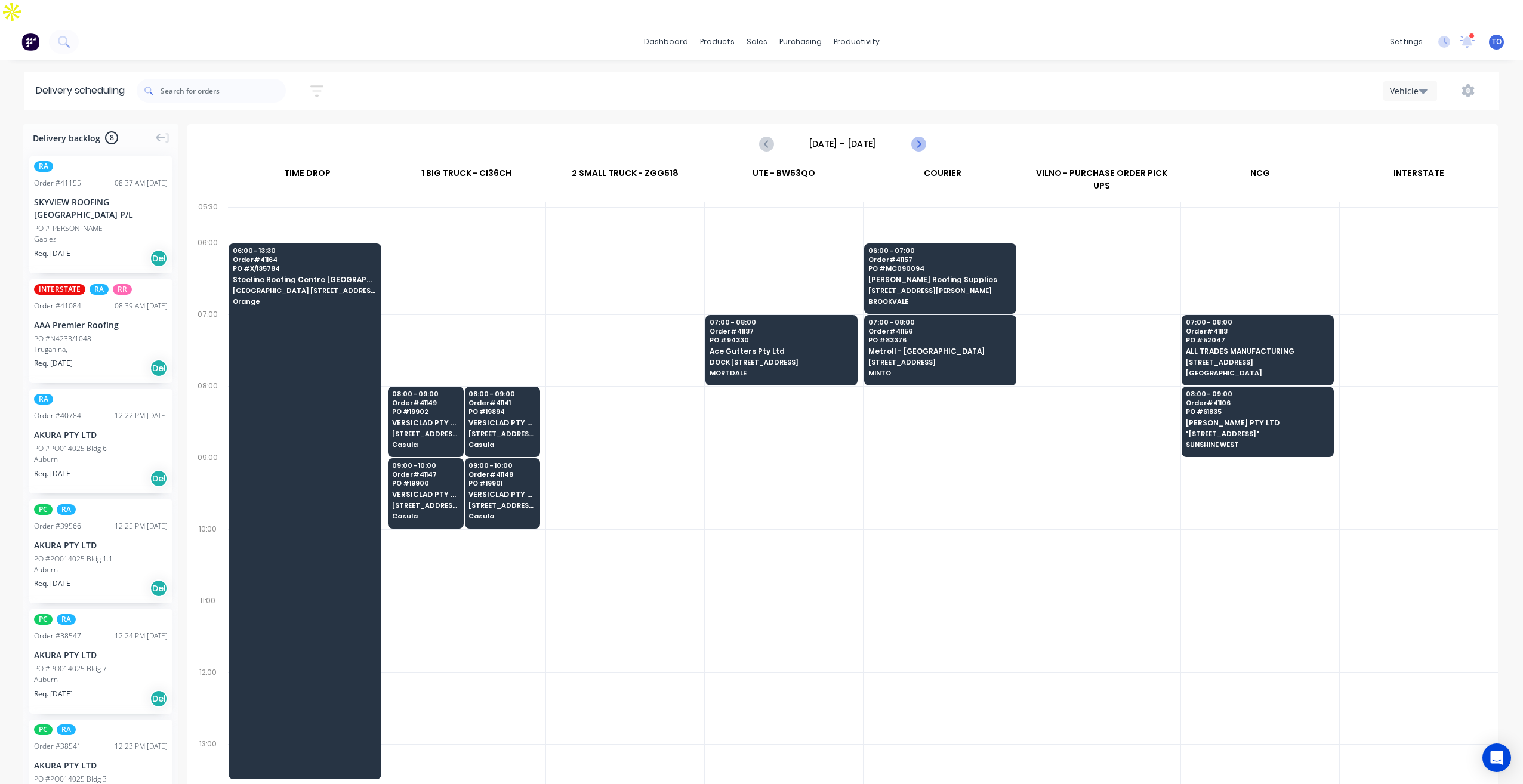
click at [912, 136] on icon "Next page" at bounding box center [918, 144] width 14 height 14
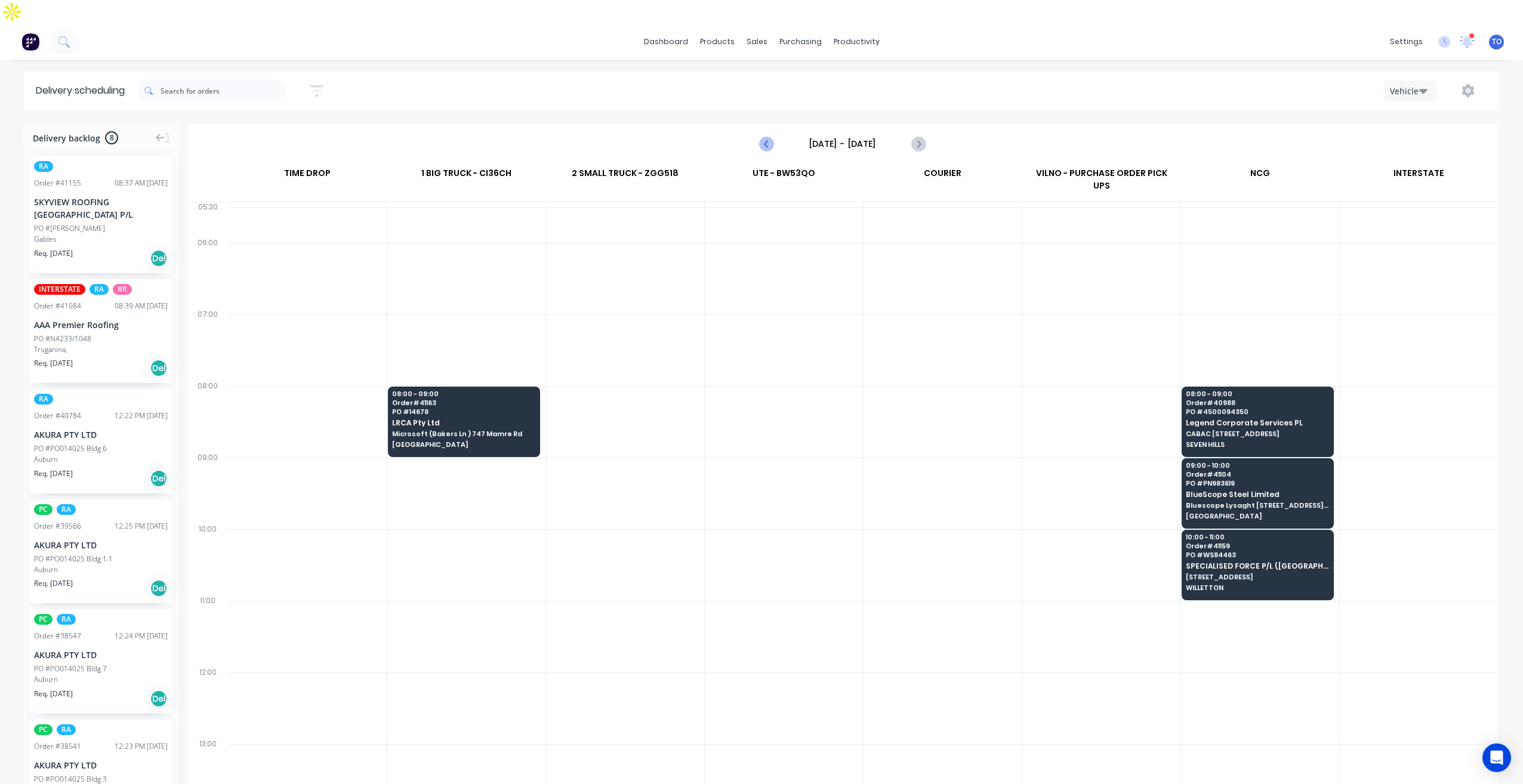
click at [768, 139] on icon "Previous page" at bounding box center [766, 144] width 5 height 9
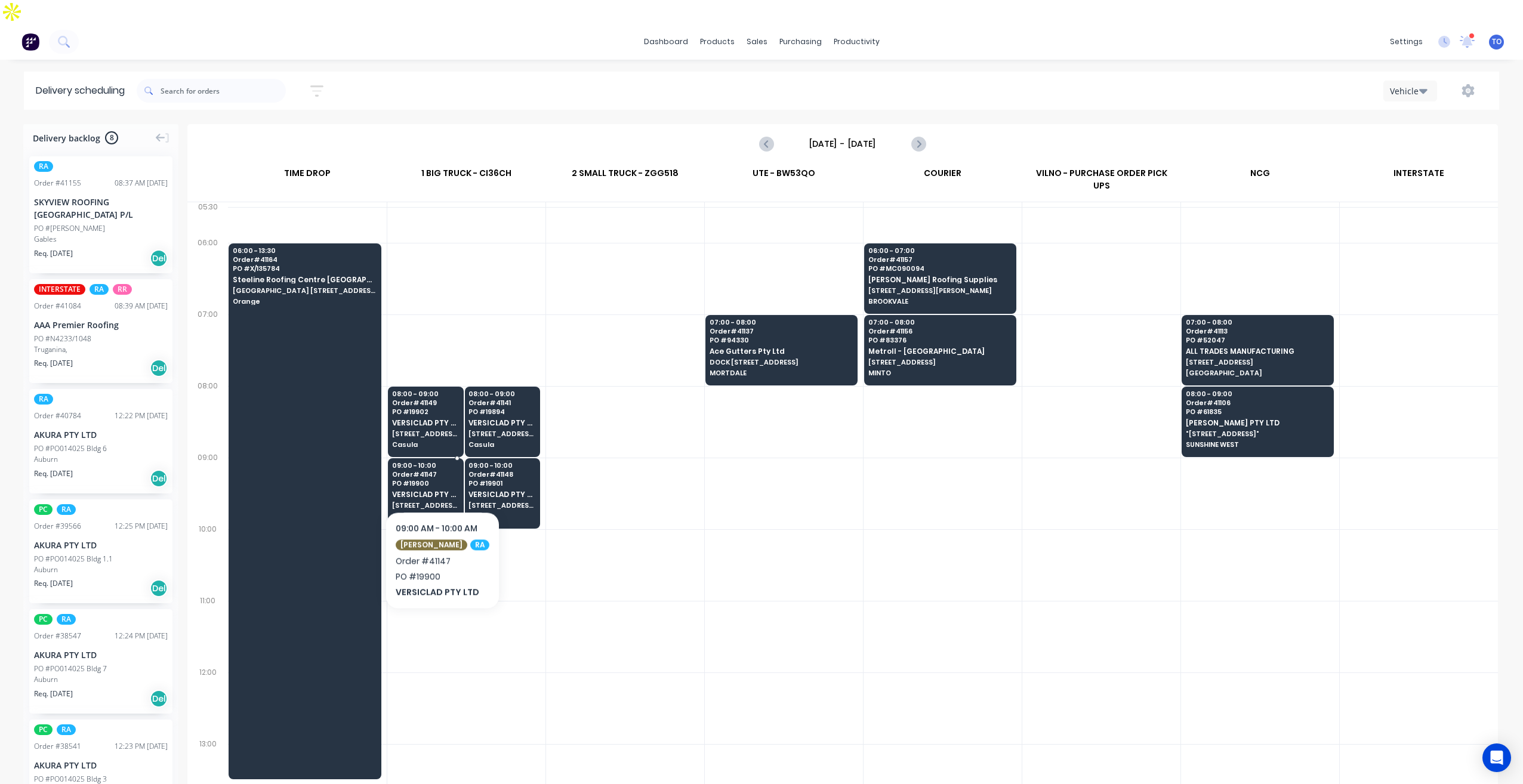
click at [436, 475] on div "09:00 - 10:00 Order # 41147 PO # 19900 VERSICLAD PTY LTD 3 Berriwerri Place Cas…" at bounding box center [425, 492] width 74 height 67
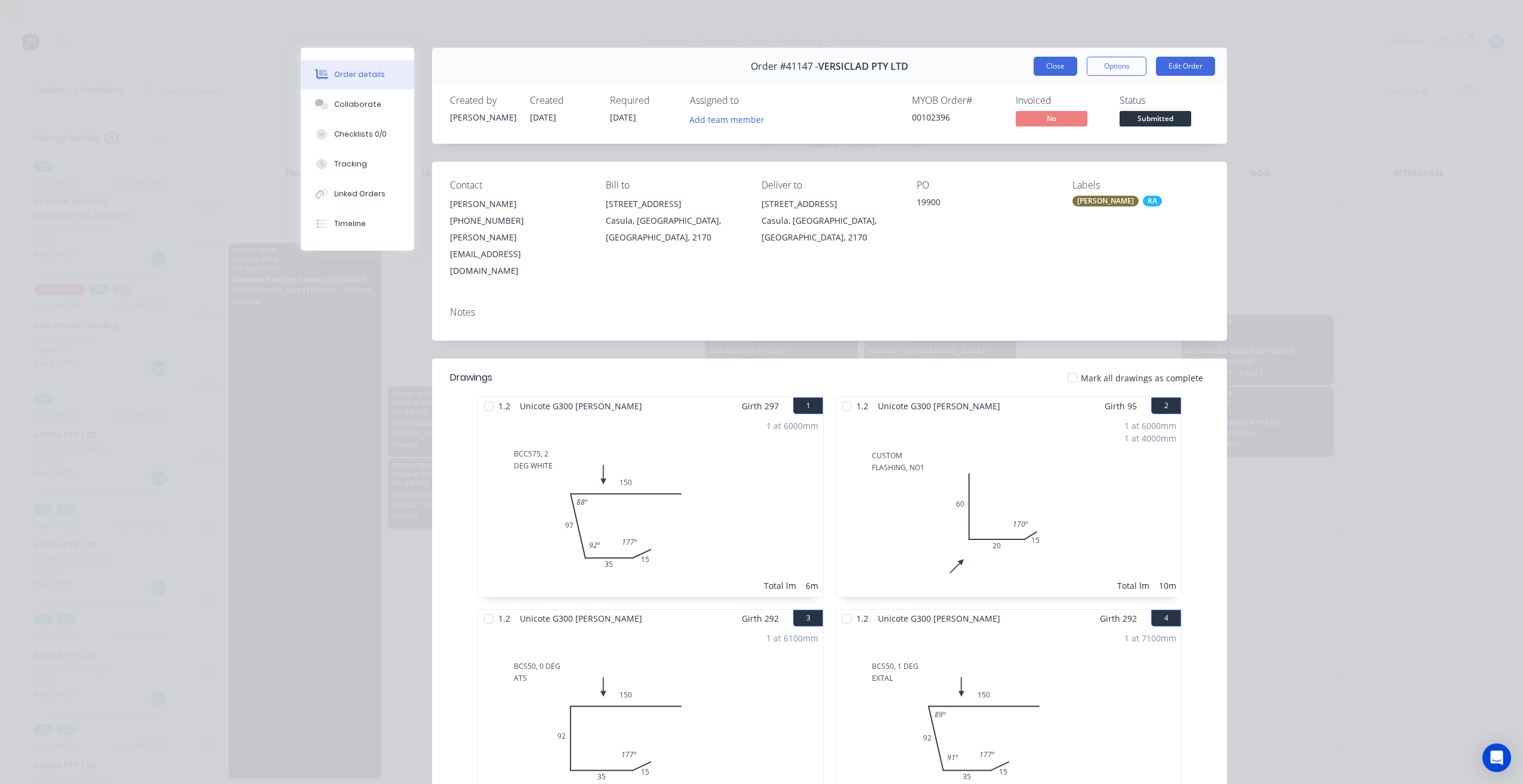
click at [1043, 57] on button "Close" at bounding box center [1055, 66] width 43 height 19
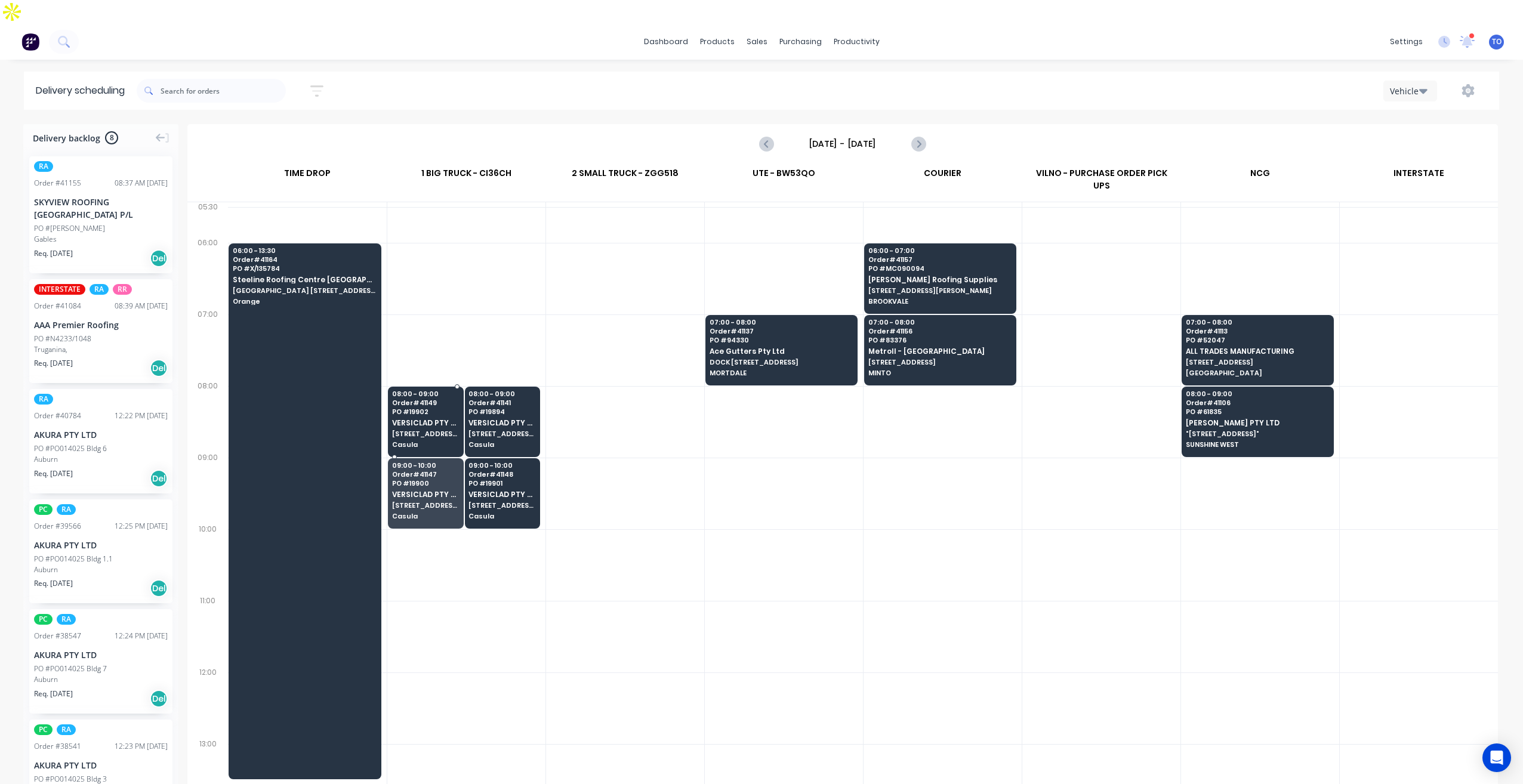
click at [441, 441] on span "Casula" at bounding box center [425, 445] width 67 height 7
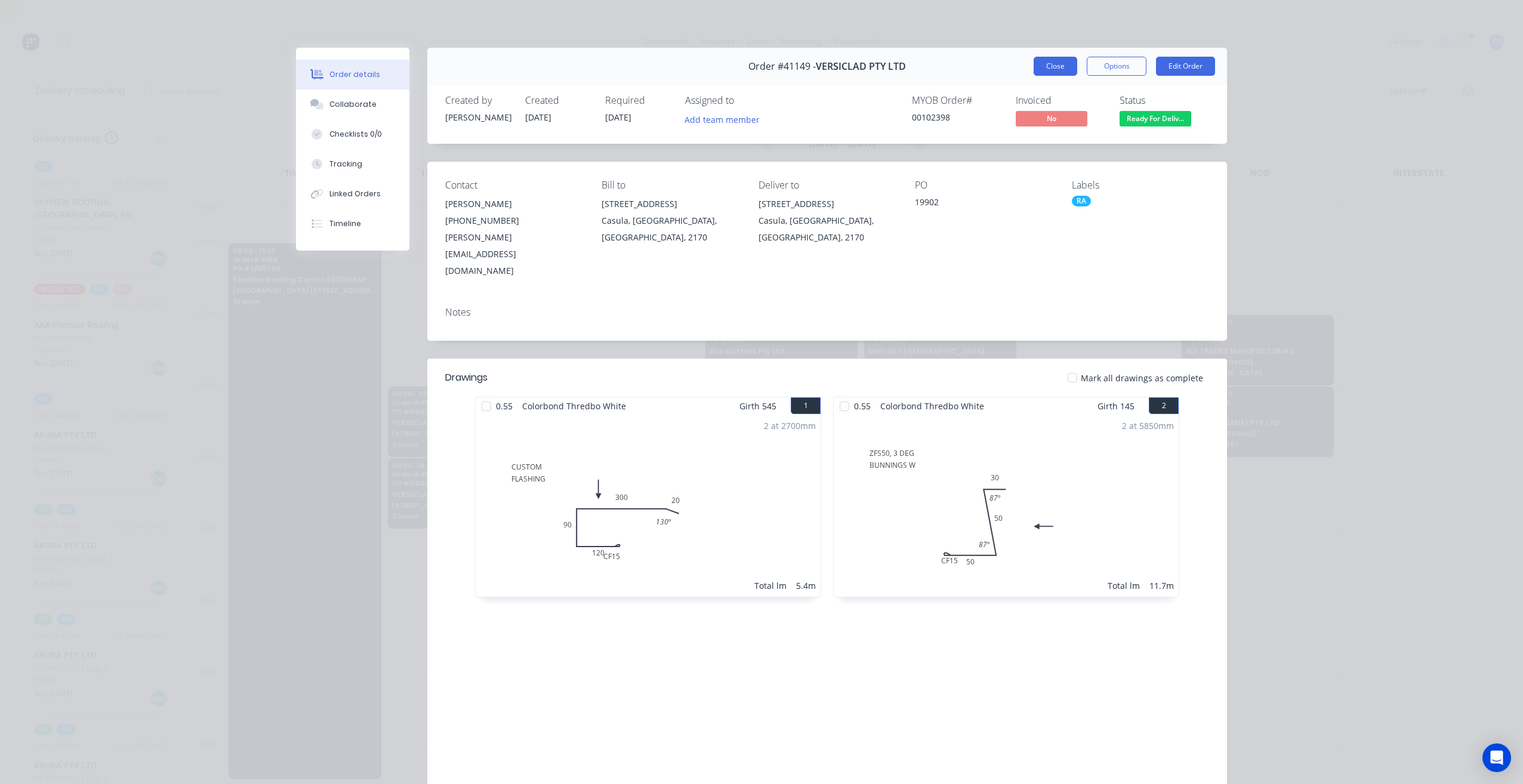
click at [1041, 71] on button "Close" at bounding box center [1055, 66] width 43 height 19
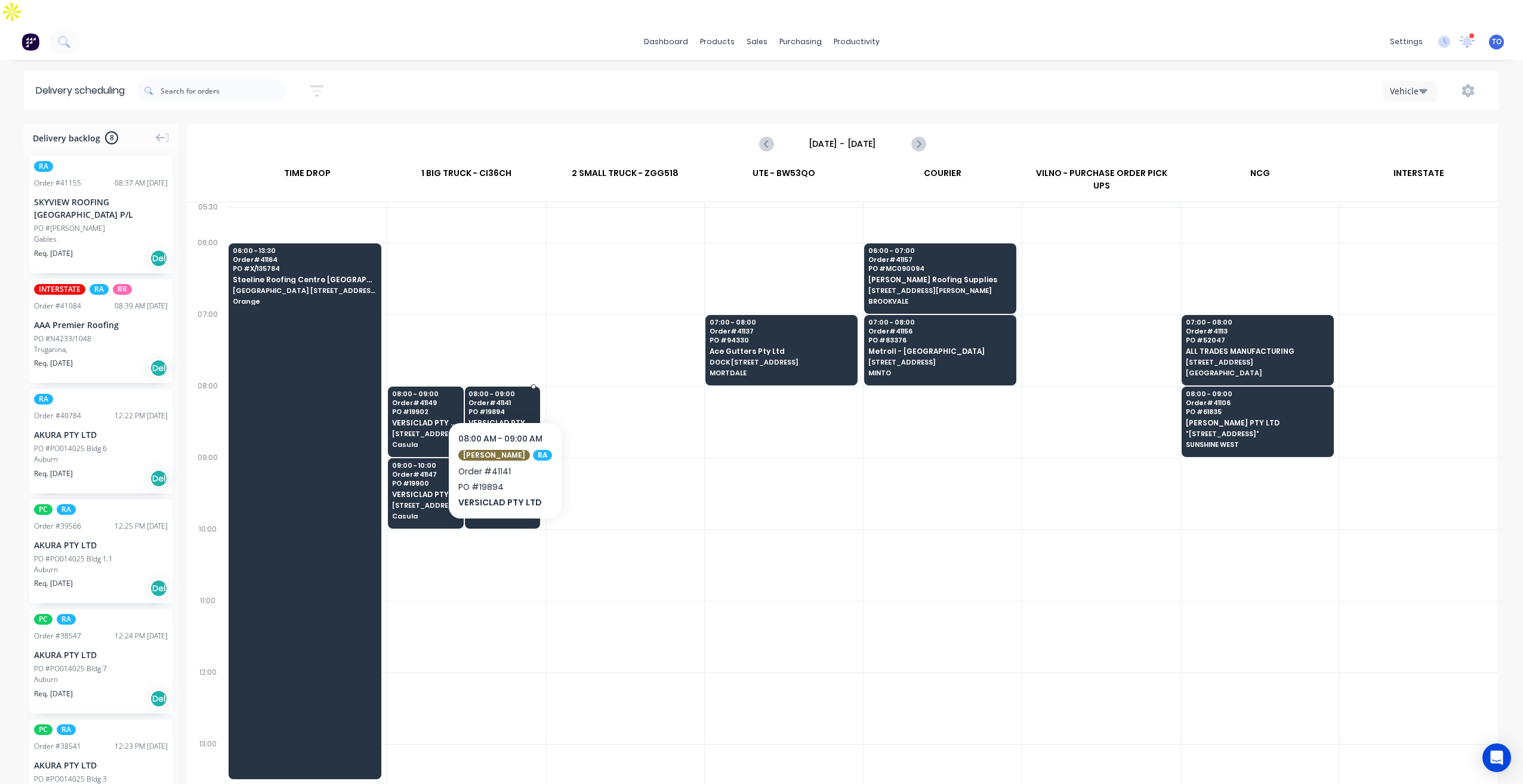
click at [524, 386] on div "08:00 - 09:00 Order # 41141 PO # 19894 VERSICLAD PTY LTD 3 Berriwerri Place Cas…" at bounding box center [502, 419] width 74 height 67
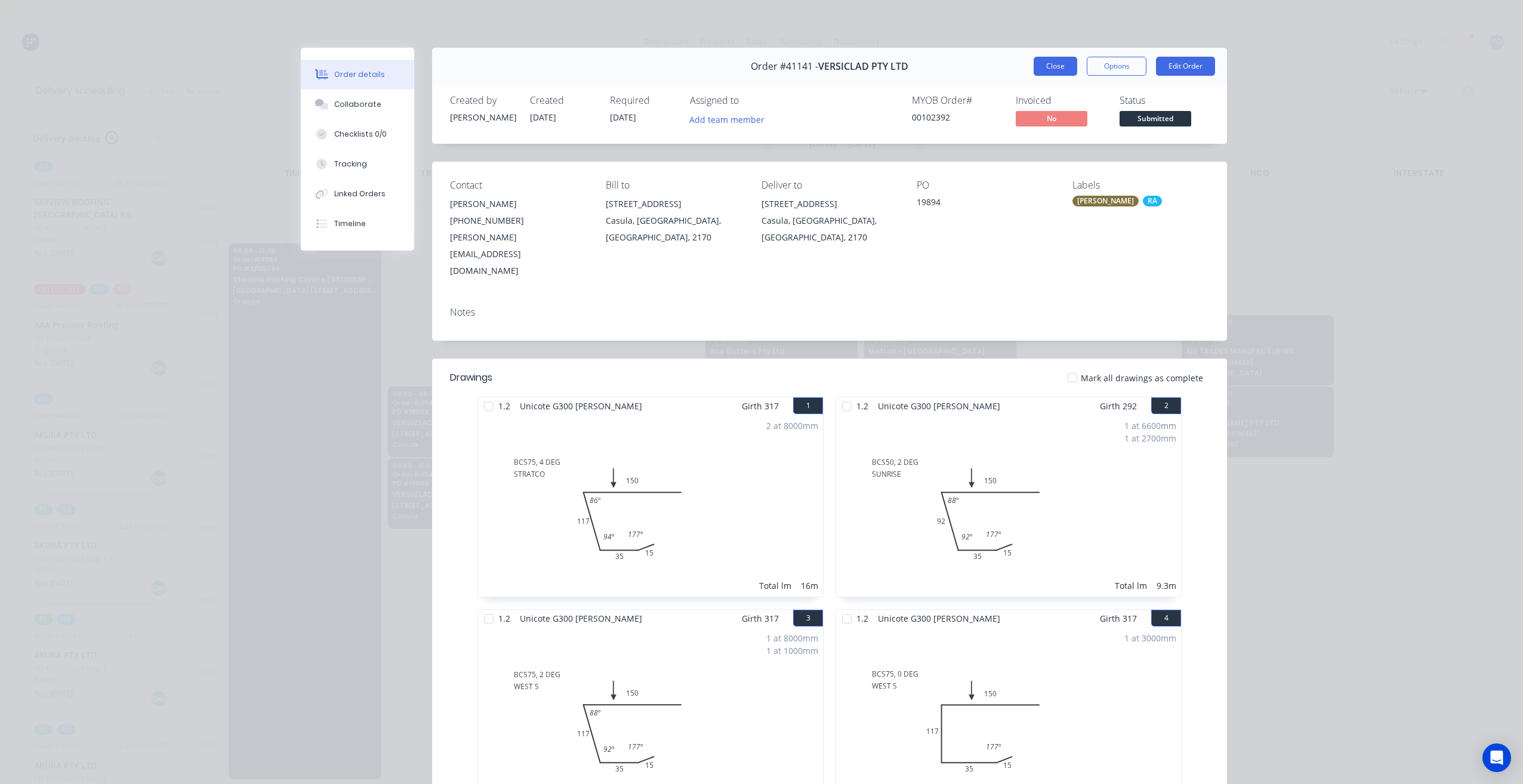
click at [1045, 71] on button "Close" at bounding box center [1055, 66] width 43 height 19
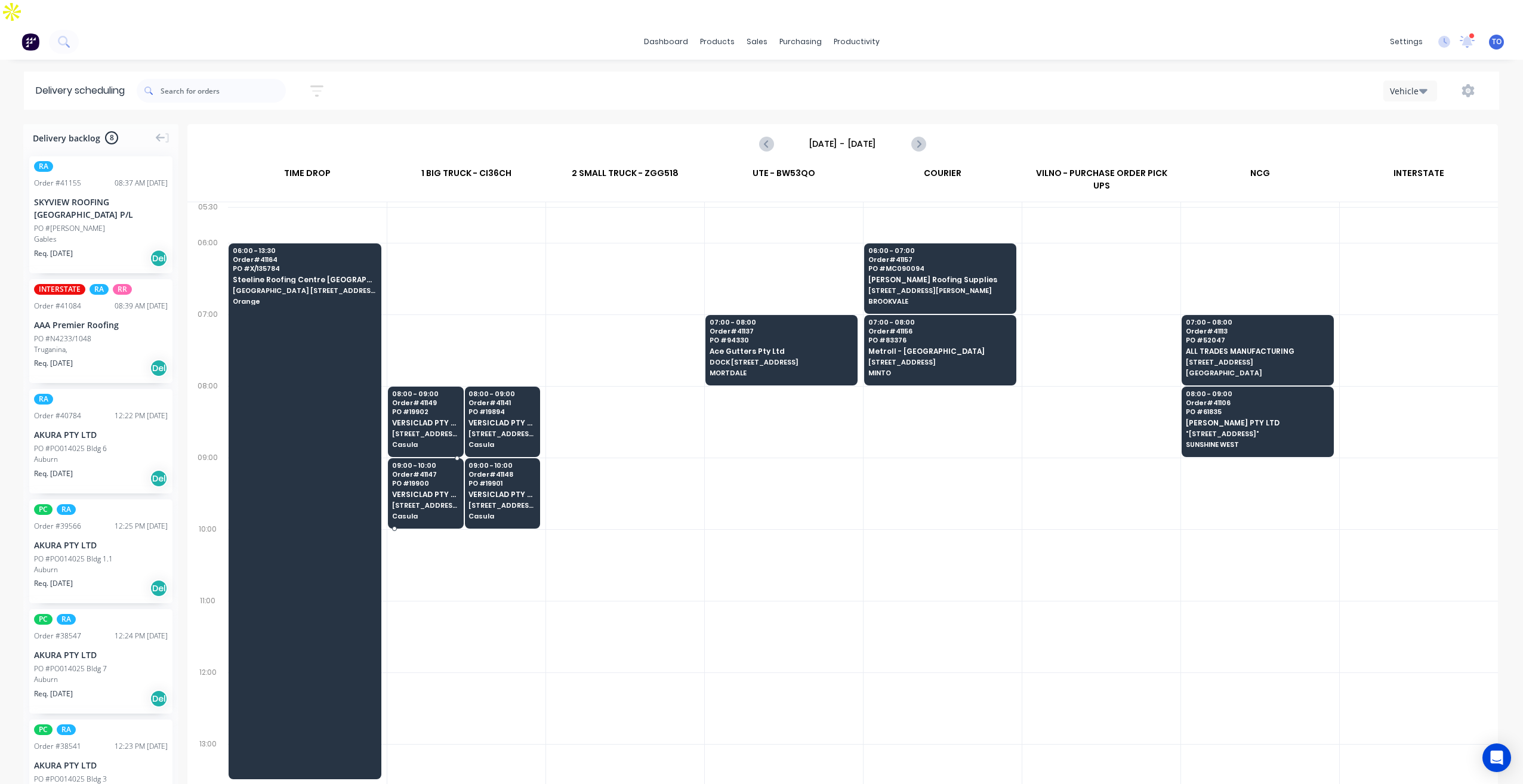
click at [448, 479] on span "PO # 19900" at bounding box center [425, 483] width 67 height 7
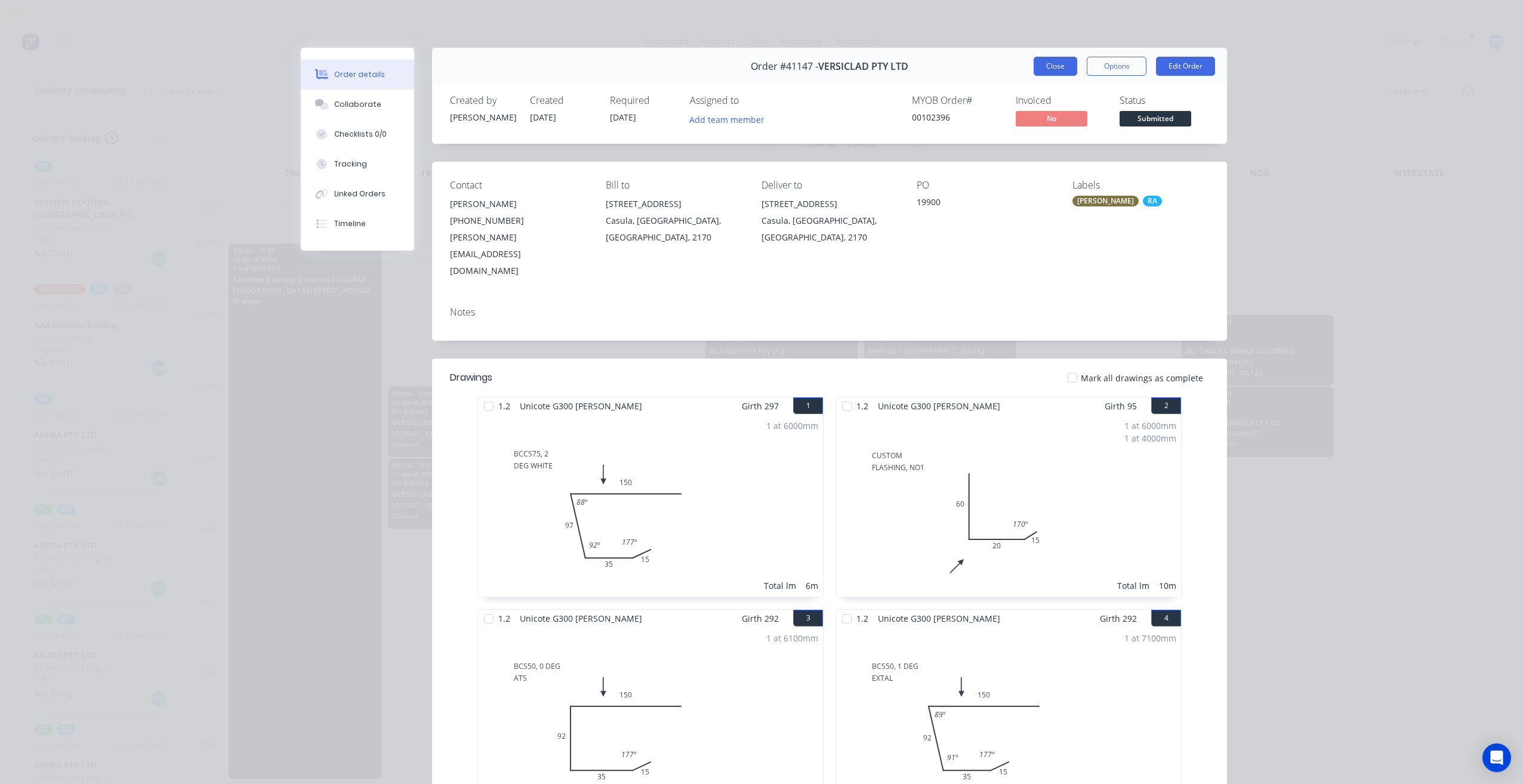
click at [1046, 64] on button "Close" at bounding box center [1055, 66] width 43 height 19
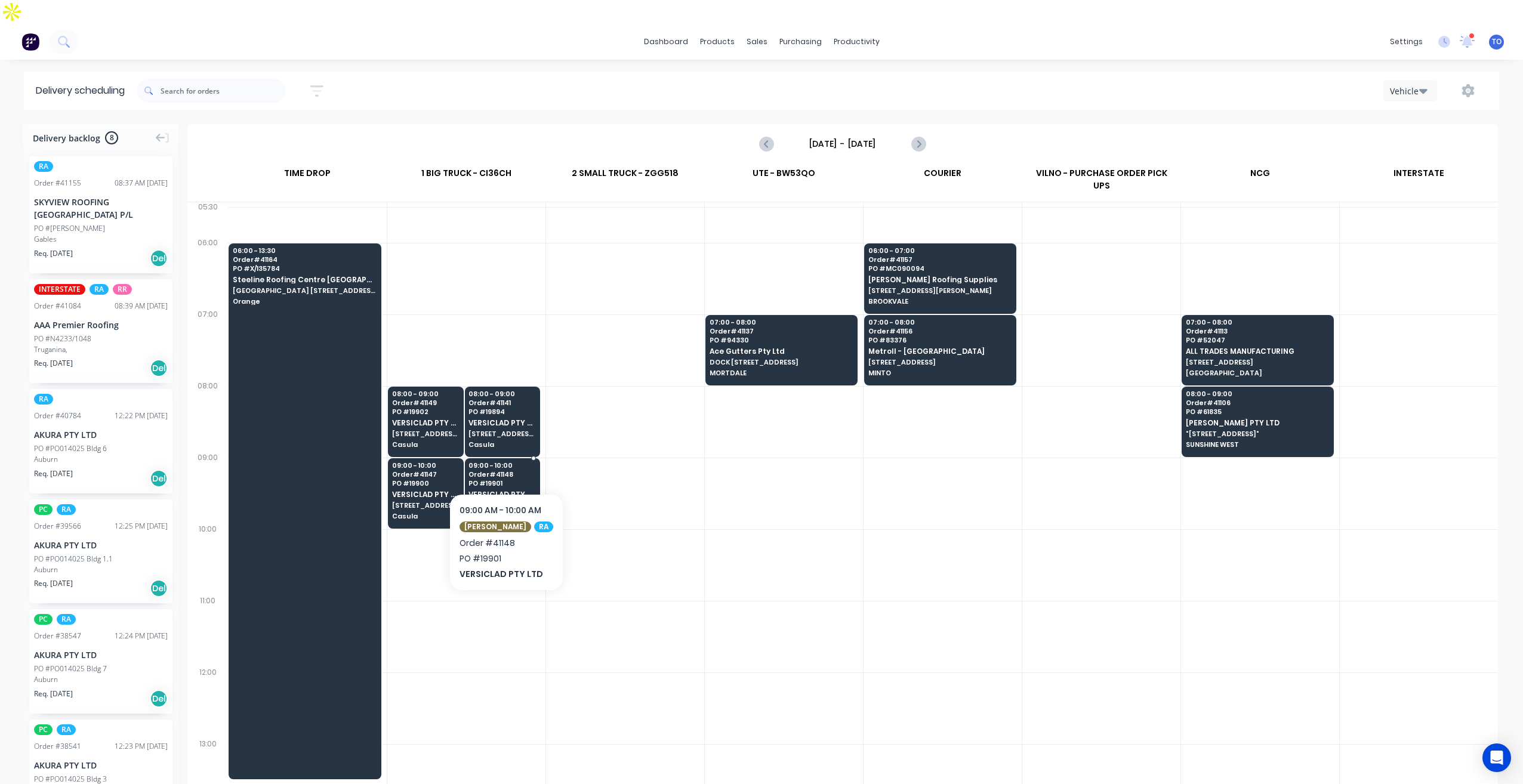
click at [524, 490] on span "VERSICLAD PTY LTD" at bounding box center [502, 494] width 67 height 8
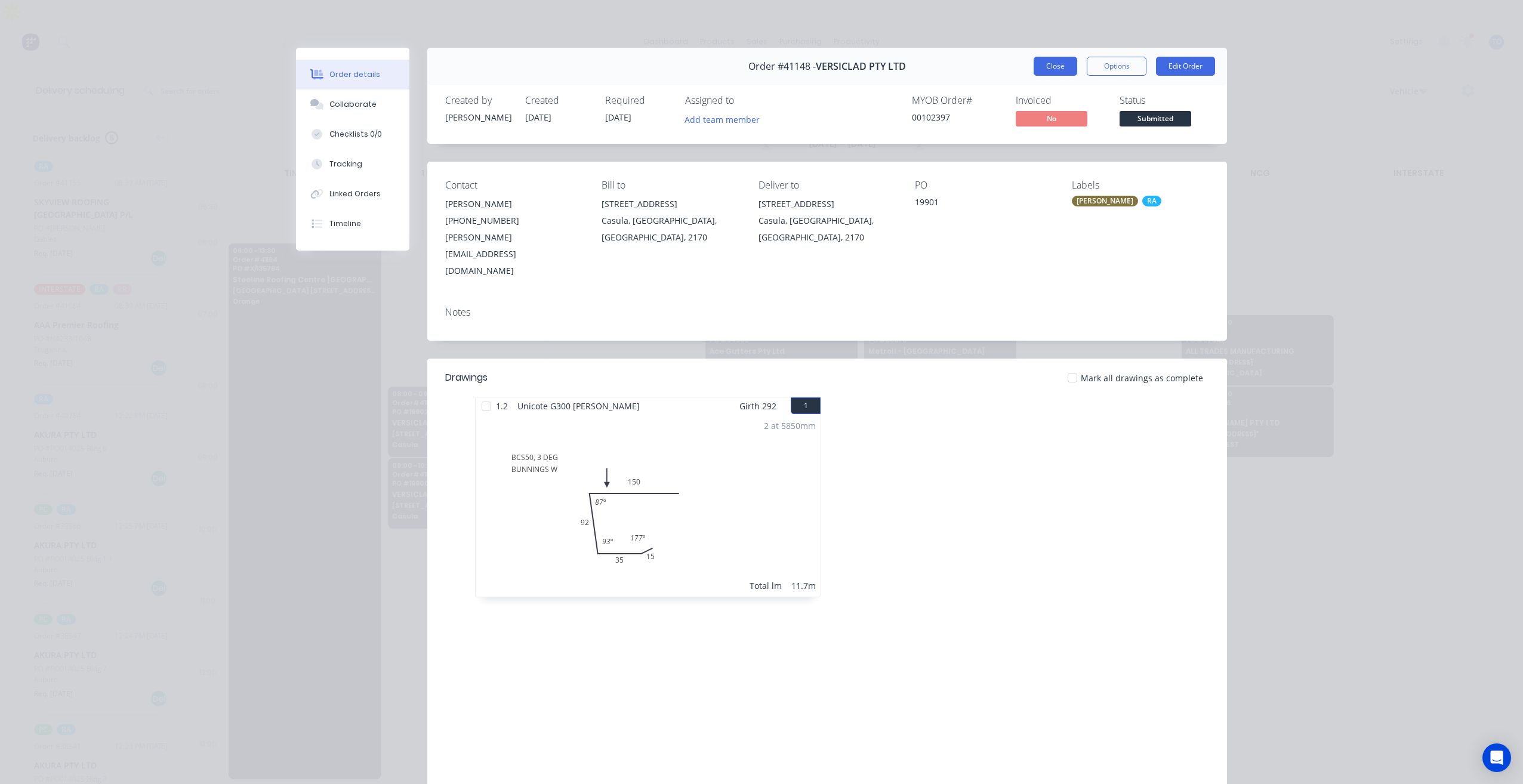
click at [1034, 73] on button "Close" at bounding box center [1055, 66] width 43 height 19
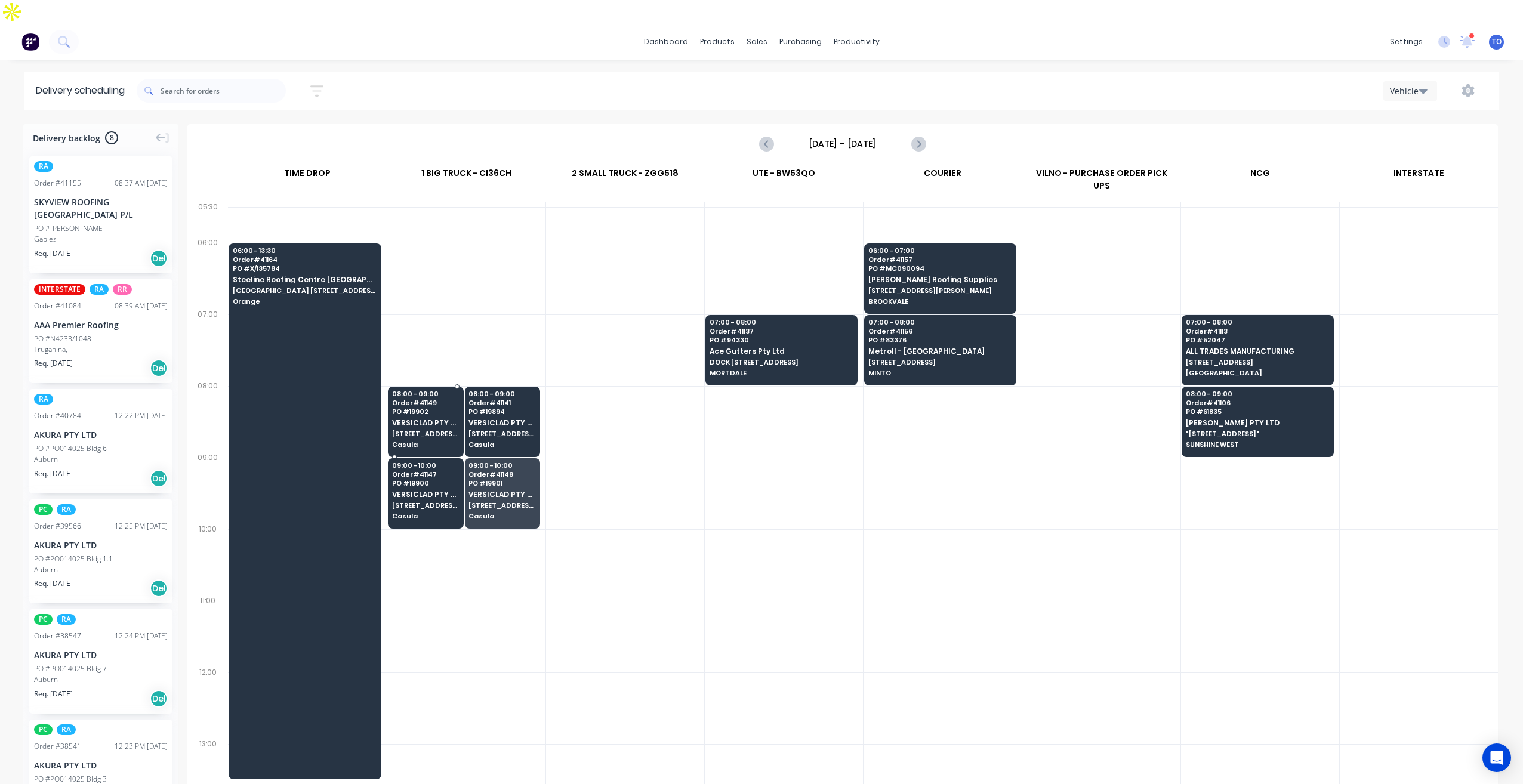
click at [441, 430] on span "[STREET_ADDRESS]" at bounding box center [425, 434] width 67 height 7
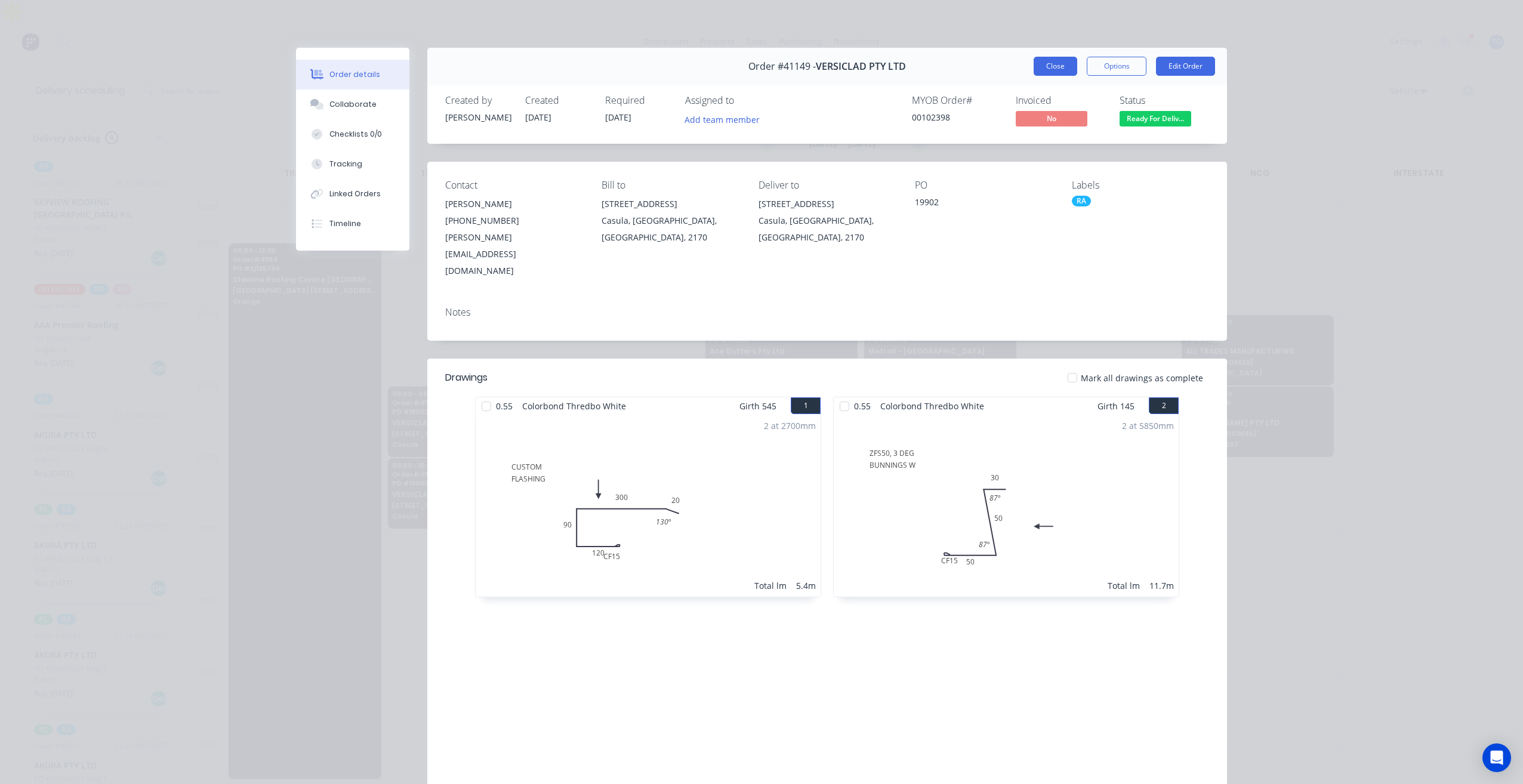
click at [1046, 71] on button "Close" at bounding box center [1055, 66] width 43 height 19
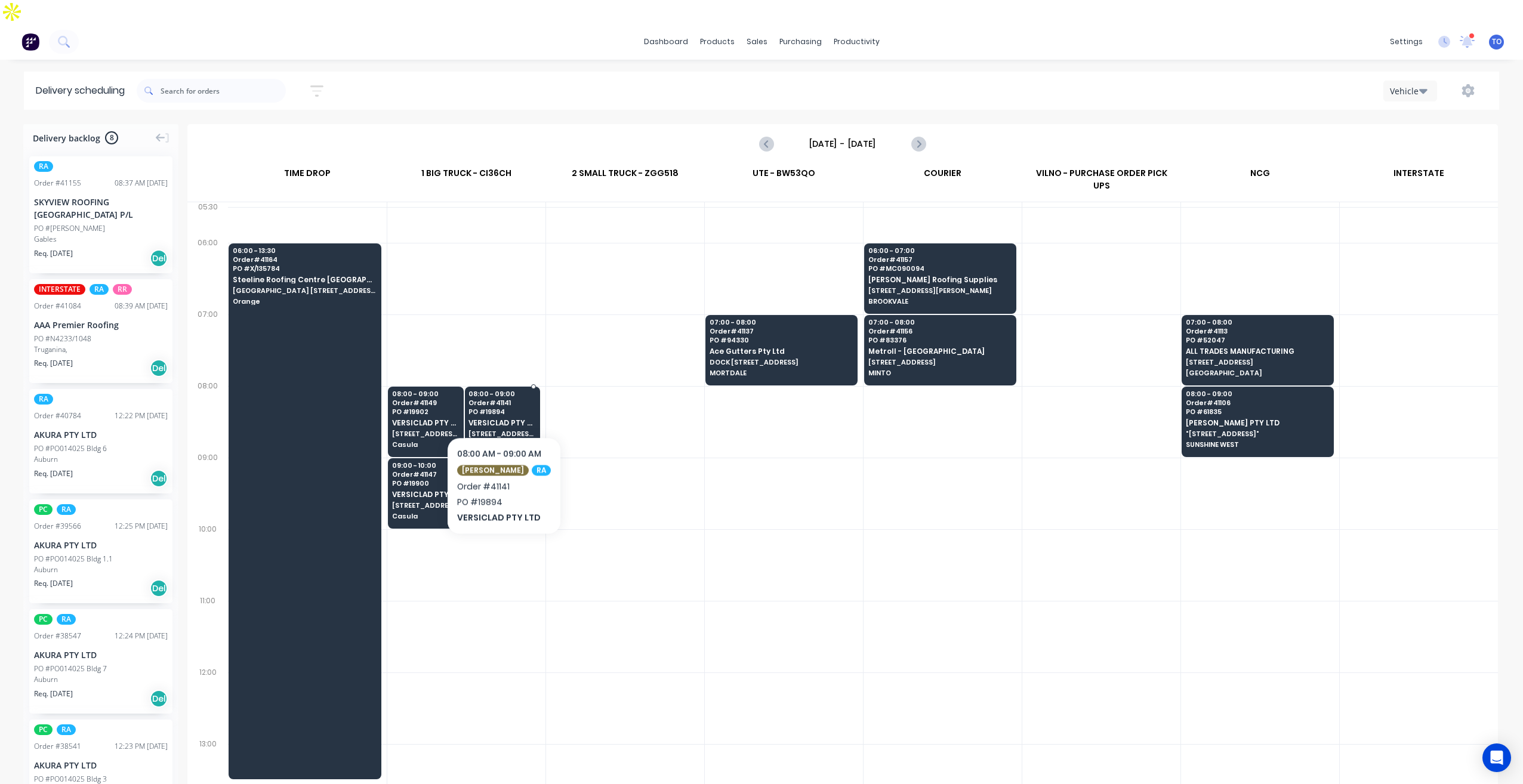
click at [499, 430] on span "[STREET_ADDRESS]" at bounding box center [502, 434] width 67 height 7
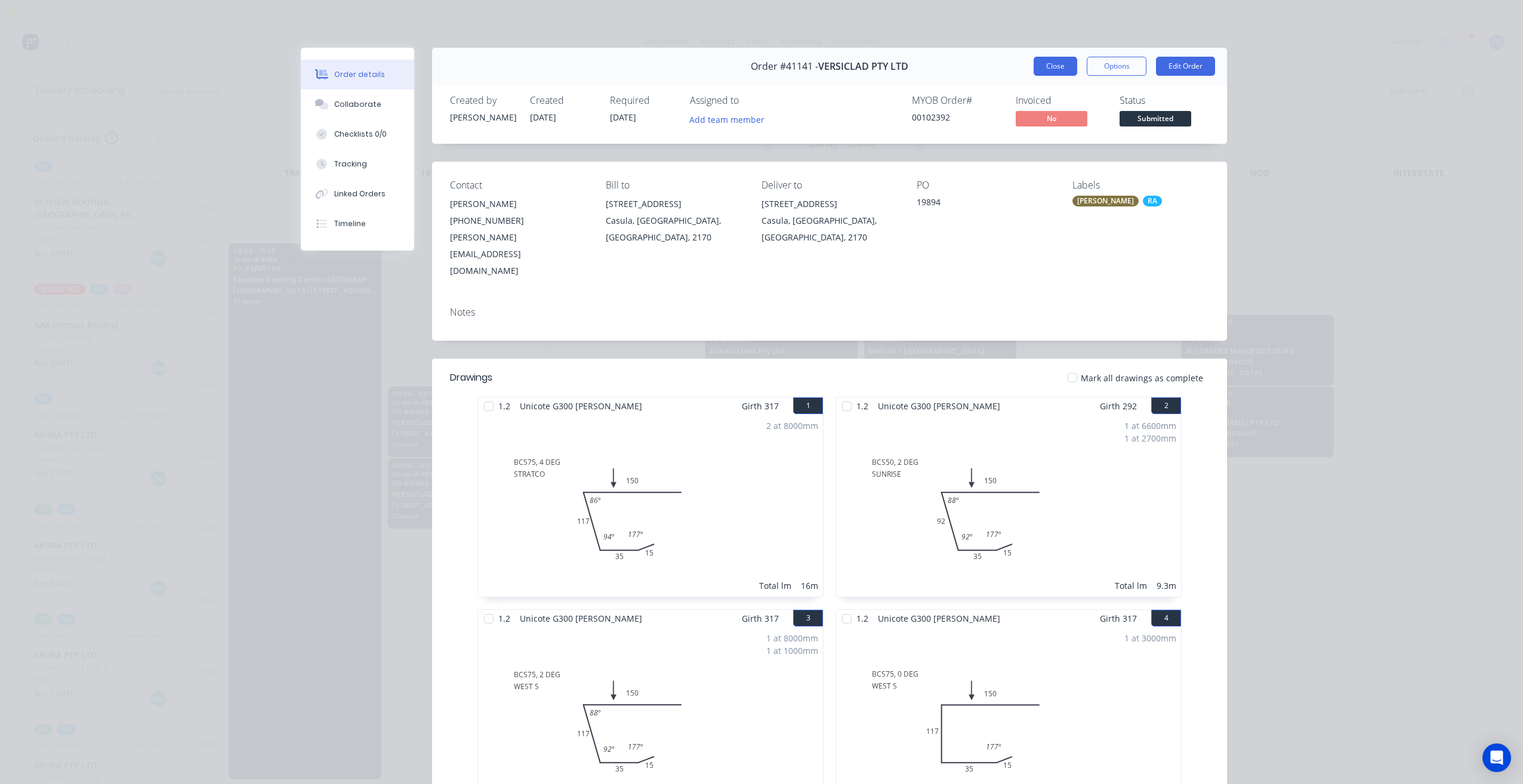
click at [1051, 69] on button "Close" at bounding box center [1055, 66] width 43 height 19
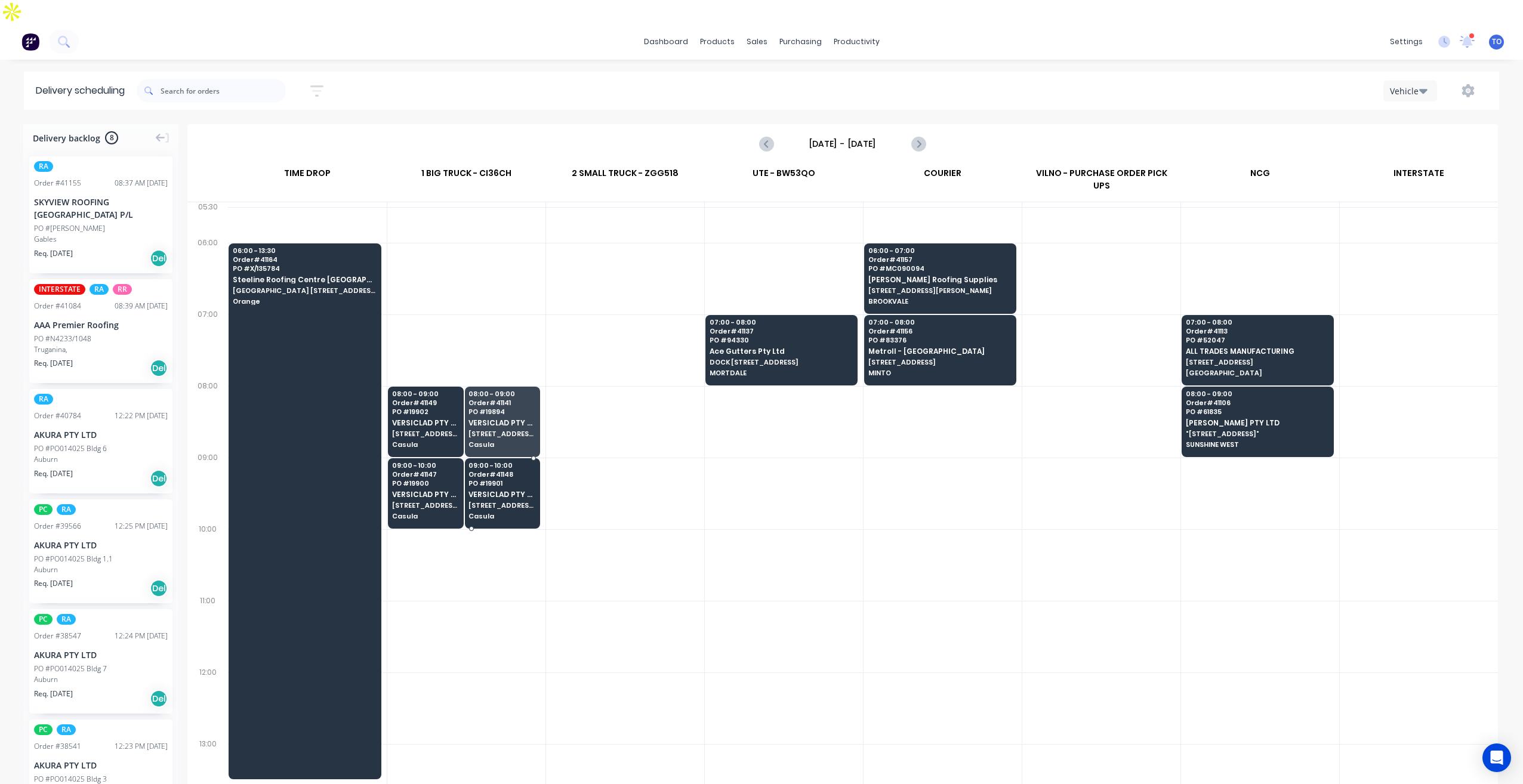
click at [507, 458] on div "09:00 - 10:00 Order # 41148 PO # 19901 VERSICLAD PTY LTD 3 Berriwerri Place Cas…" at bounding box center [502, 492] width 74 height 67
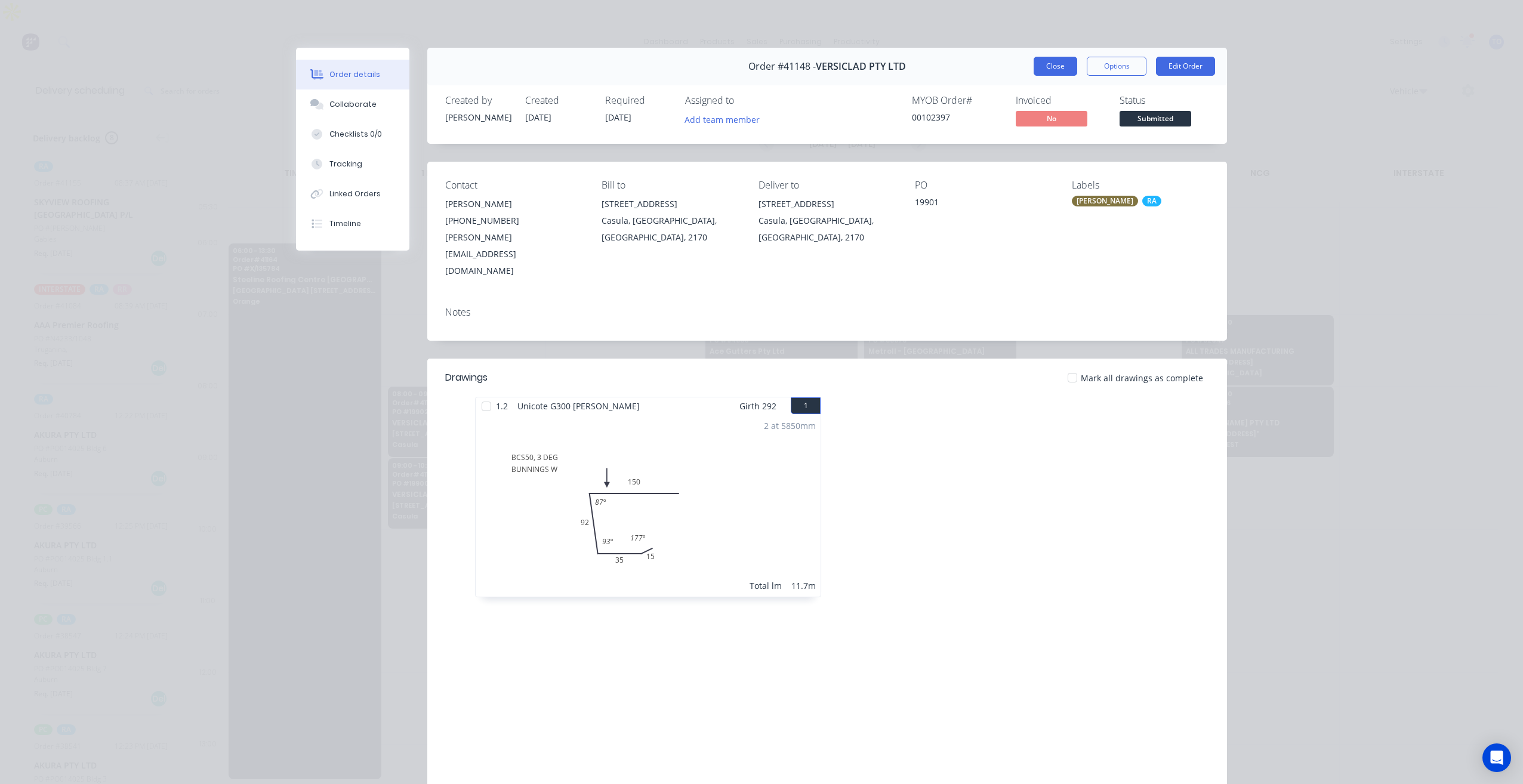
click at [1038, 66] on button "Close" at bounding box center [1055, 66] width 43 height 19
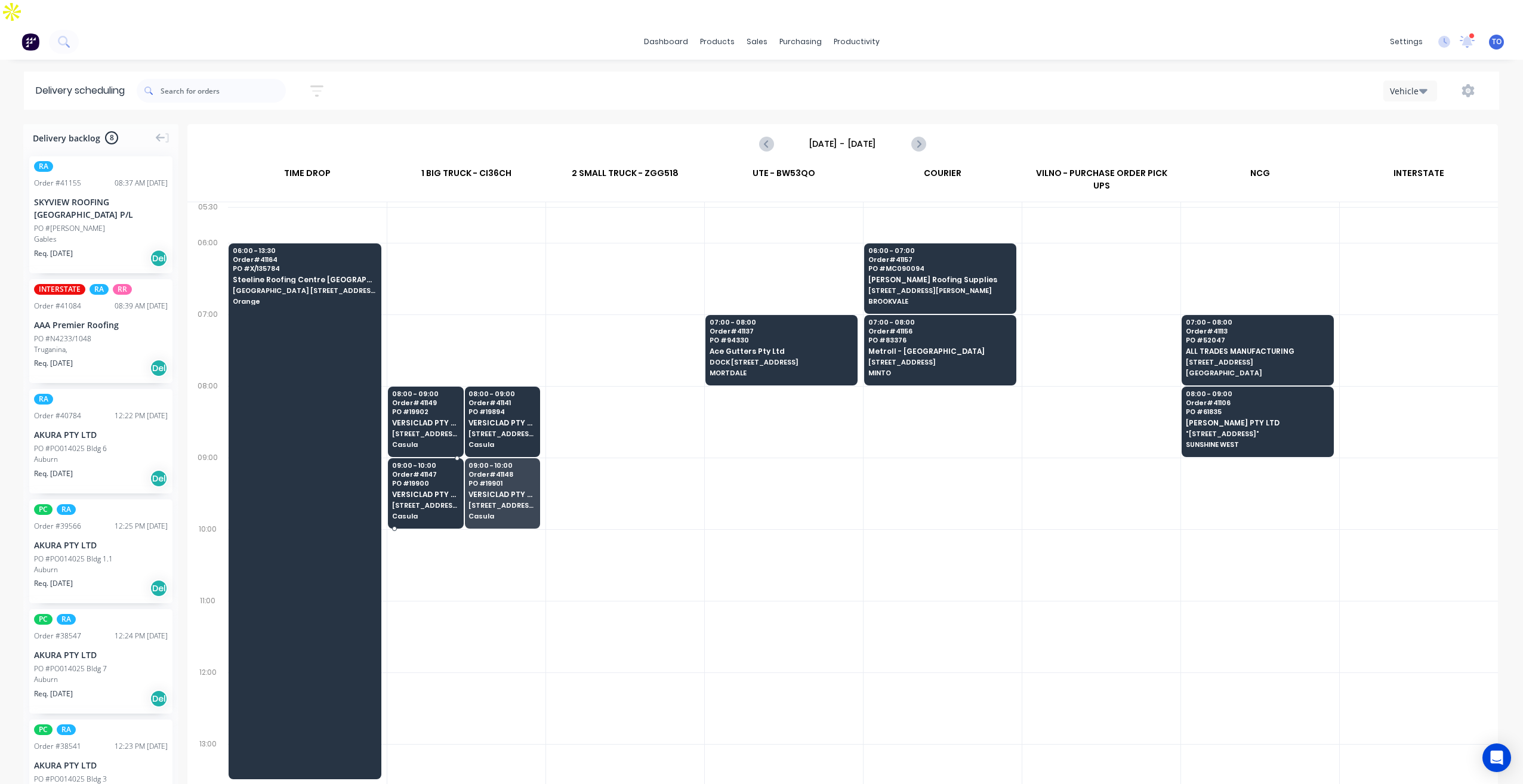
click at [435, 502] on span "[STREET_ADDRESS]" at bounding box center [425, 505] width 67 height 7
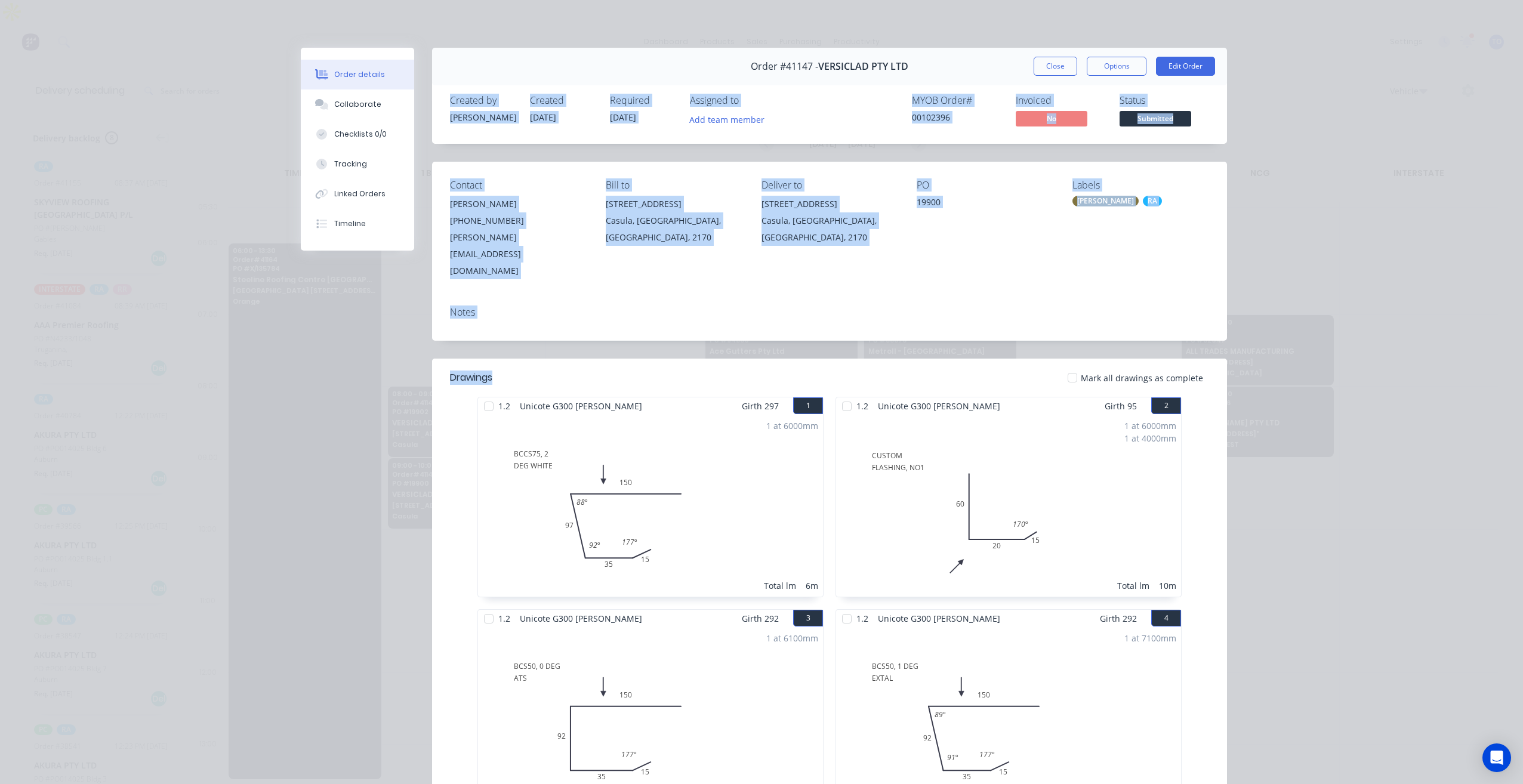
drag, startPoint x: 1058, startPoint y: 76, endPoint x: 908, endPoint y: 327, distance: 292.4
click at [841, 336] on div "Order #41147 - VERSICLAD PTY LTD Close Options Edit Order Created by Angela Cre…" at bounding box center [763, 647] width 926 height 1198
click at [1319, 300] on div "Order details Collaborate Checklists 0/0 Tracking Linked Orders Timeline Order …" at bounding box center [761, 392] width 1523 height 784
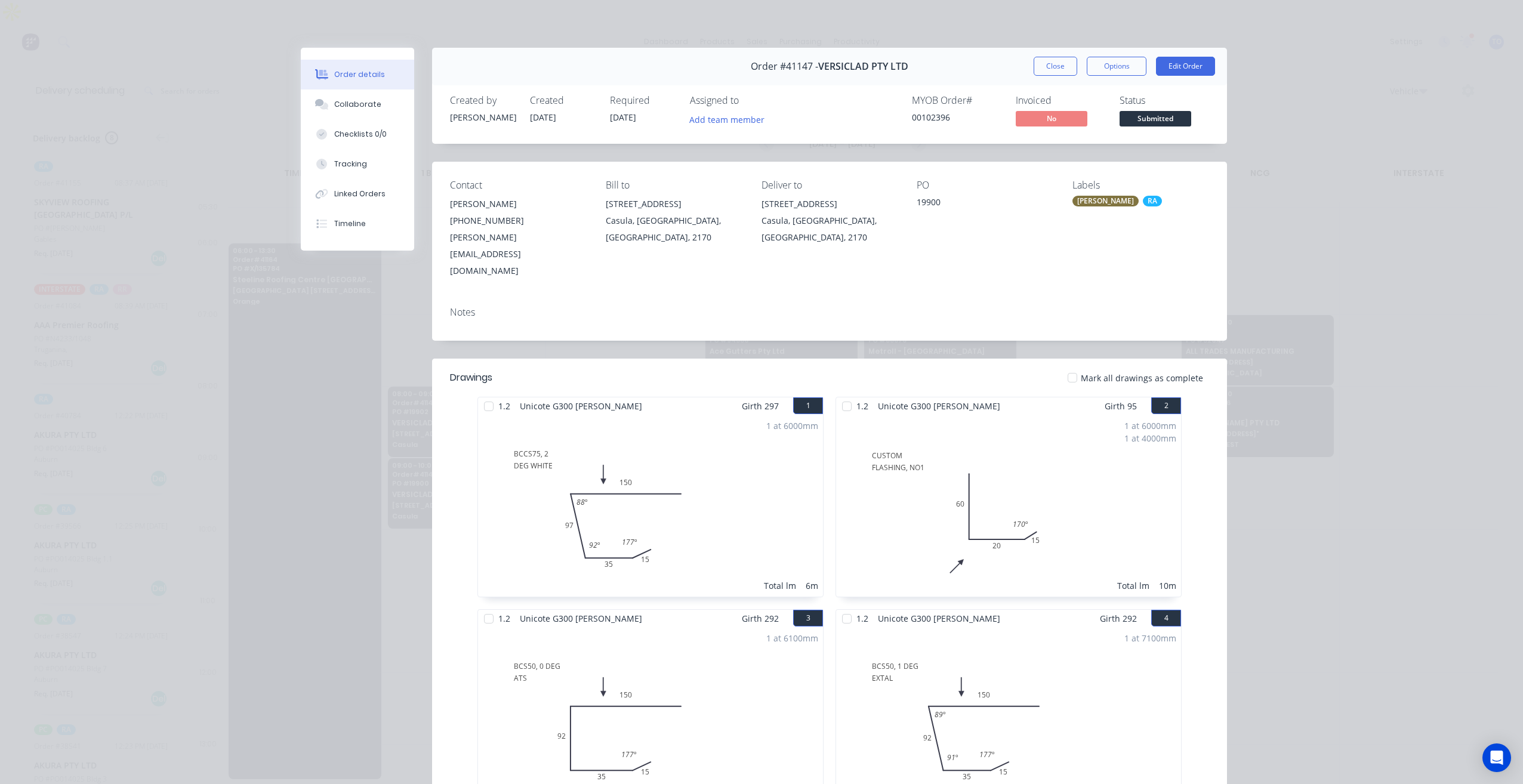
drag, startPoint x: 1044, startPoint y: 71, endPoint x: 906, endPoint y: 200, distance: 188.9
click at [1044, 71] on button "Close" at bounding box center [1055, 66] width 43 height 19
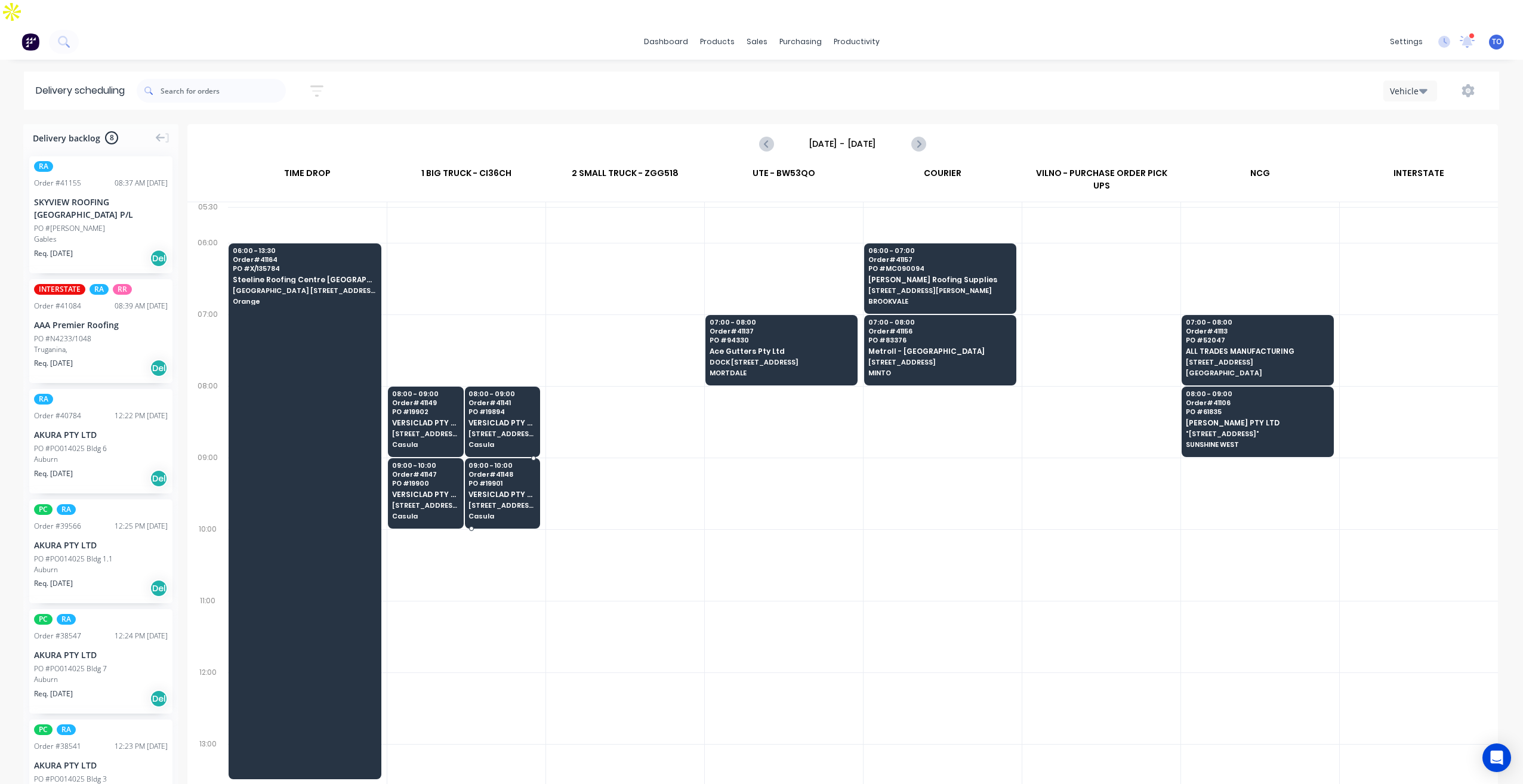
click at [513, 502] on span "[STREET_ADDRESS]" at bounding box center [502, 505] width 67 height 7
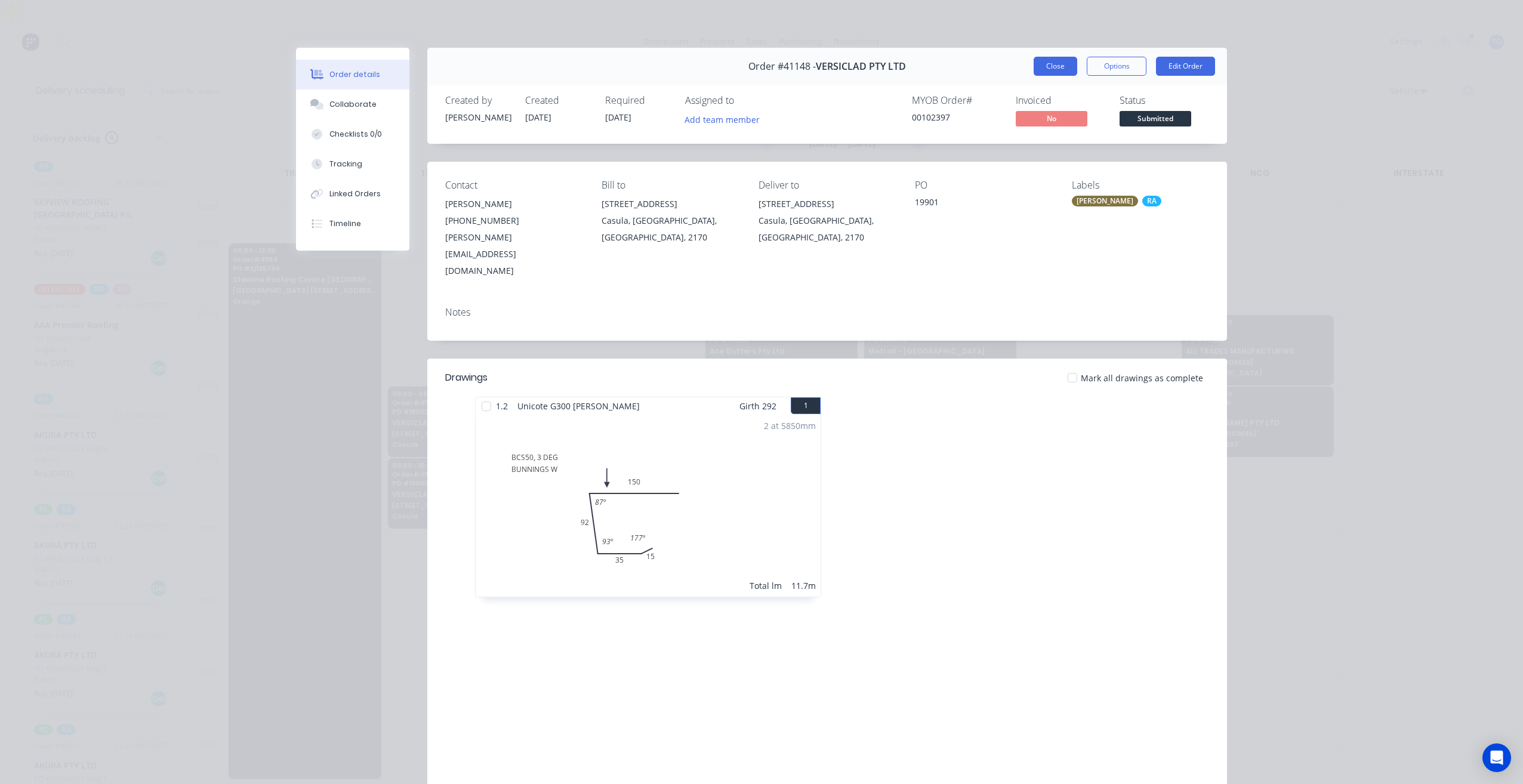
click at [1040, 64] on button "Close" at bounding box center [1055, 66] width 43 height 19
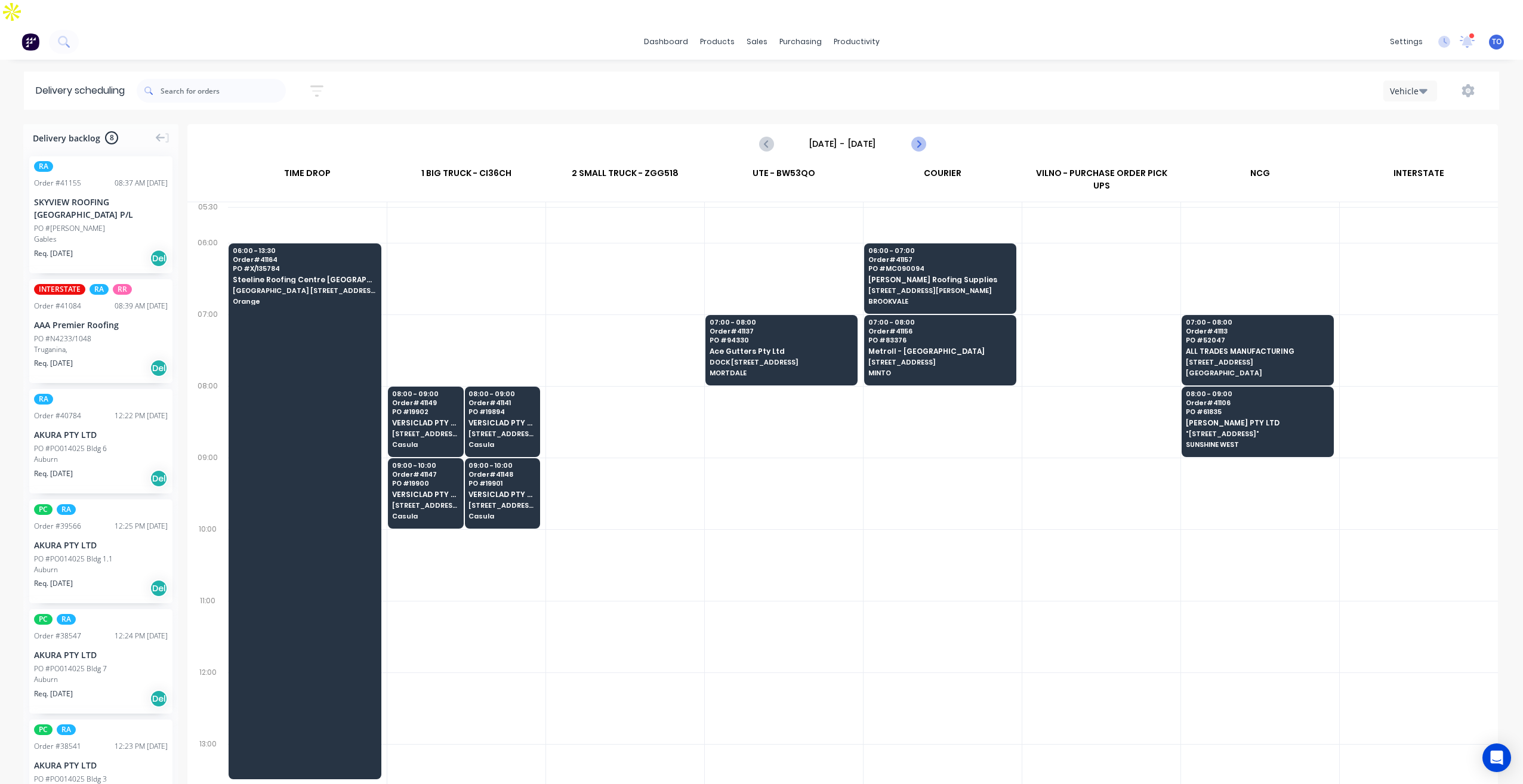
click at [924, 136] on icon "Next page" at bounding box center [918, 144] width 14 height 14
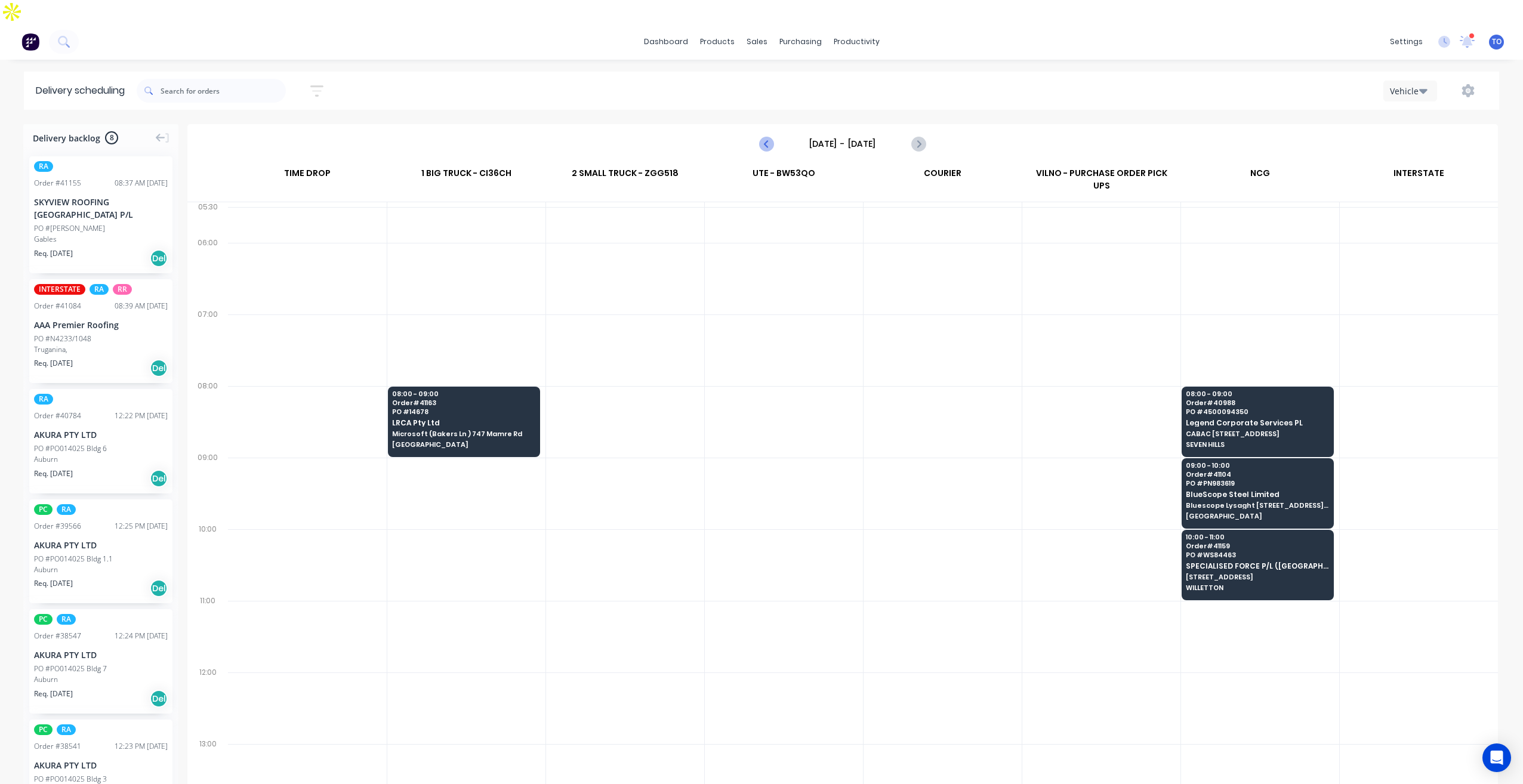
click at [774, 136] on icon "Previous page" at bounding box center [767, 144] width 14 height 14
type input "[DATE] - [DATE]"
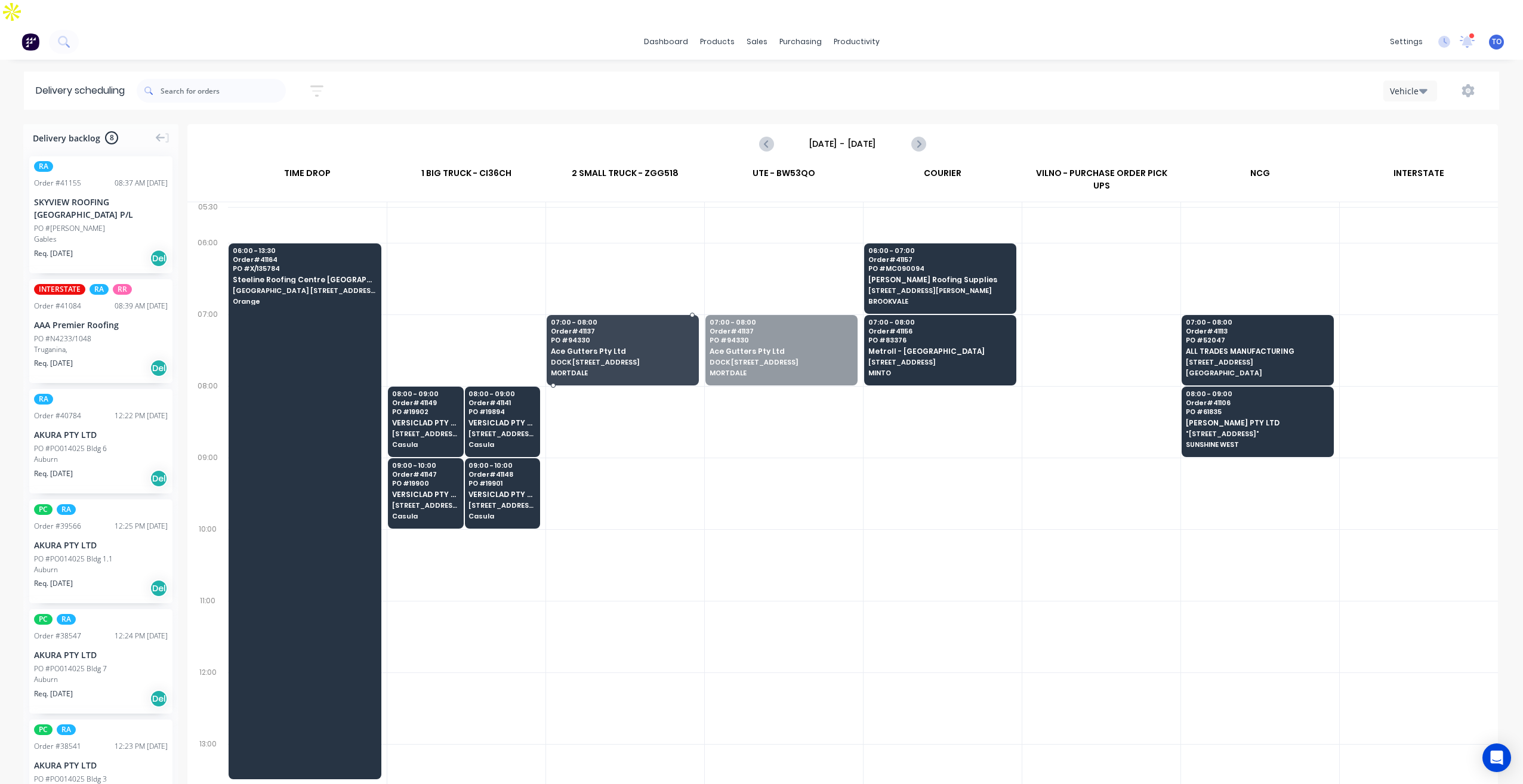
drag, startPoint x: 796, startPoint y: 301, endPoint x: 677, endPoint y: 298, distance: 119.0
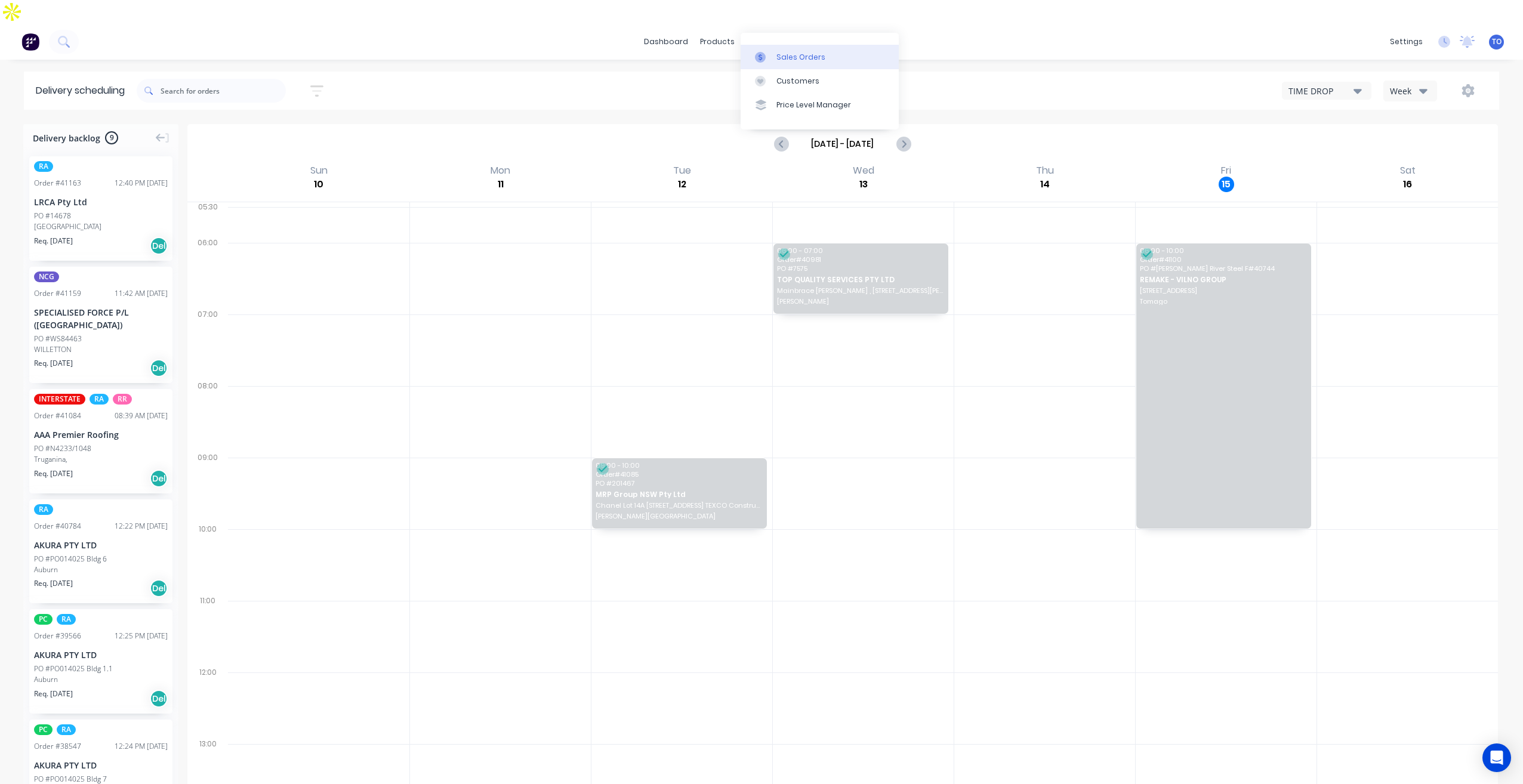
click at [797, 56] on div "Sales Orders" at bounding box center [801, 57] width 49 height 11
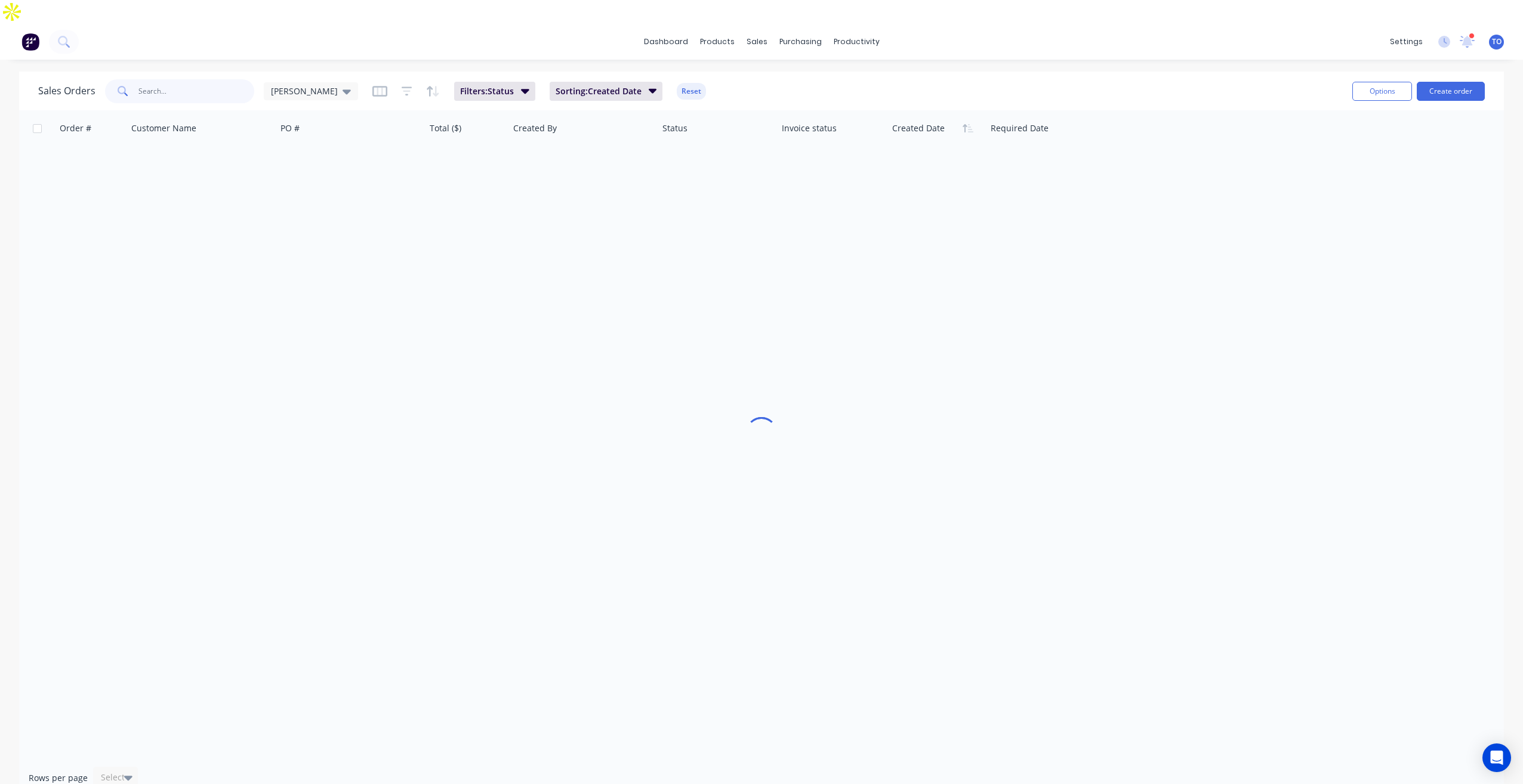
click at [207, 79] on input "text" at bounding box center [196, 91] width 116 height 24
paste input "41142"
type input "41142"
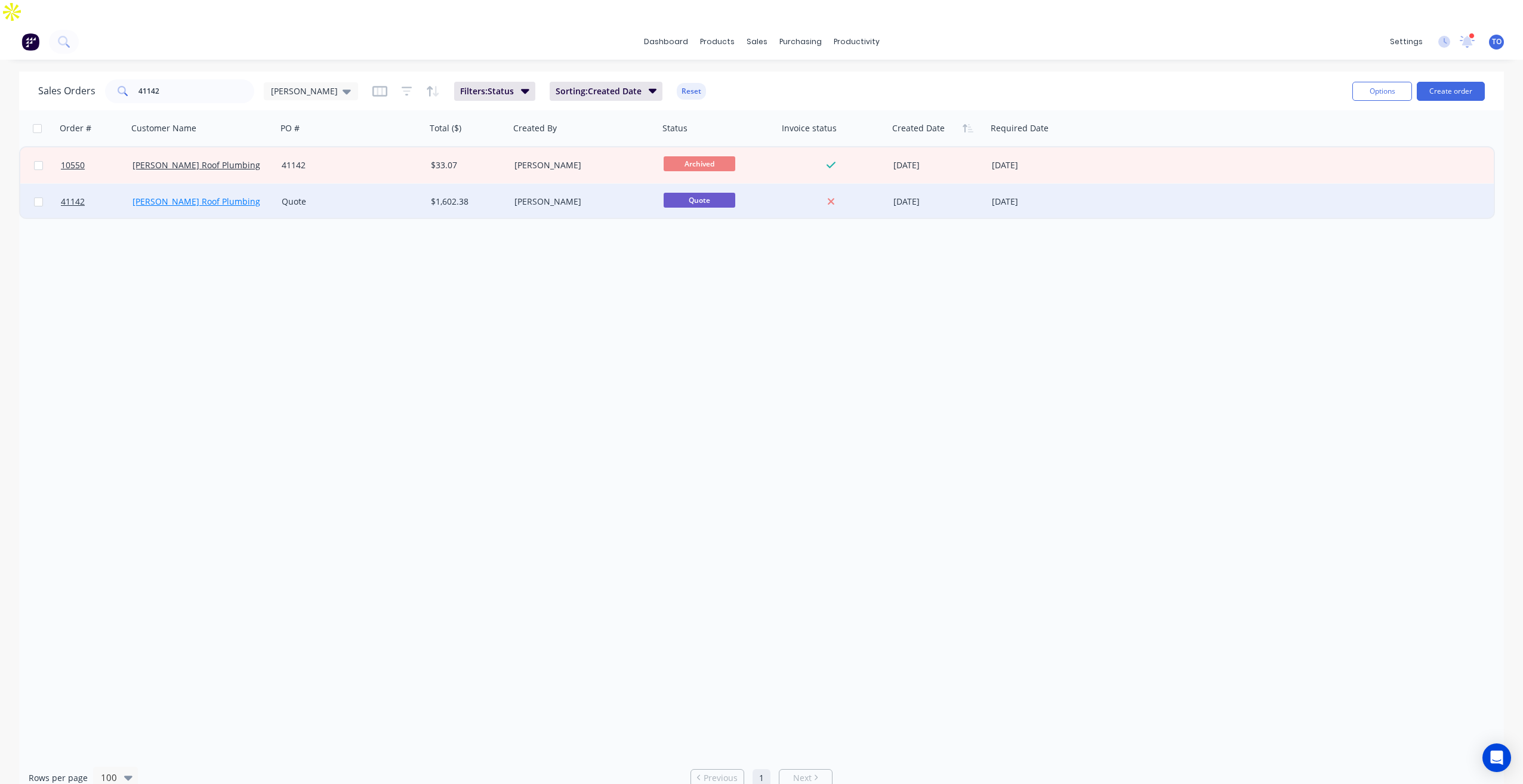
click at [157, 196] on link "[PERSON_NAME] Roof Plumbing" at bounding box center [196, 201] width 128 height 12
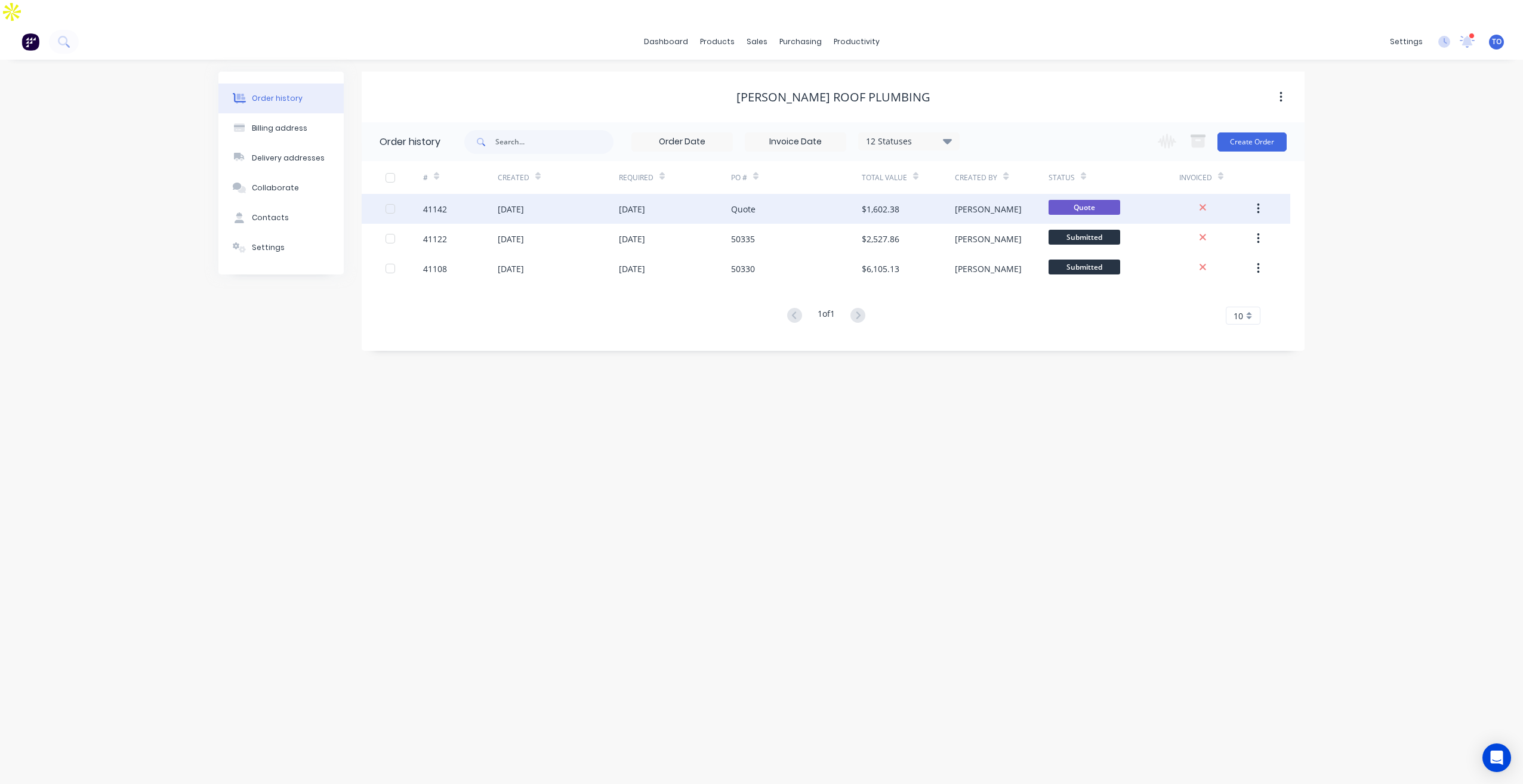
click at [550, 194] on div "14 Aug 2025" at bounding box center [558, 209] width 121 height 30
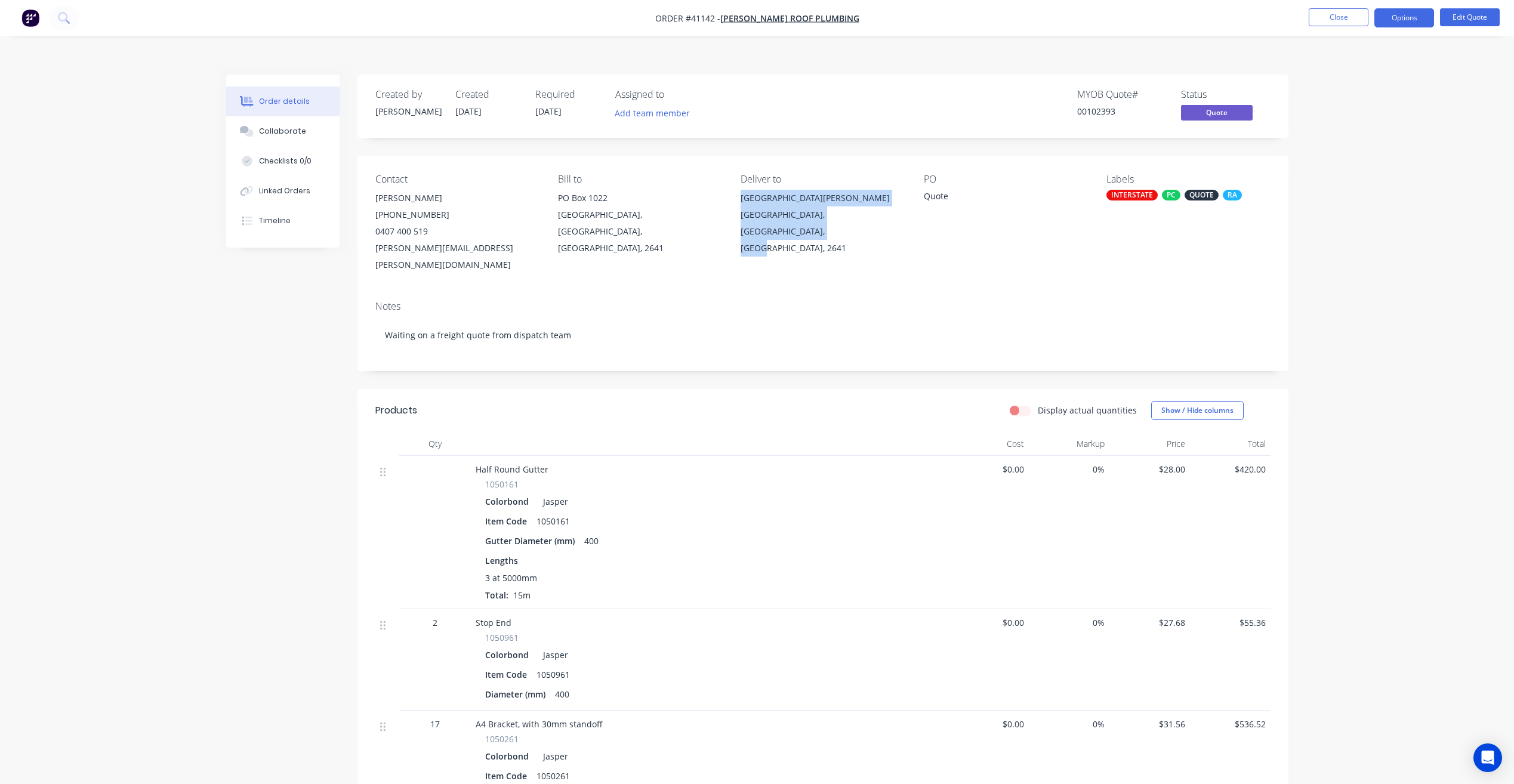
drag, startPoint x: 766, startPoint y: 209, endPoint x: 740, endPoint y: 178, distance: 40.5
click at [740, 190] on div "537 DALLINGER ROAD LAVINGTON, New South Wales, Australia, 2641" at bounding box center [822, 223] width 163 height 67
copy div "537 DALLINGER ROAD LAVINGTON, New South Wales, Australia, 2641"
drag, startPoint x: 666, startPoint y: 19, endPoint x: 706, endPoint y: 19, distance: 40.0
click at [696, 19] on nav "Order #41142 - Meredith Roof Plumbing Close Options Edit Quote" at bounding box center [757, 18] width 1514 height 36
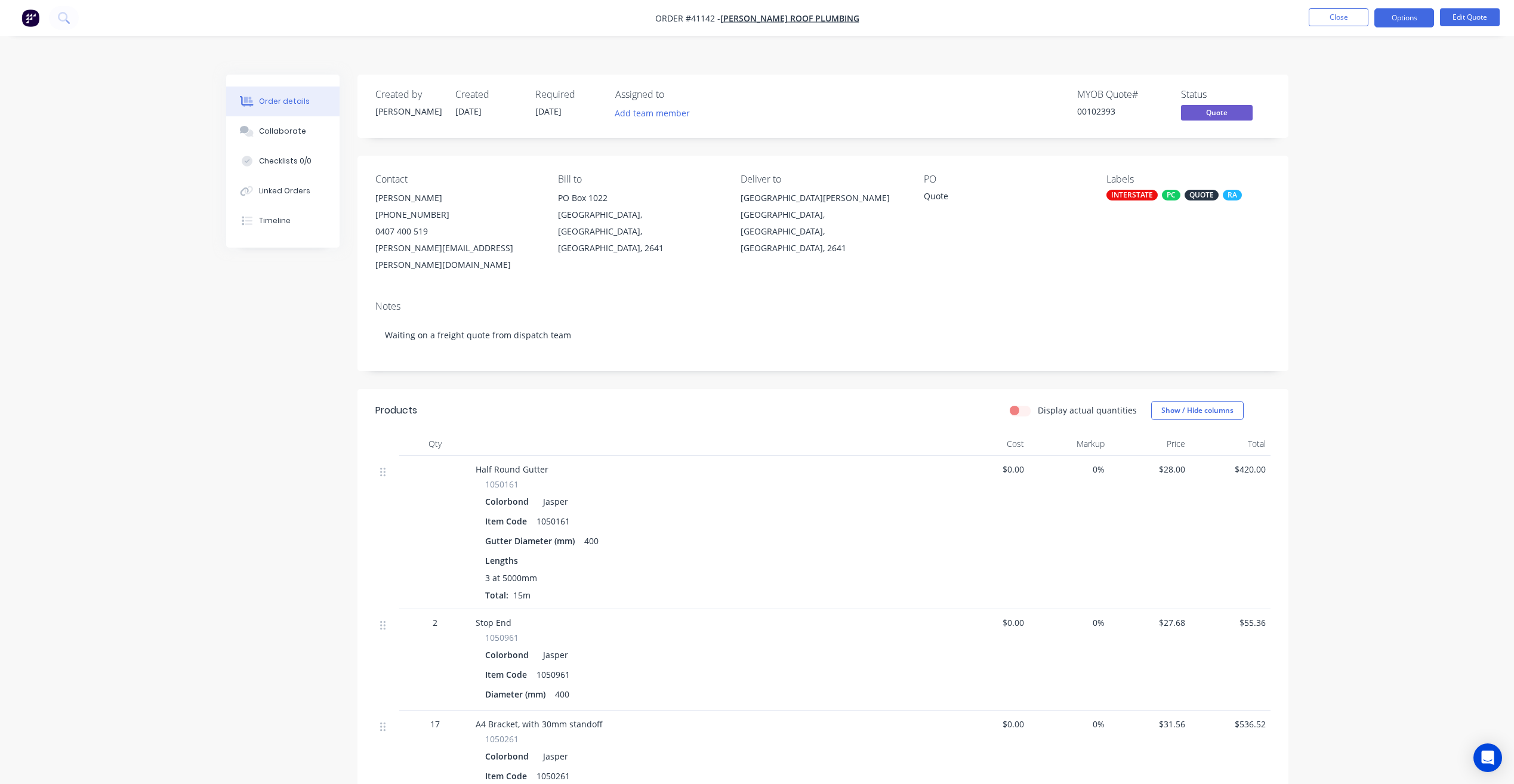
drag, startPoint x: 865, startPoint y: 23, endPoint x: 855, endPoint y: 22, distance: 10.0
click at [865, 23] on nav "Order #41142 - Meredith Roof Plumbing Close Options Edit Quote" at bounding box center [757, 18] width 1514 height 36
drag, startPoint x: 854, startPoint y: 20, endPoint x: 636, endPoint y: 19, distance: 218.0
click at [636, 19] on nav "Order #41142 - Meredith Roof Plumbing Close Options Edit Quote" at bounding box center [757, 18] width 1514 height 36
copy div "Order #41142 - Meredith Roof Plumbing Close Options Edit Quote"
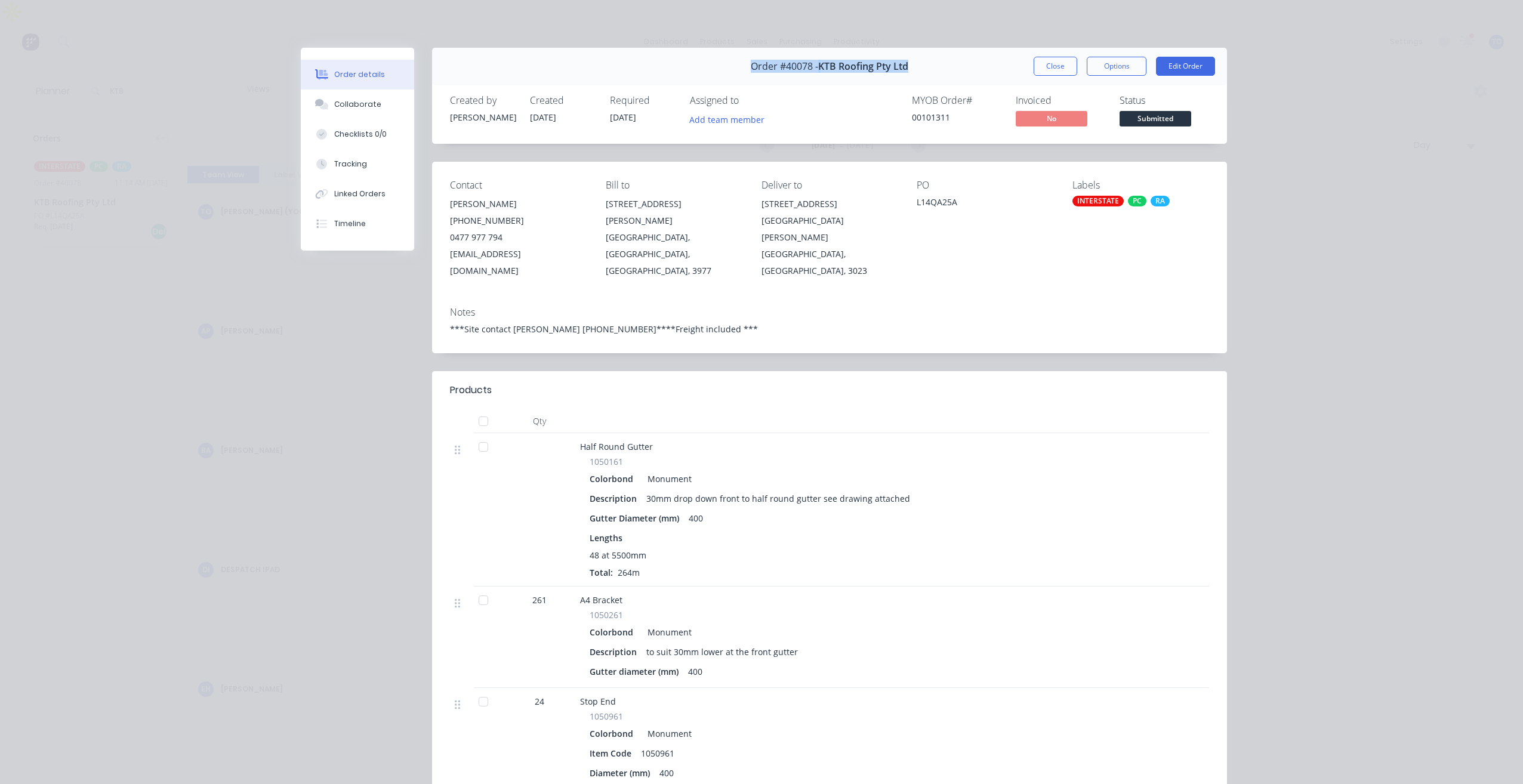
scroll to position [0, 2292]
click at [1048, 73] on button "Close" at bounding box center [1055, 66] width 43 height 19
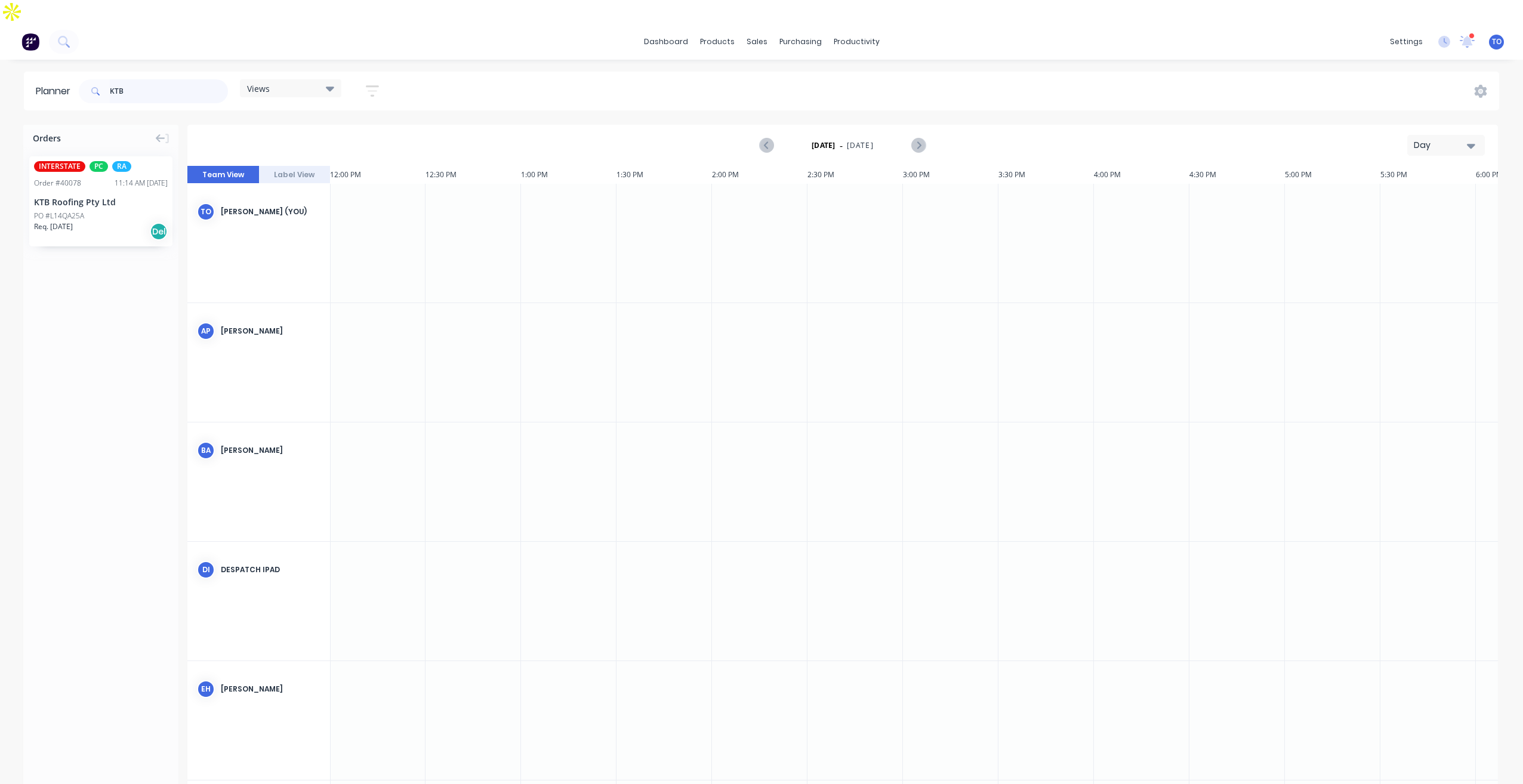
click at [165, 79] on input "KTB" at bounding box center [169, 91] width 118 height 24
type input "41084"
click at [142, 211] on div "PO #N4233/1048" at bounding box center [100, 216] width 134 height 11
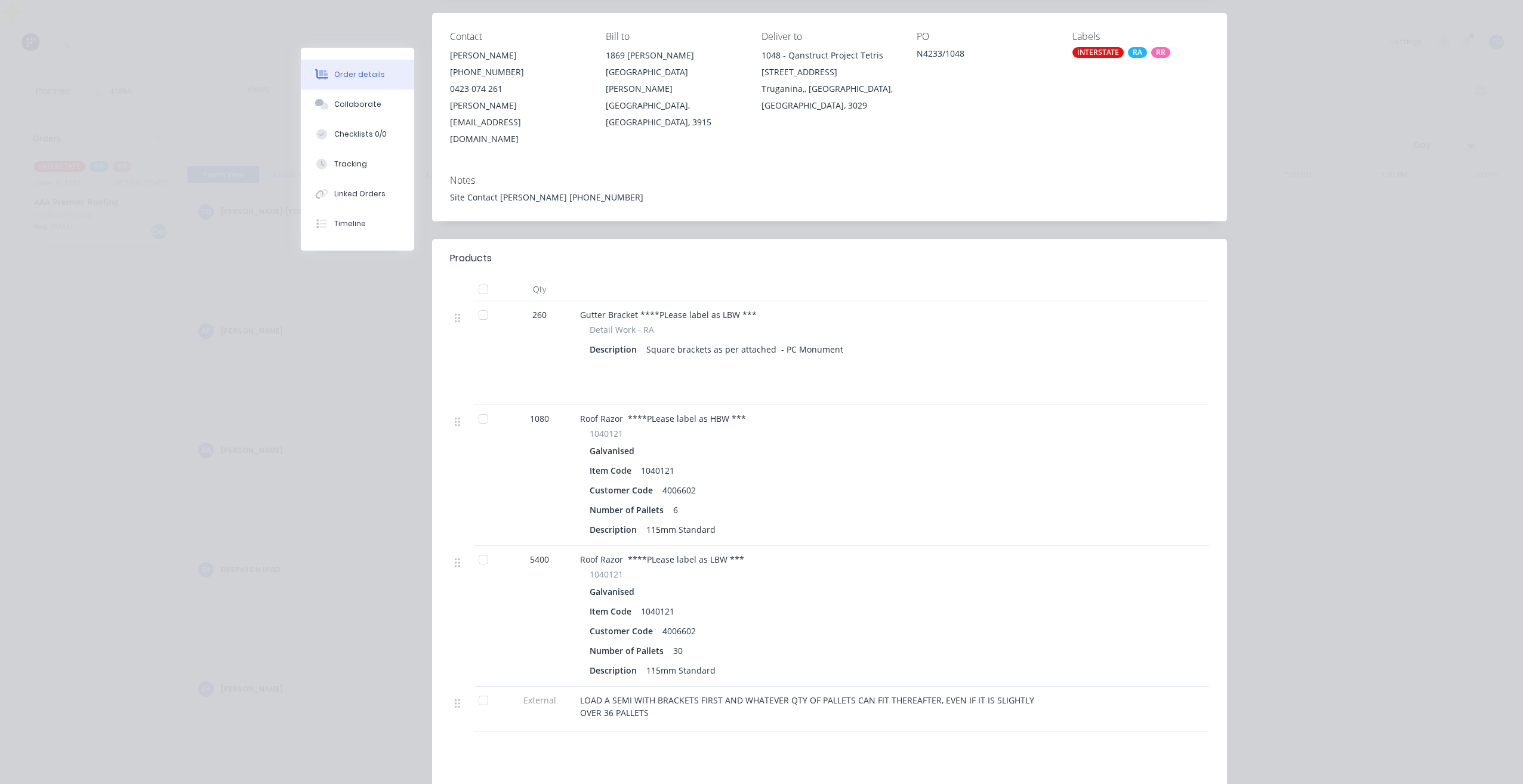
scroll to position [0, 0]
